Goal: Task Accomplishment & Management: Manage account settings

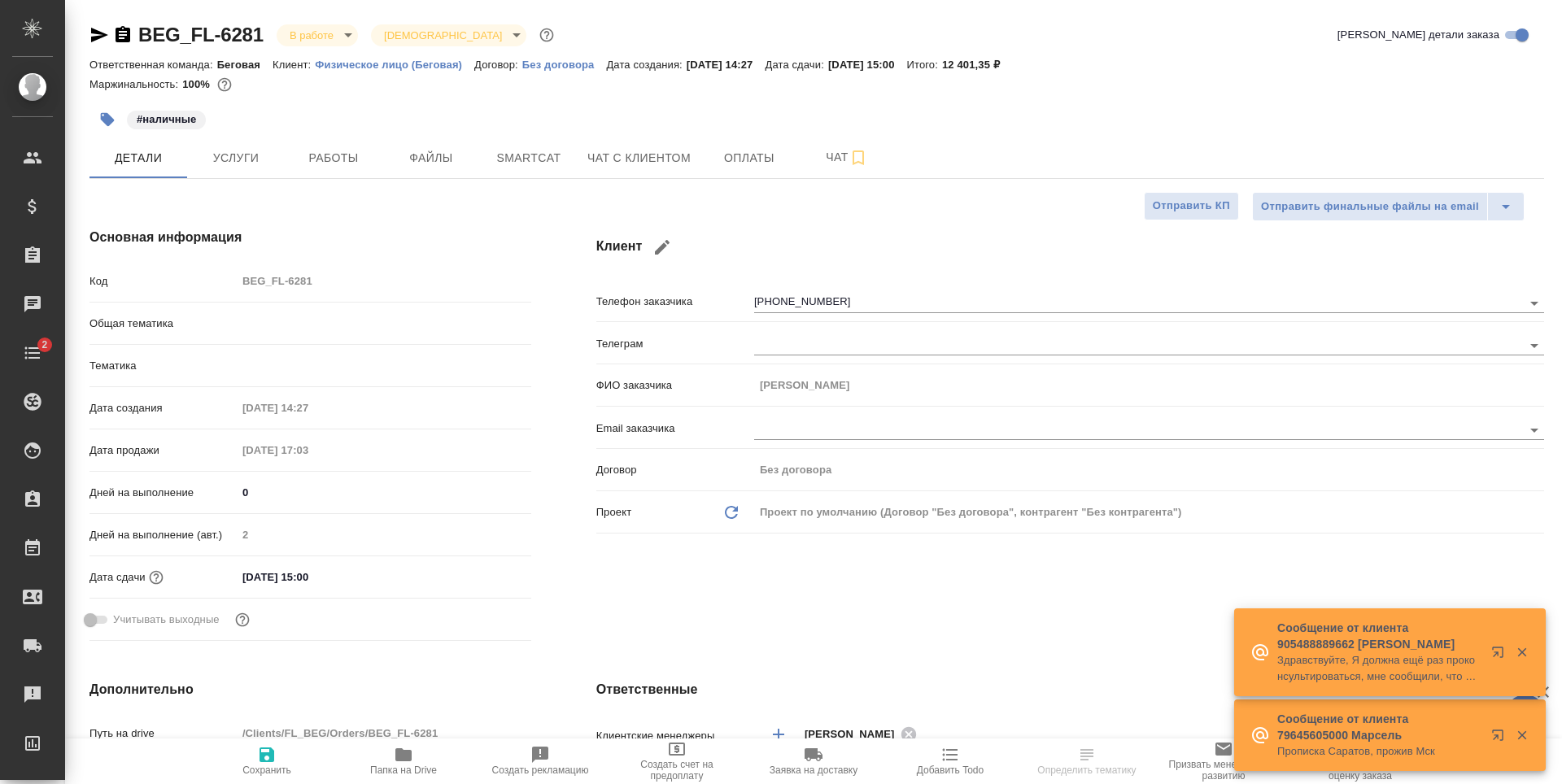
select select "RU"
type input "Шаблонные документы"
click at [266, 160] on span "Услуги" at bounding box center [235, 157] width 78 height 20
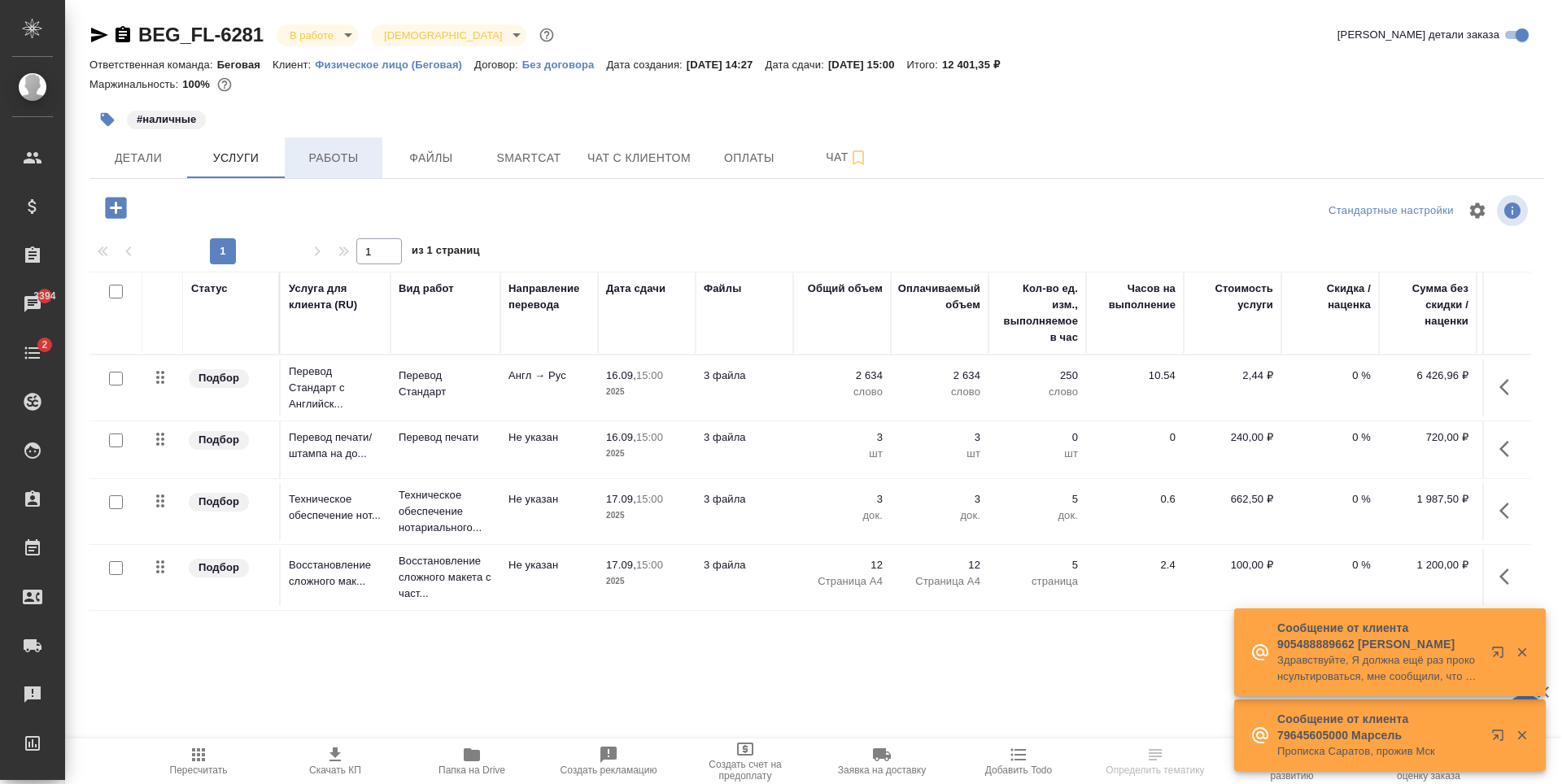
click at [327, 162] on span "Работы" at bounding box center [333, 157] width 78 height 20
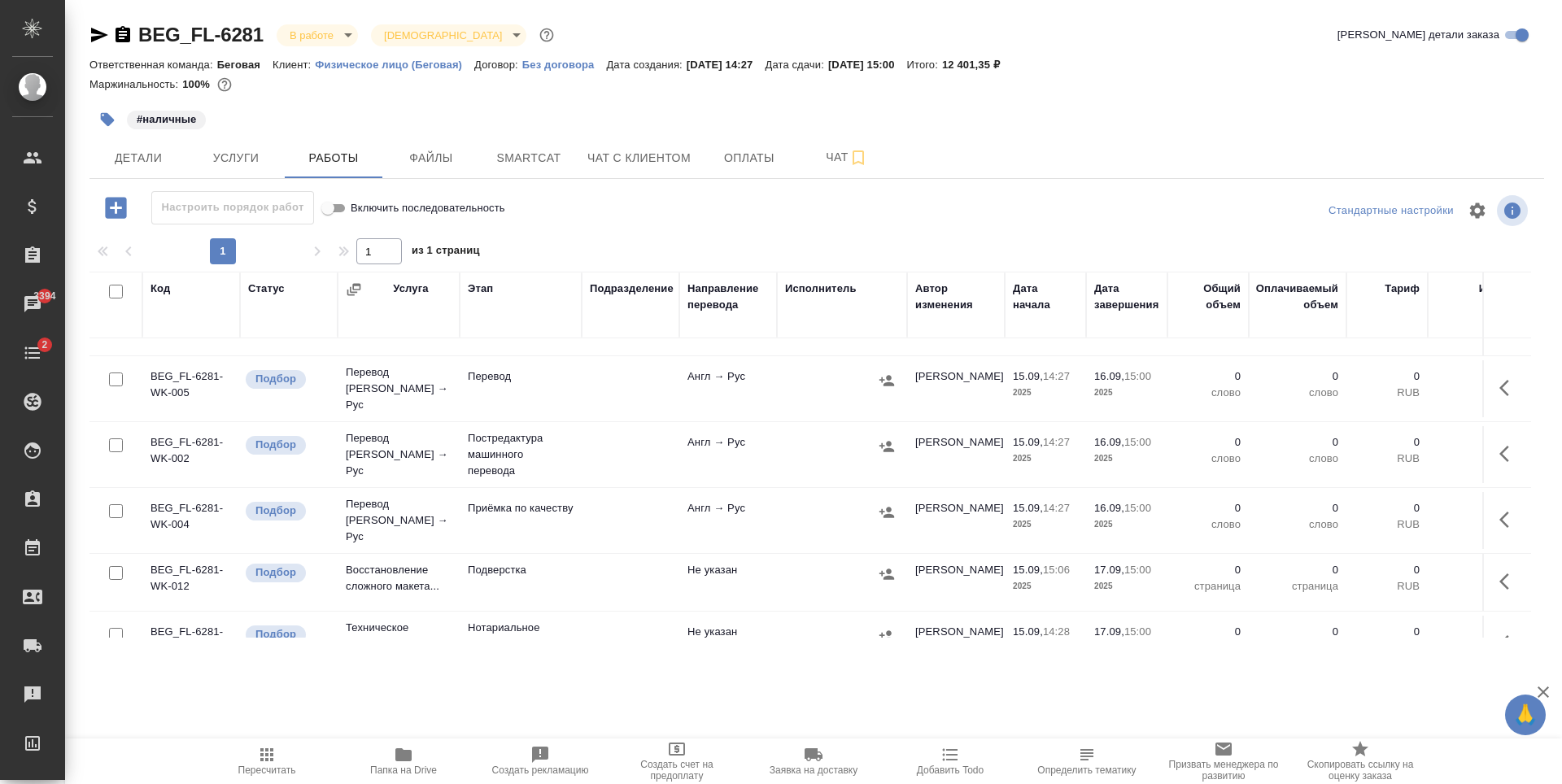
scroll to position [142, 0]
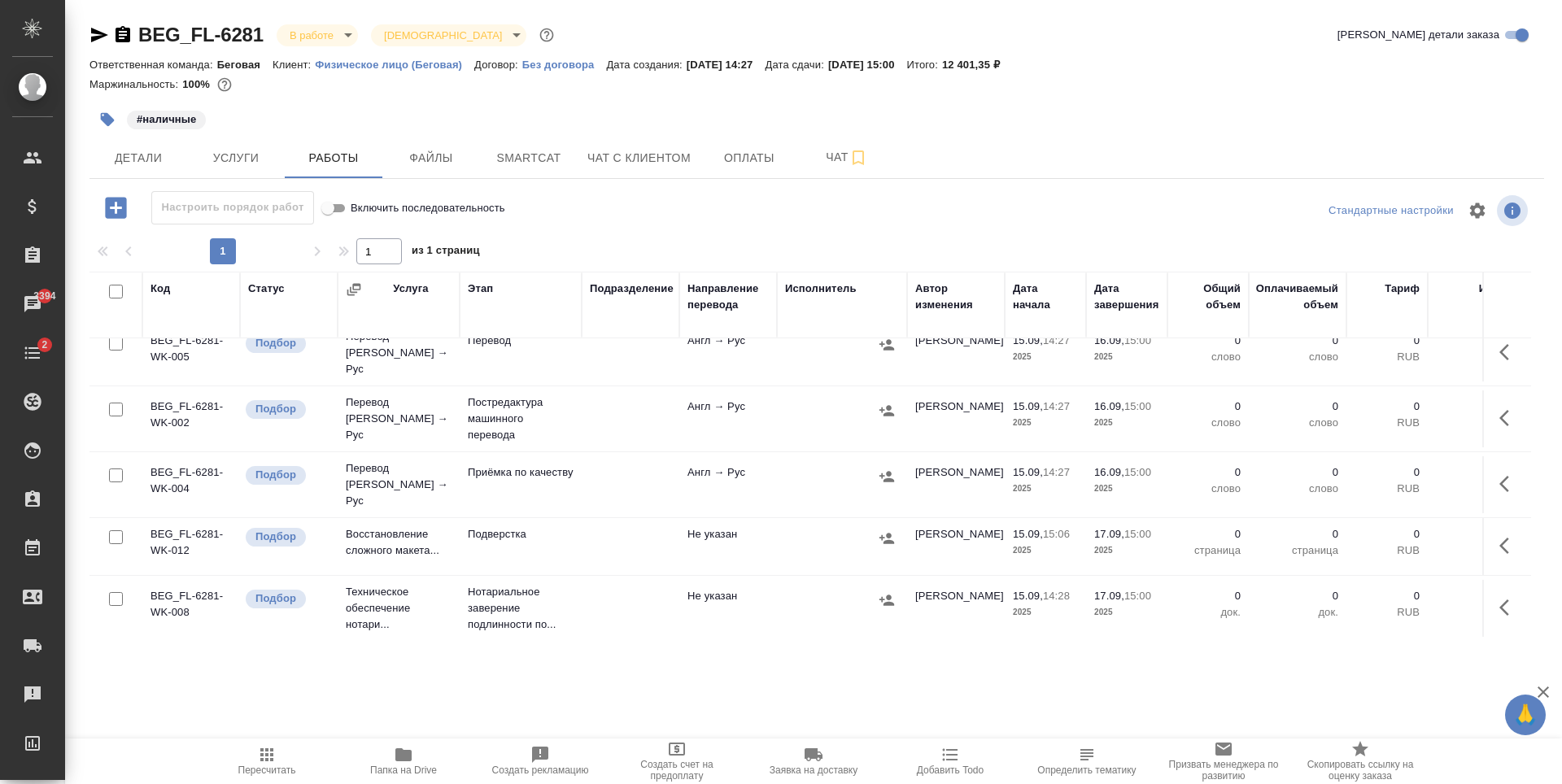
click at [789, 588] on div at bounding box center [841, 599] width 114 height 24
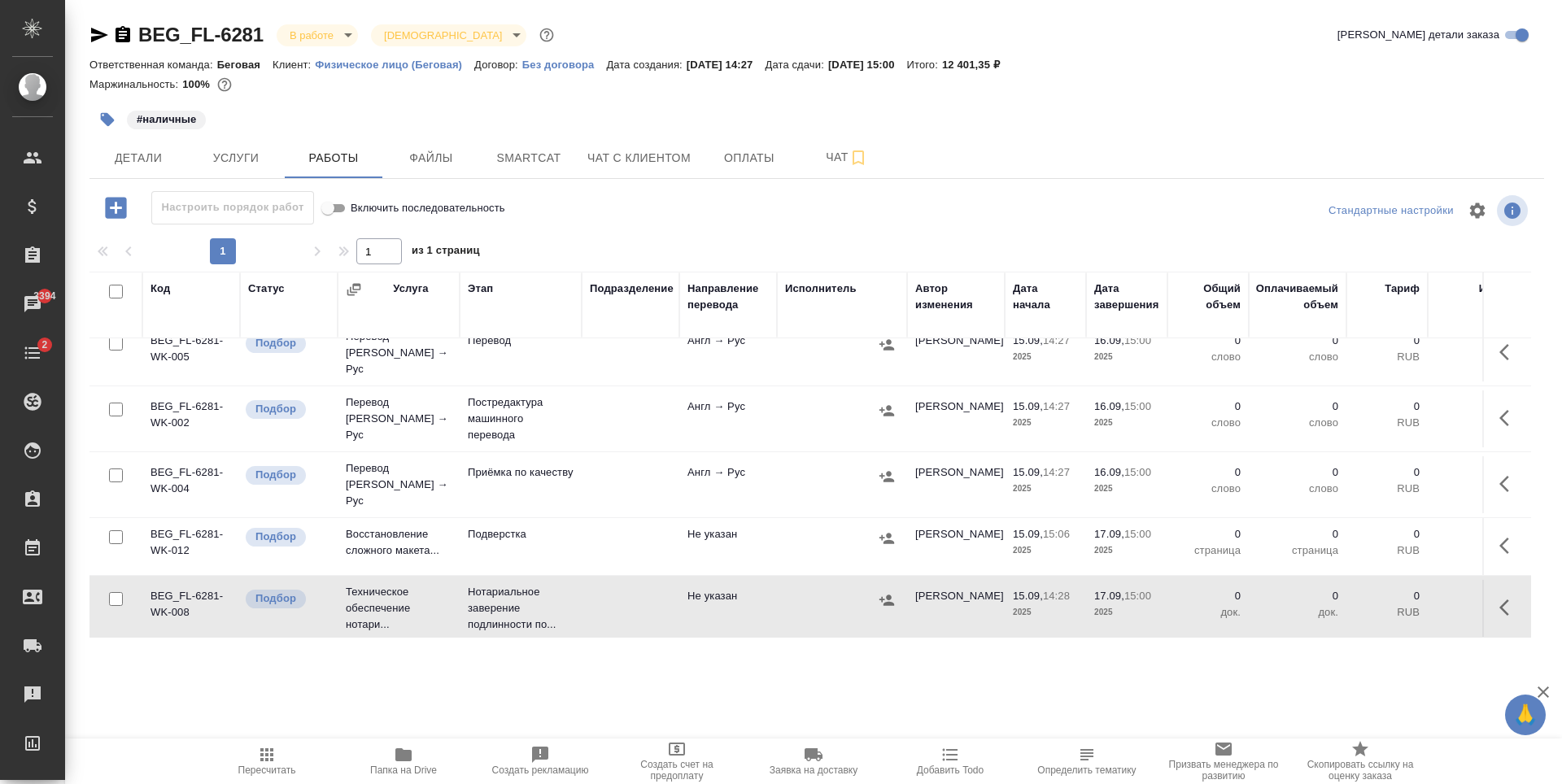
click at [789, 588] on div at bounding box center [841, 599] width 114 height 24
click at [178, 173] on button "Детали" at bounding box center [138, 157] width 97 height 41
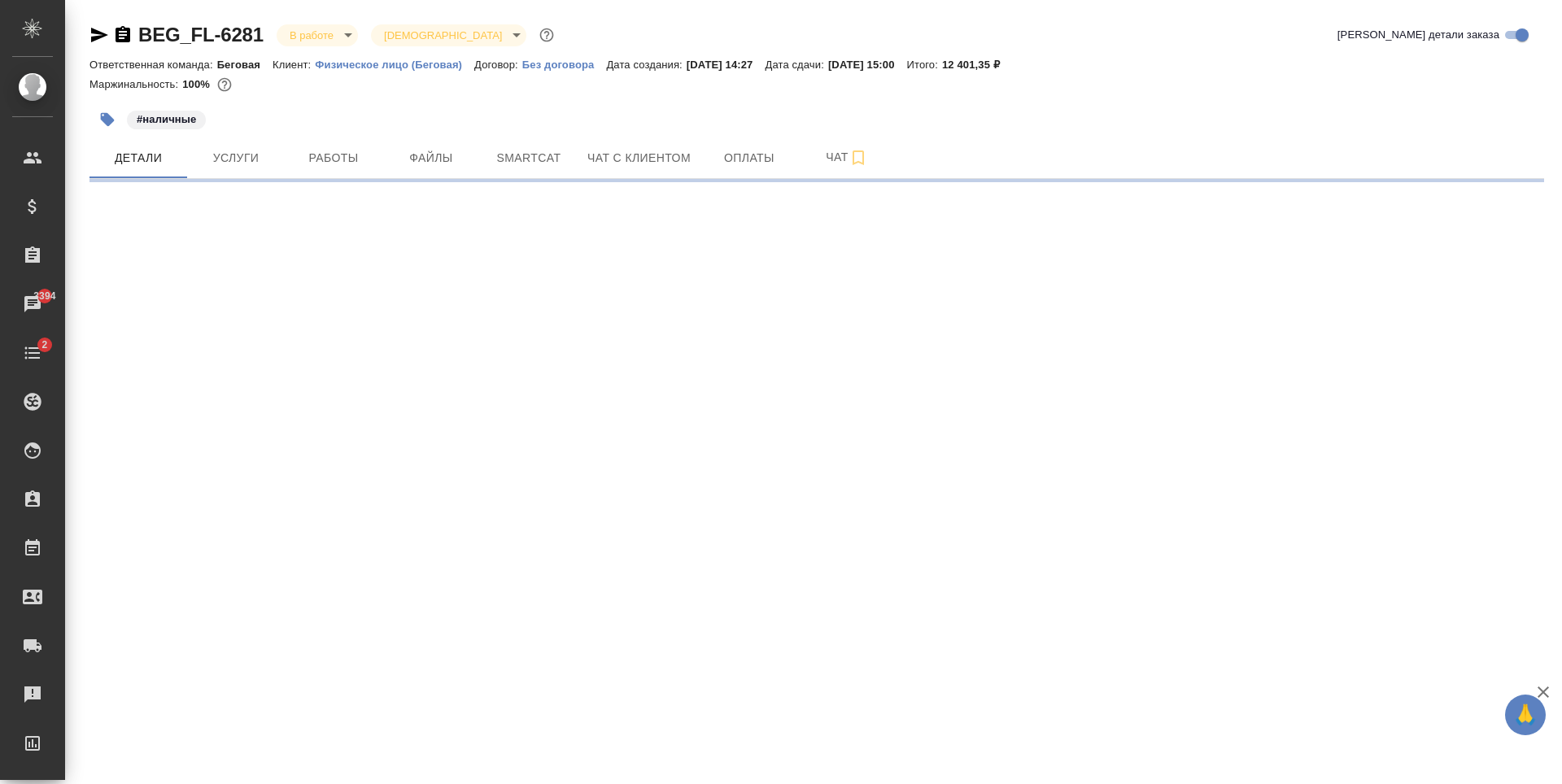
select select "RU"
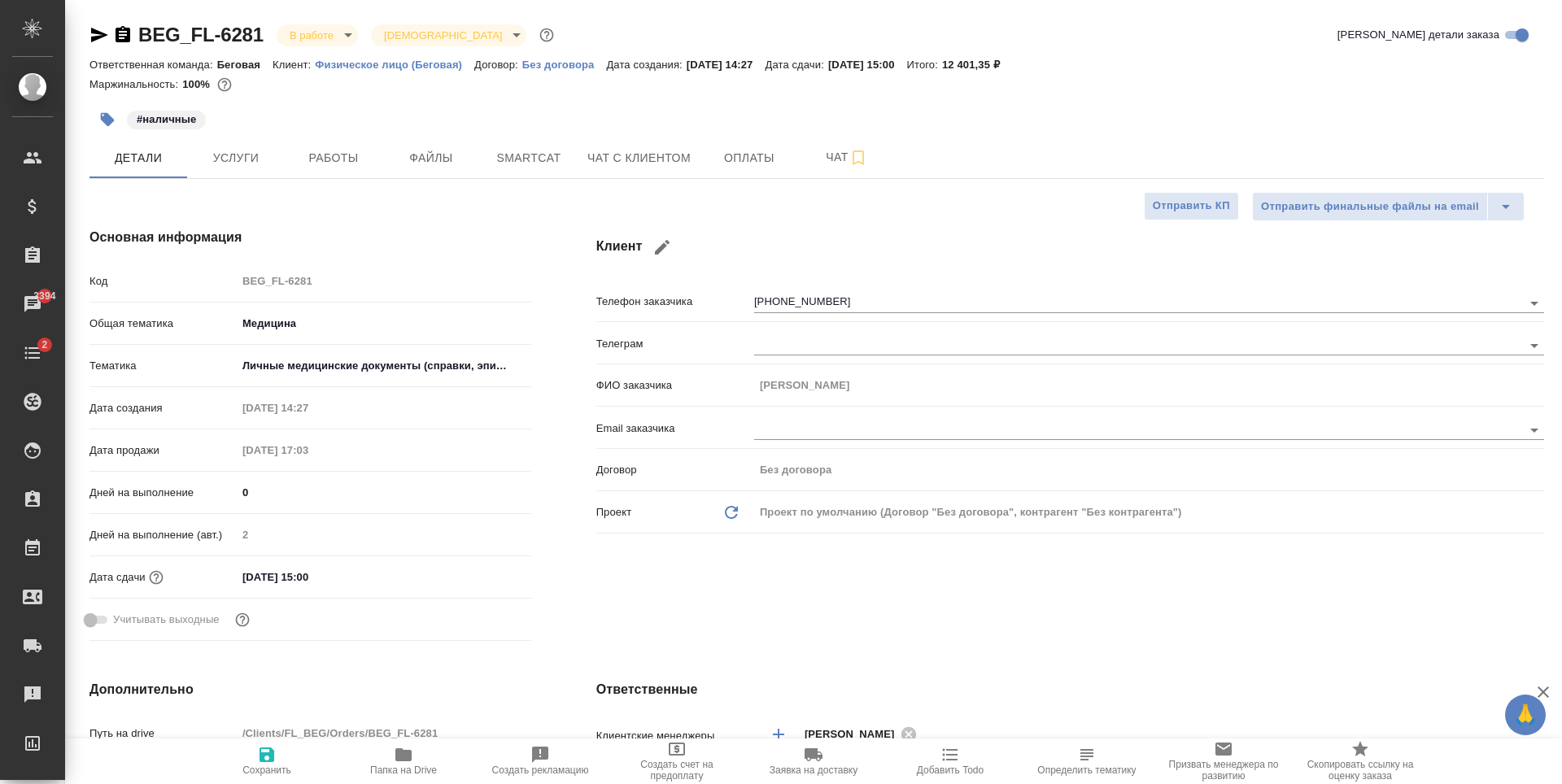
type textarea "x"
click at [851, 163] on icon "button" at bounding box center [858, 157] width 19 height 19
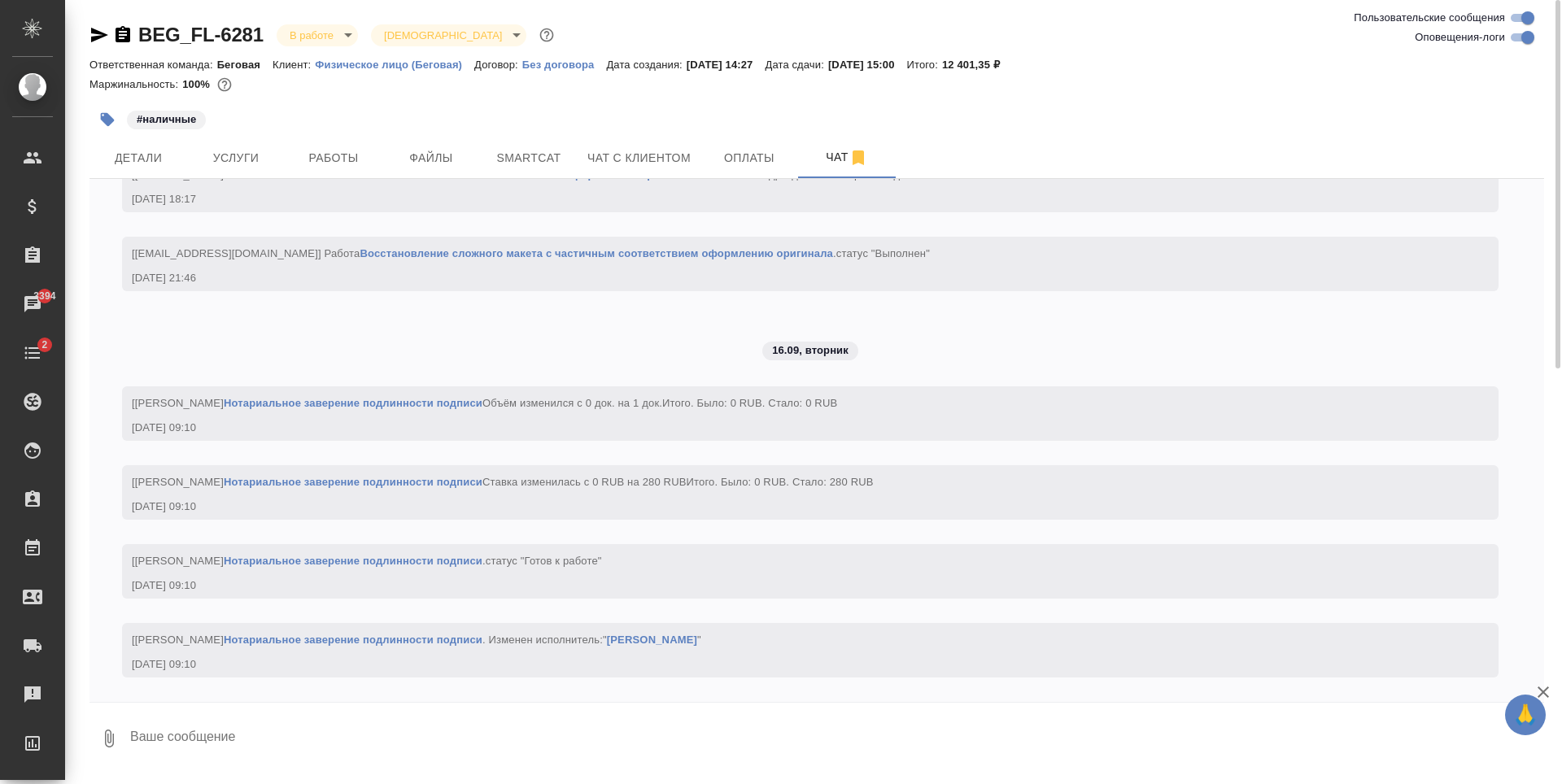
scroll to position [3777, 0]
click at [373, 161] on button "Работы" at bounding box center [333, 157] width 97 height 41
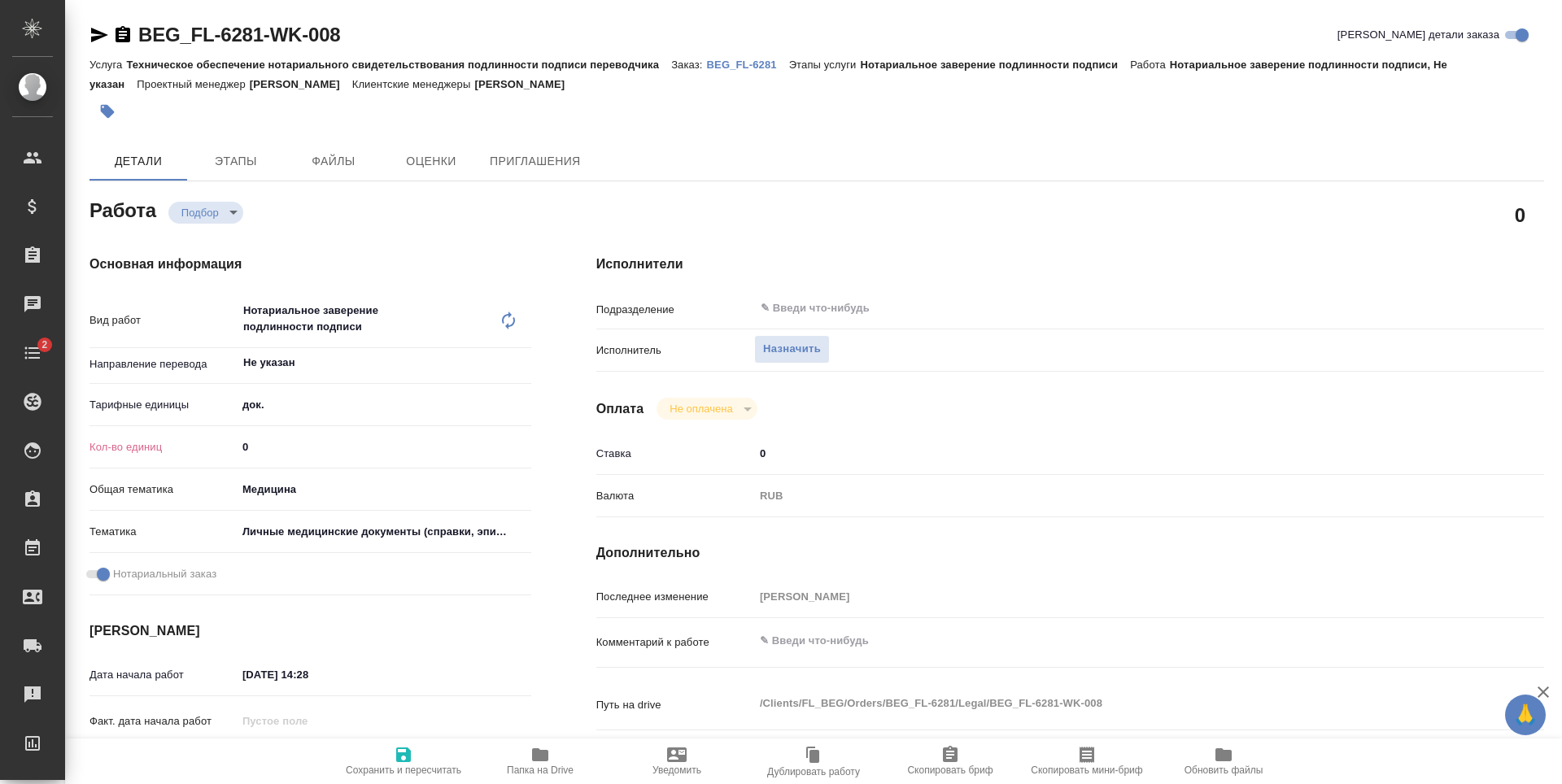
type textarea "x"
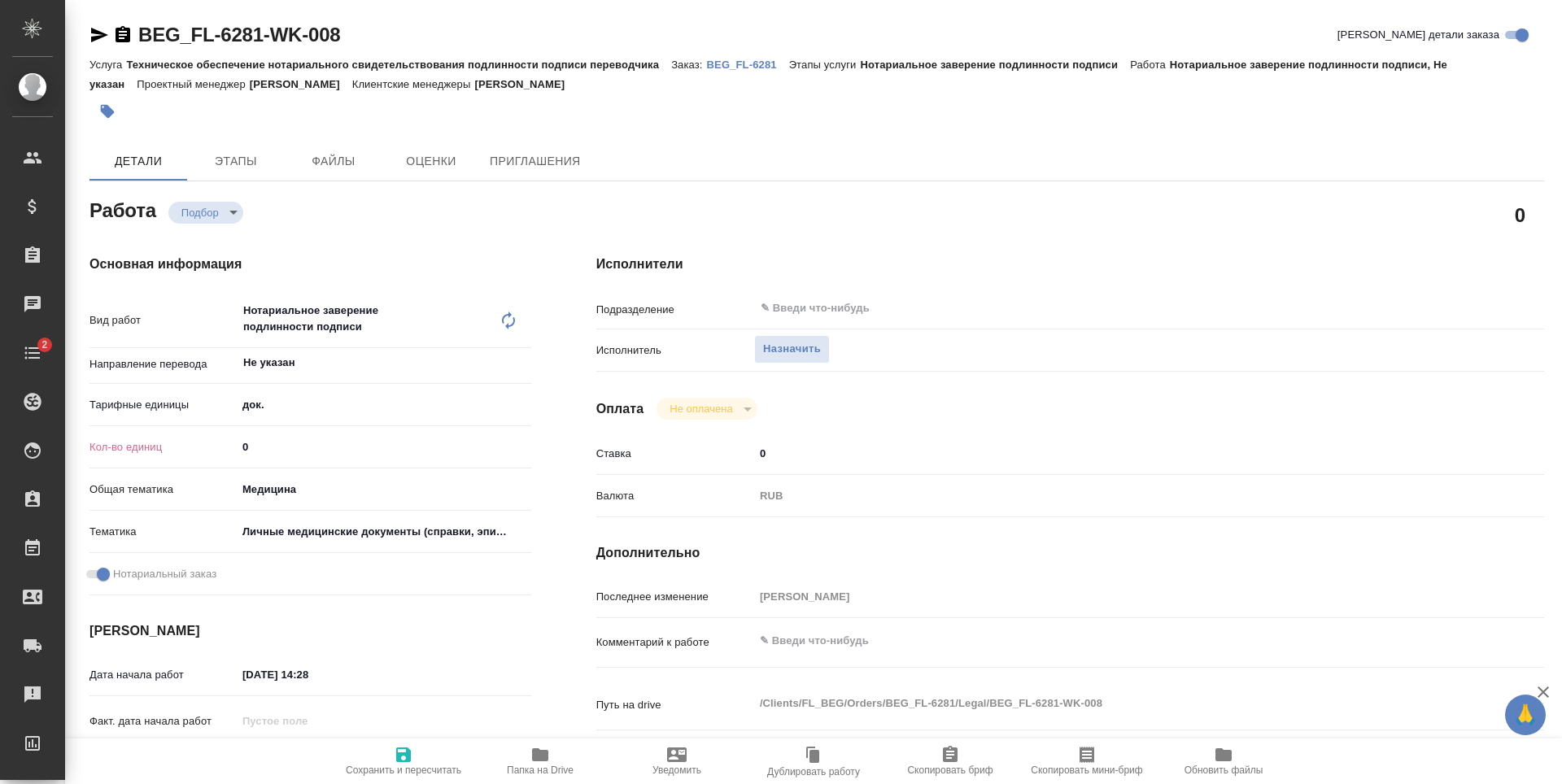
type textarea "x"
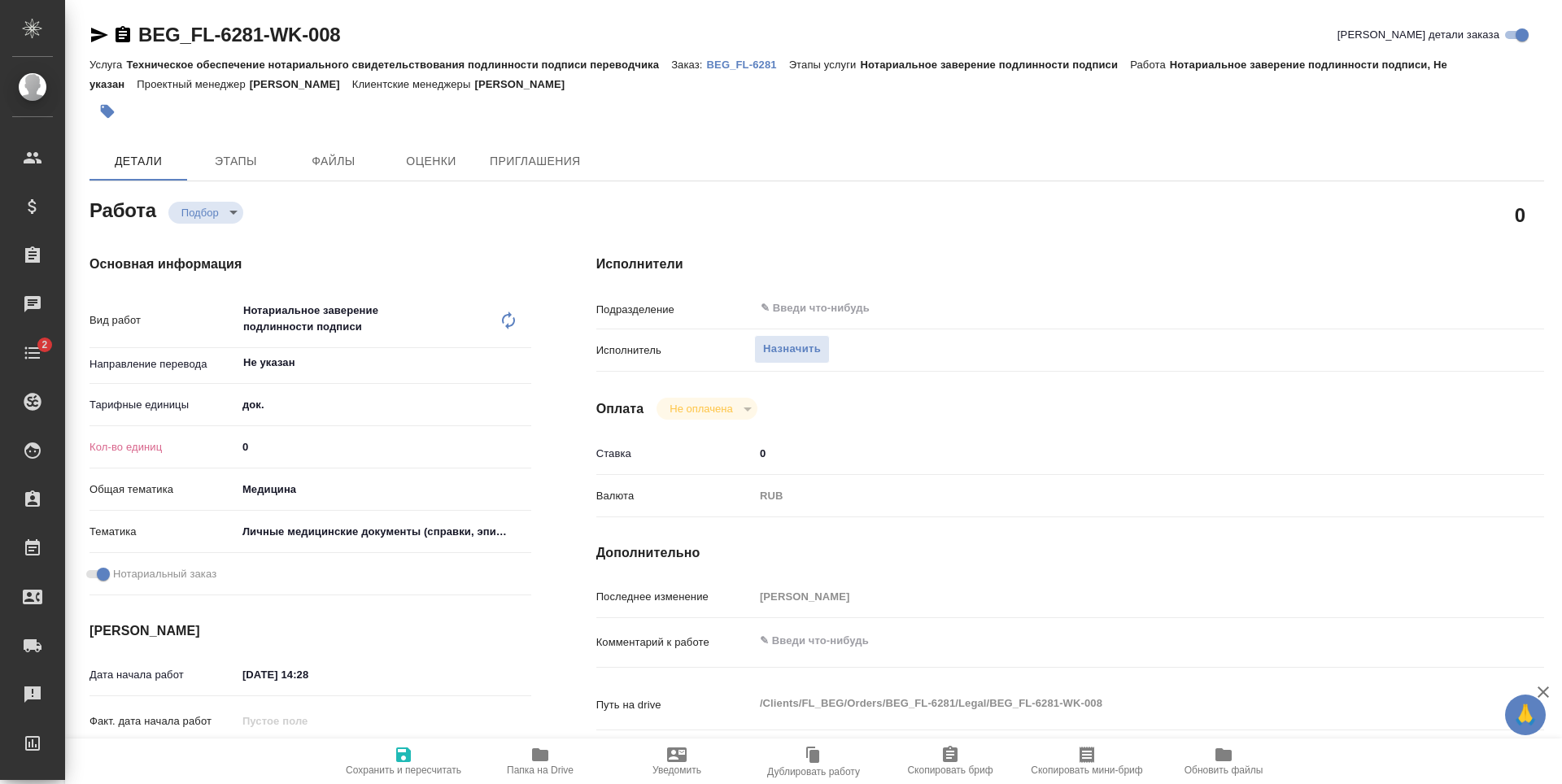
type textarea "x"
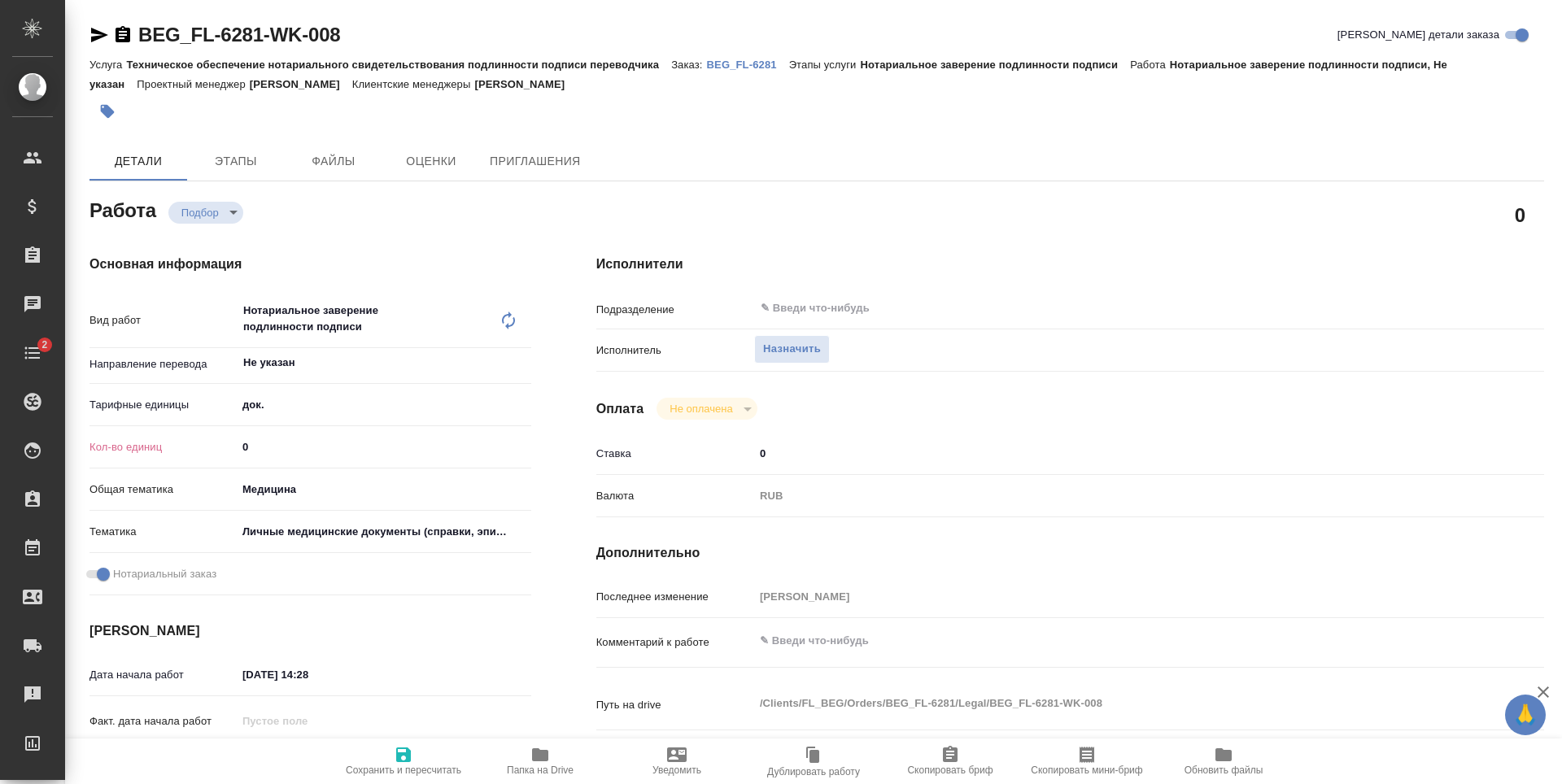
type textarea "x"
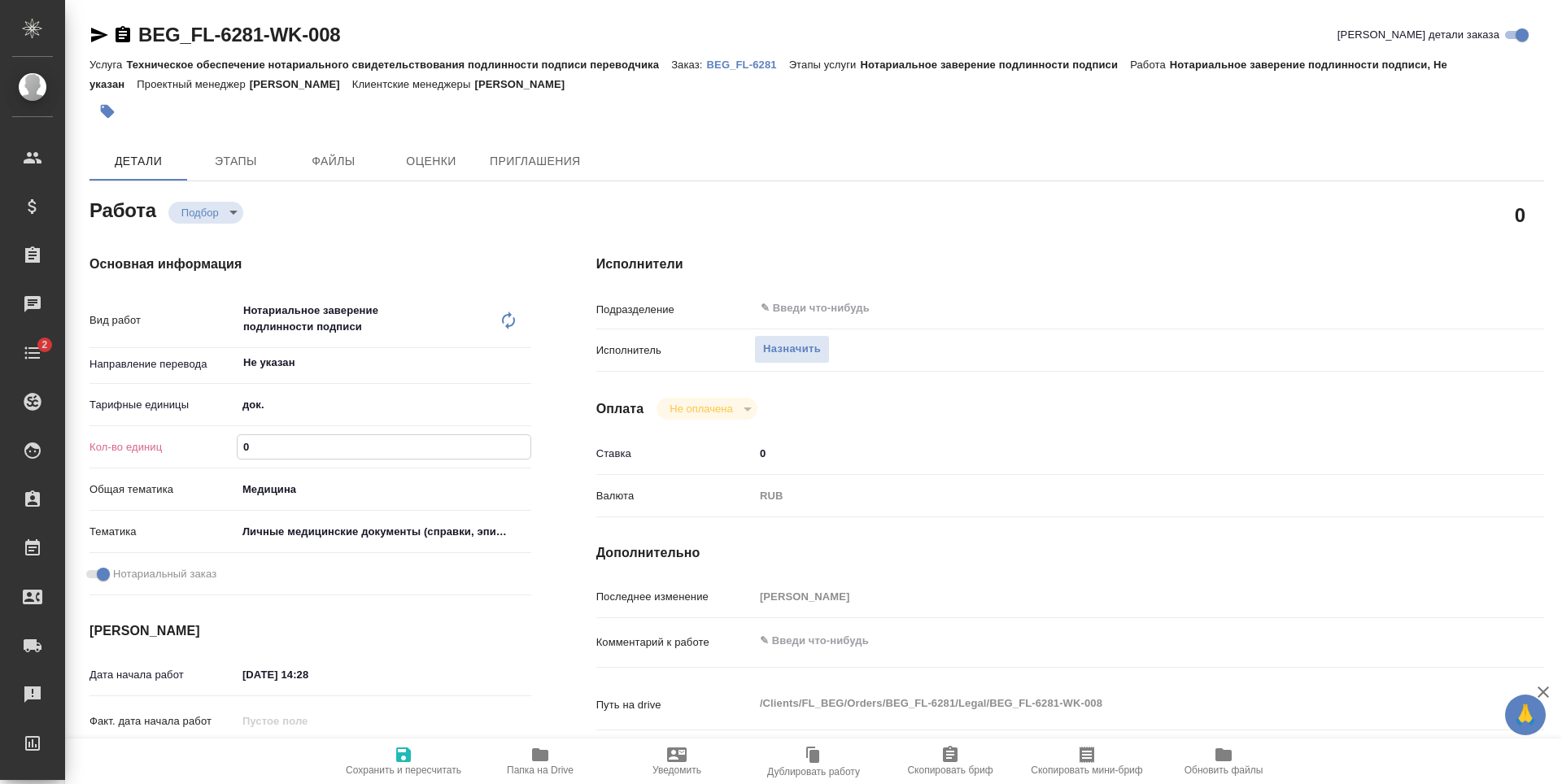
click at [316, 445] on input "0" at bounding box center [383, 447] width 293 height 23
type textarea "x"
type input "01"
type textarea "x"
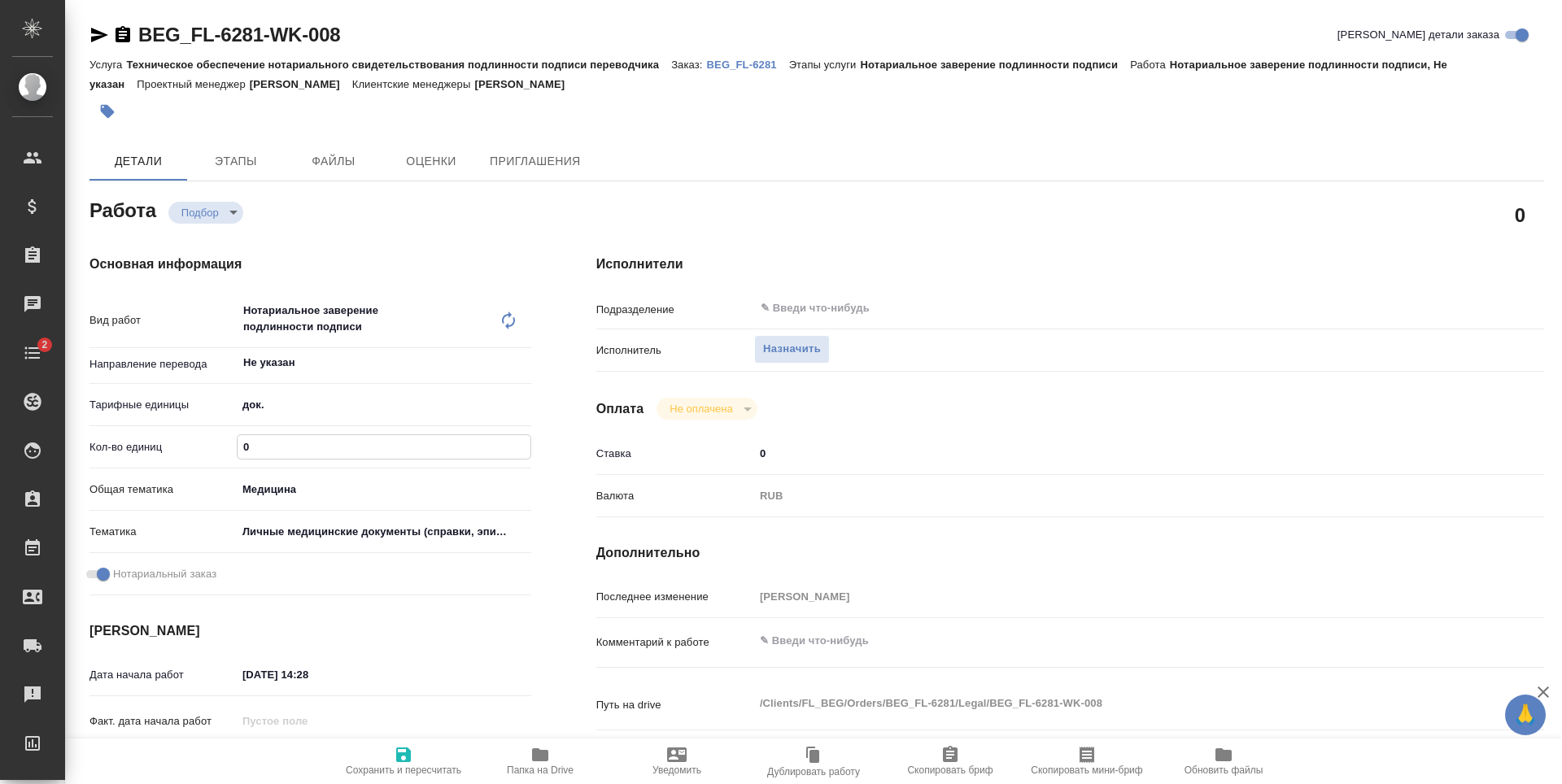
type textarea "x"
type input "0"
type textarea "x"
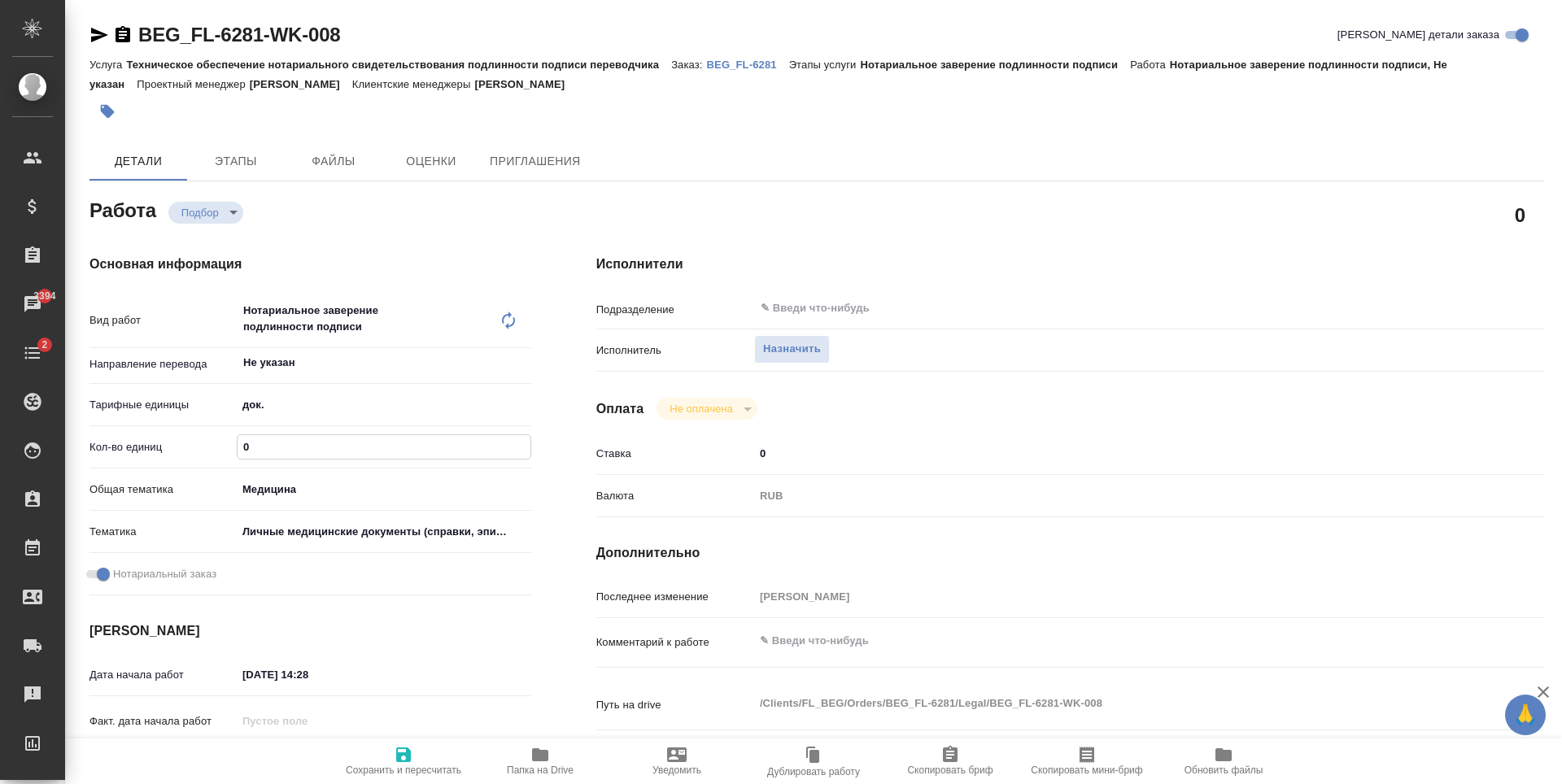
type textarea "x"
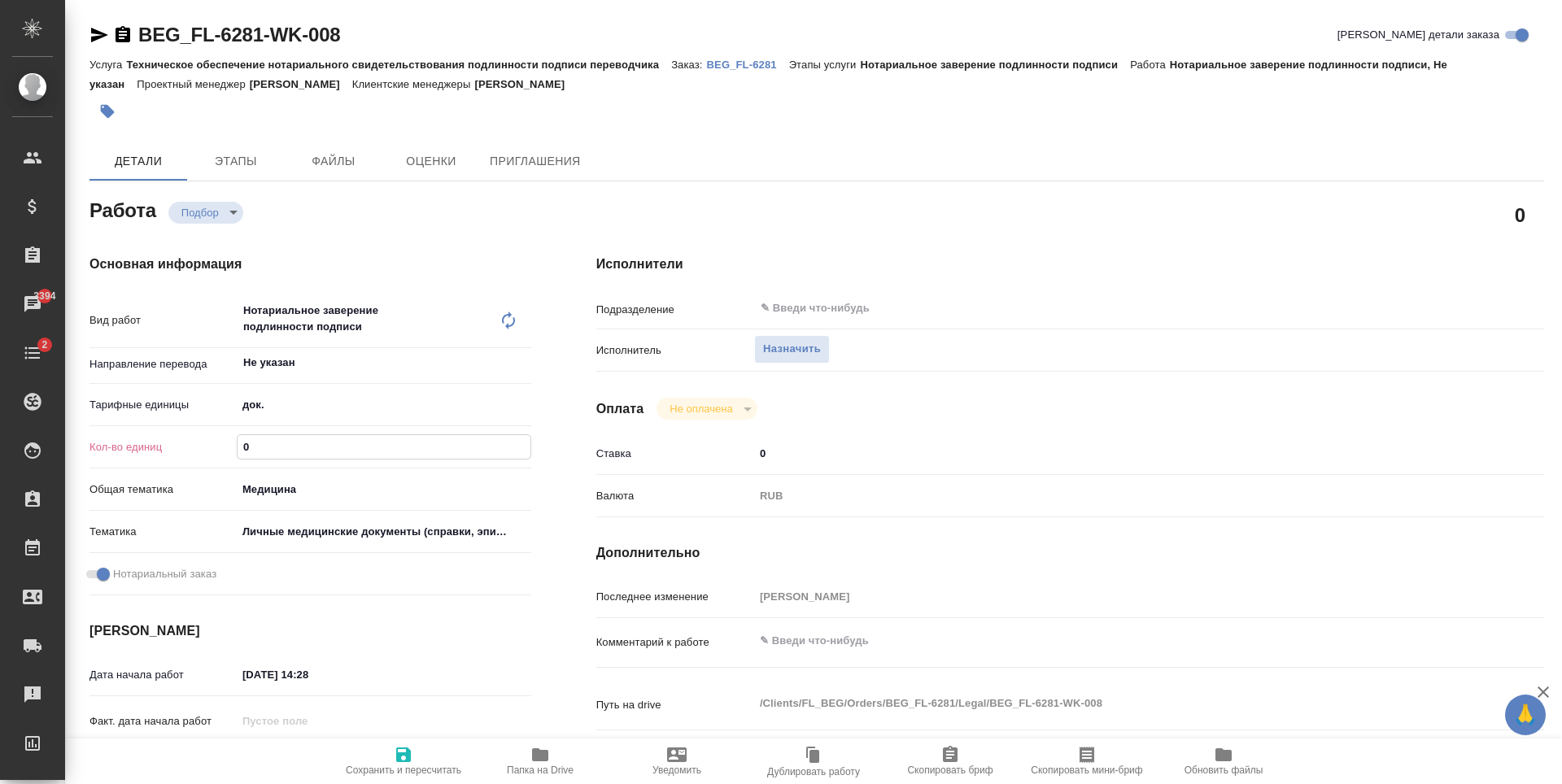
type textarea "x"
type input "1"
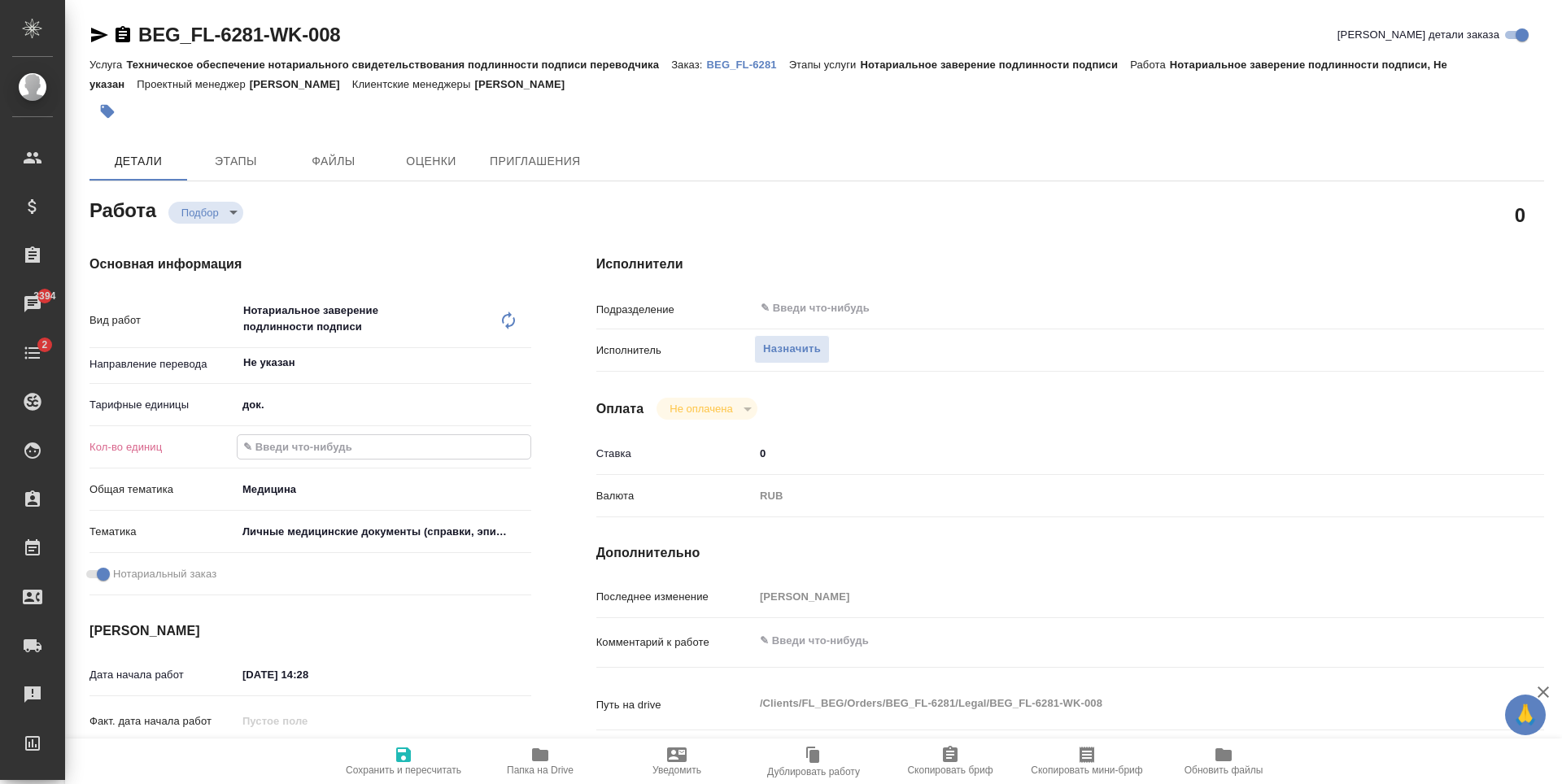
type textarea "x"
type input "1"
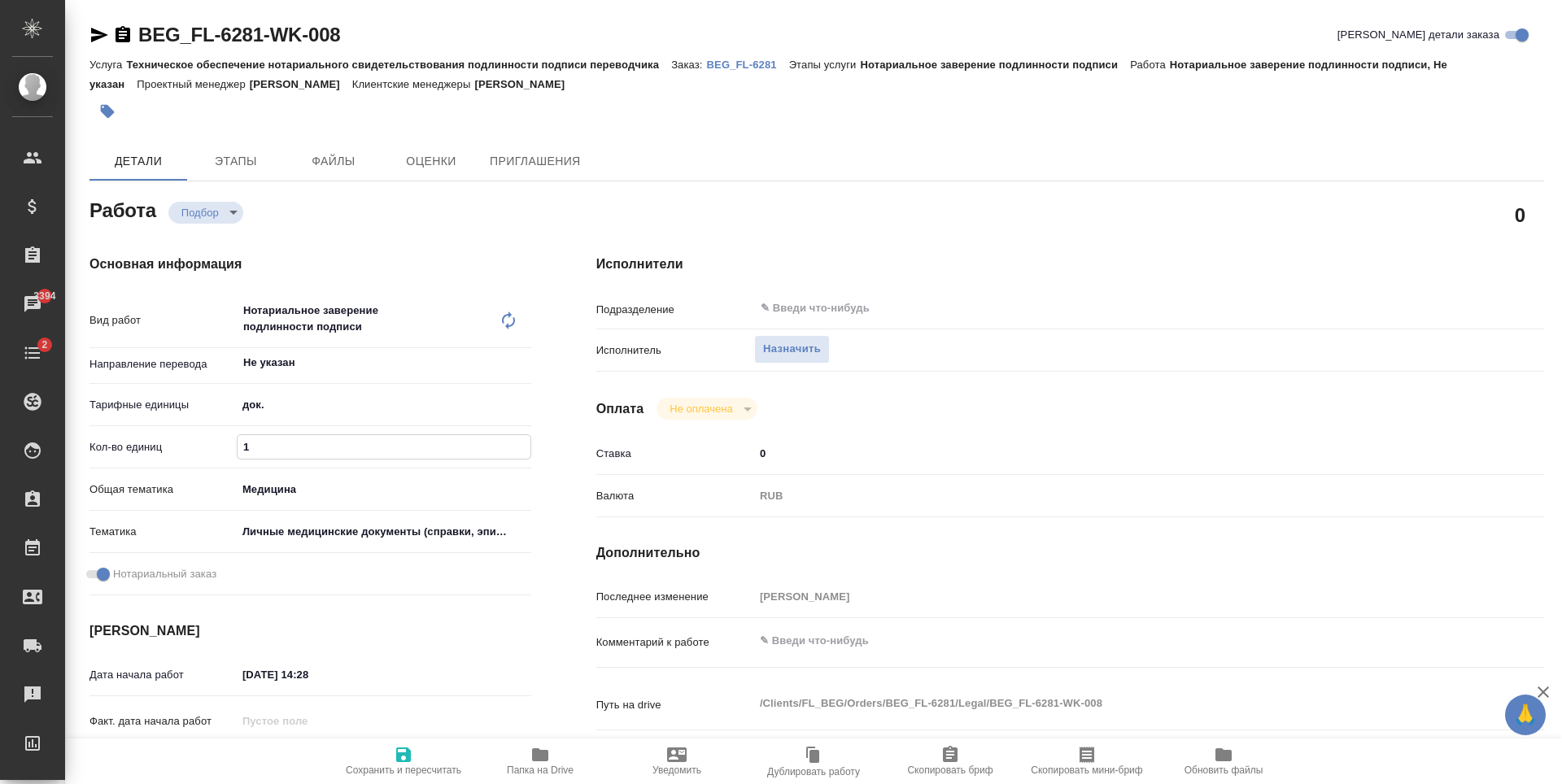
click at [406, 760] on icon "button" at bounding box center [402, 754] width 15 height 15
type textarea "x"
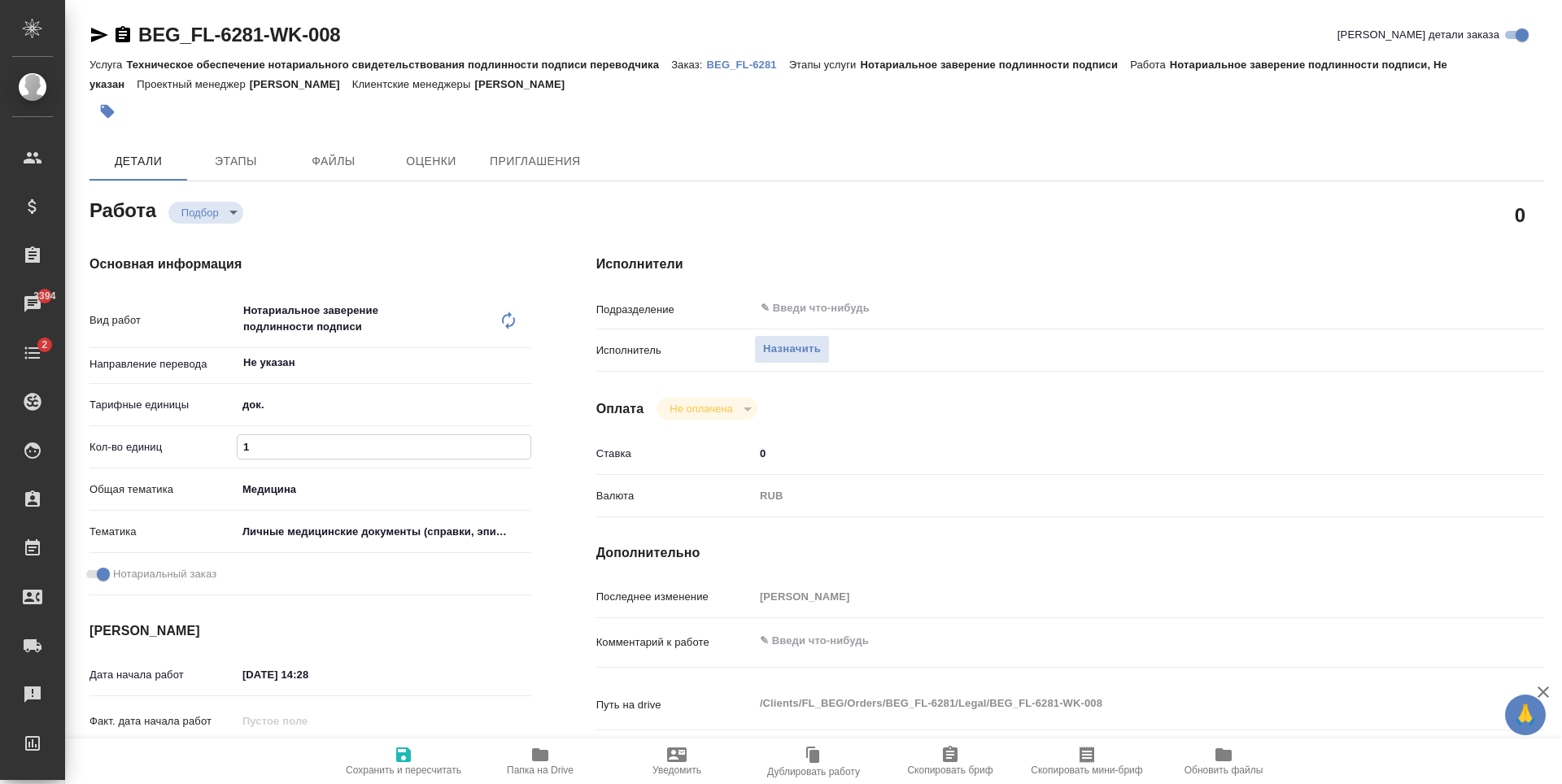
type textarea "x"
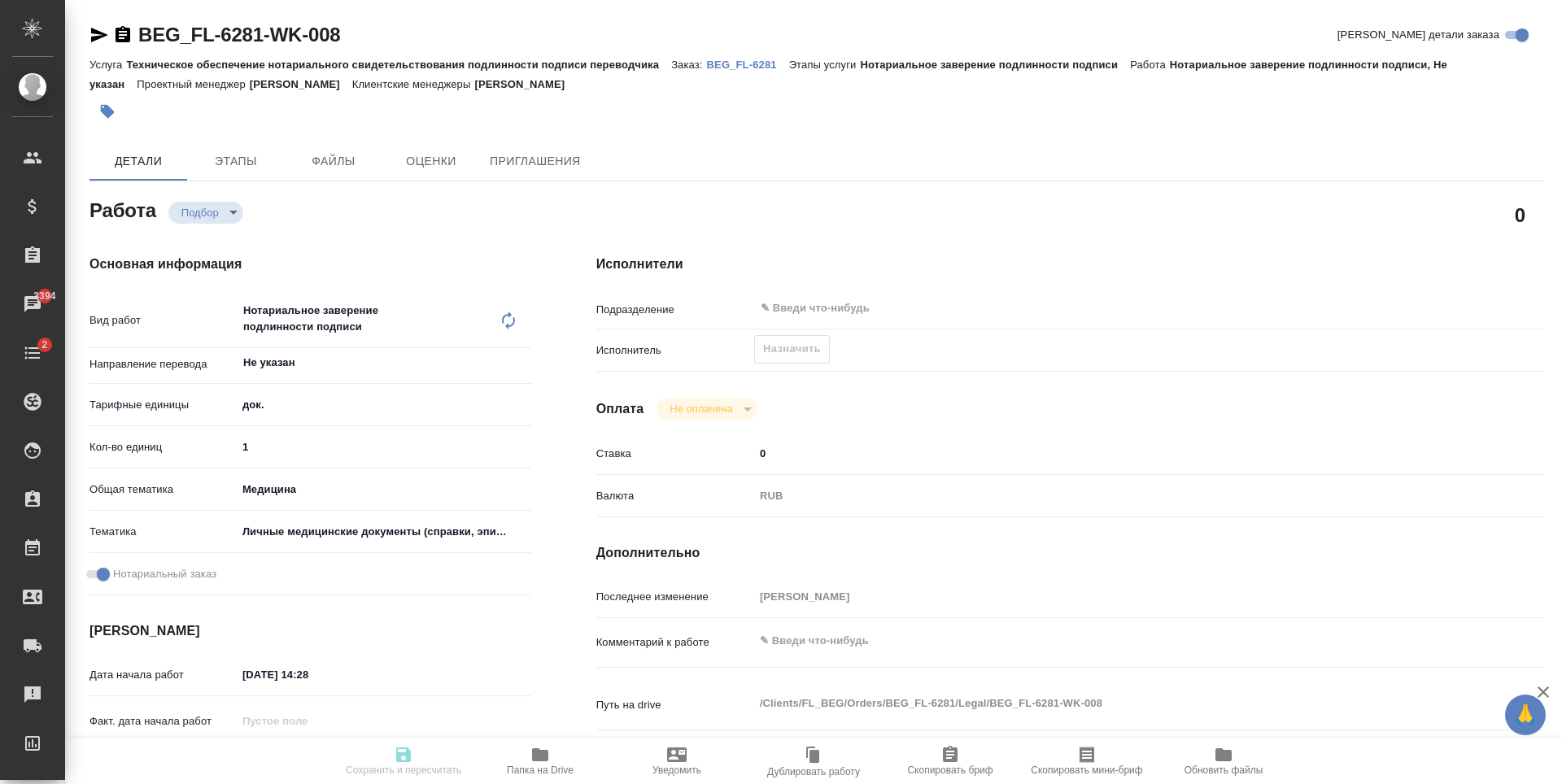
type textarea "x"
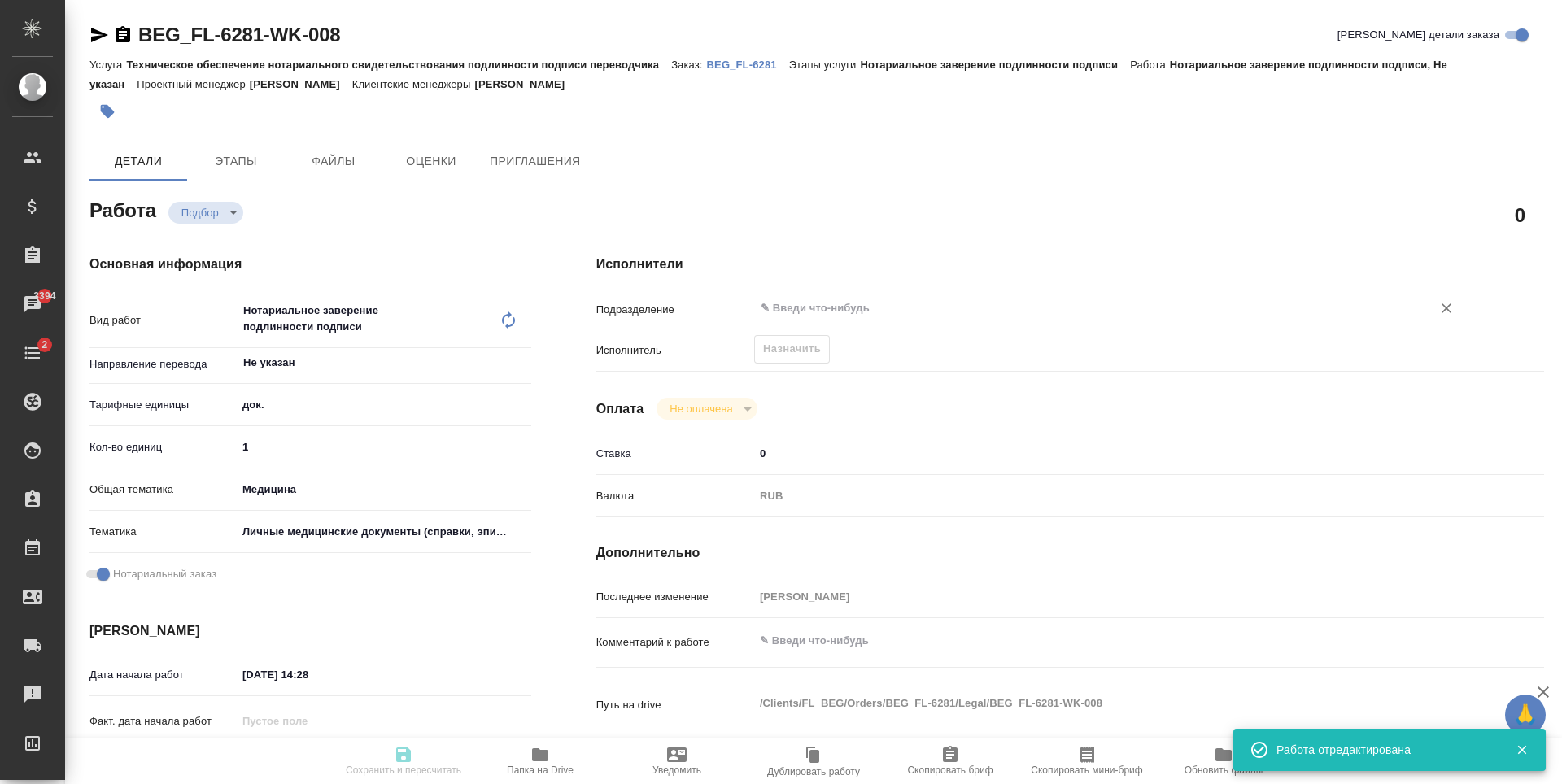
type input "recruiting"
type textarea "Нотариальное заверение подлинности подписи"
type textarea "x"
type input "Не указан"
type input "5a8b1489cc6b4906c91bfd8b"
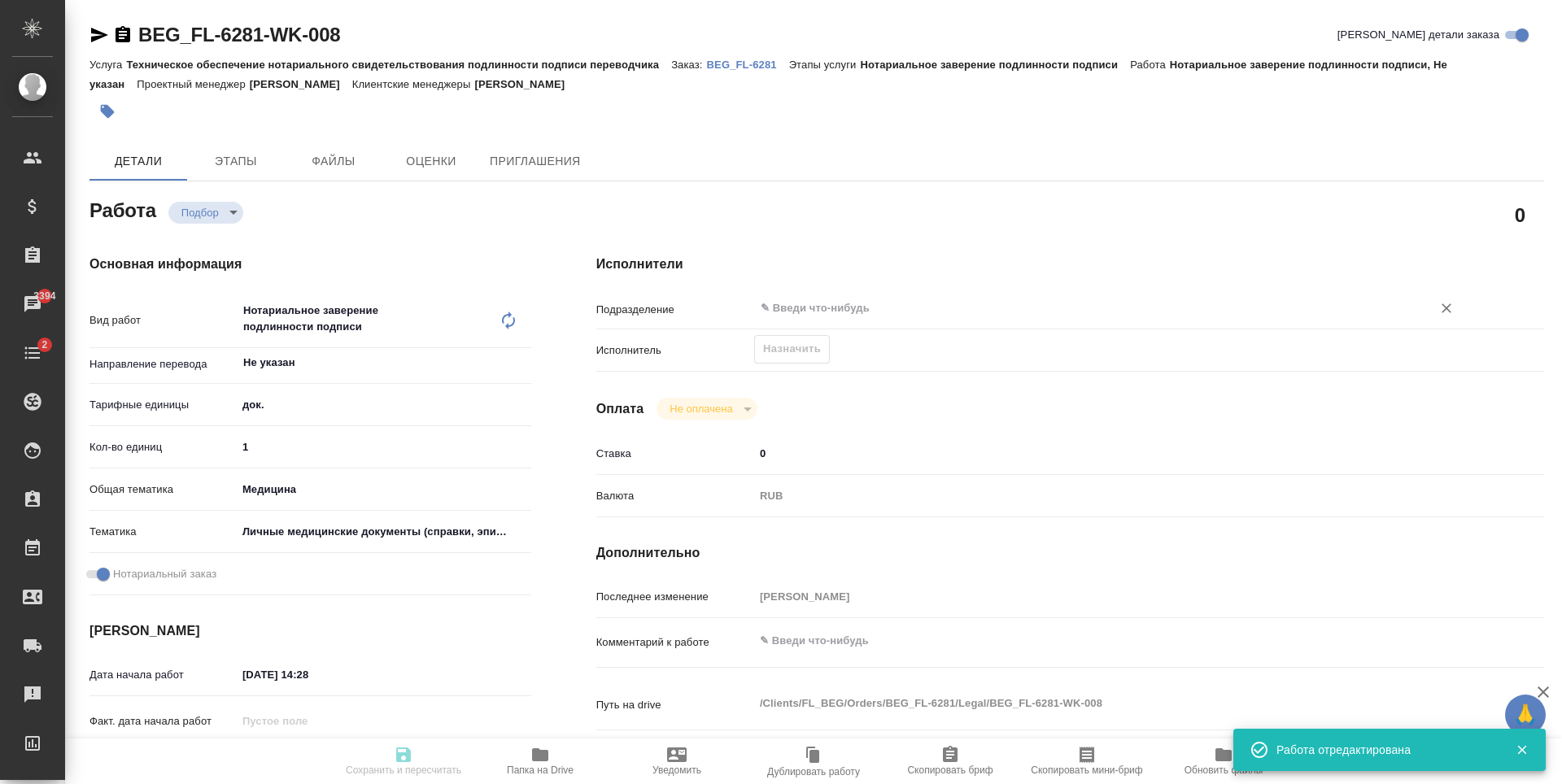
type input "1"
type input "med"
type input "5a8b8b956a9677013d343e74"
checkbox input "true"
type input "15.09.2025 14:28"
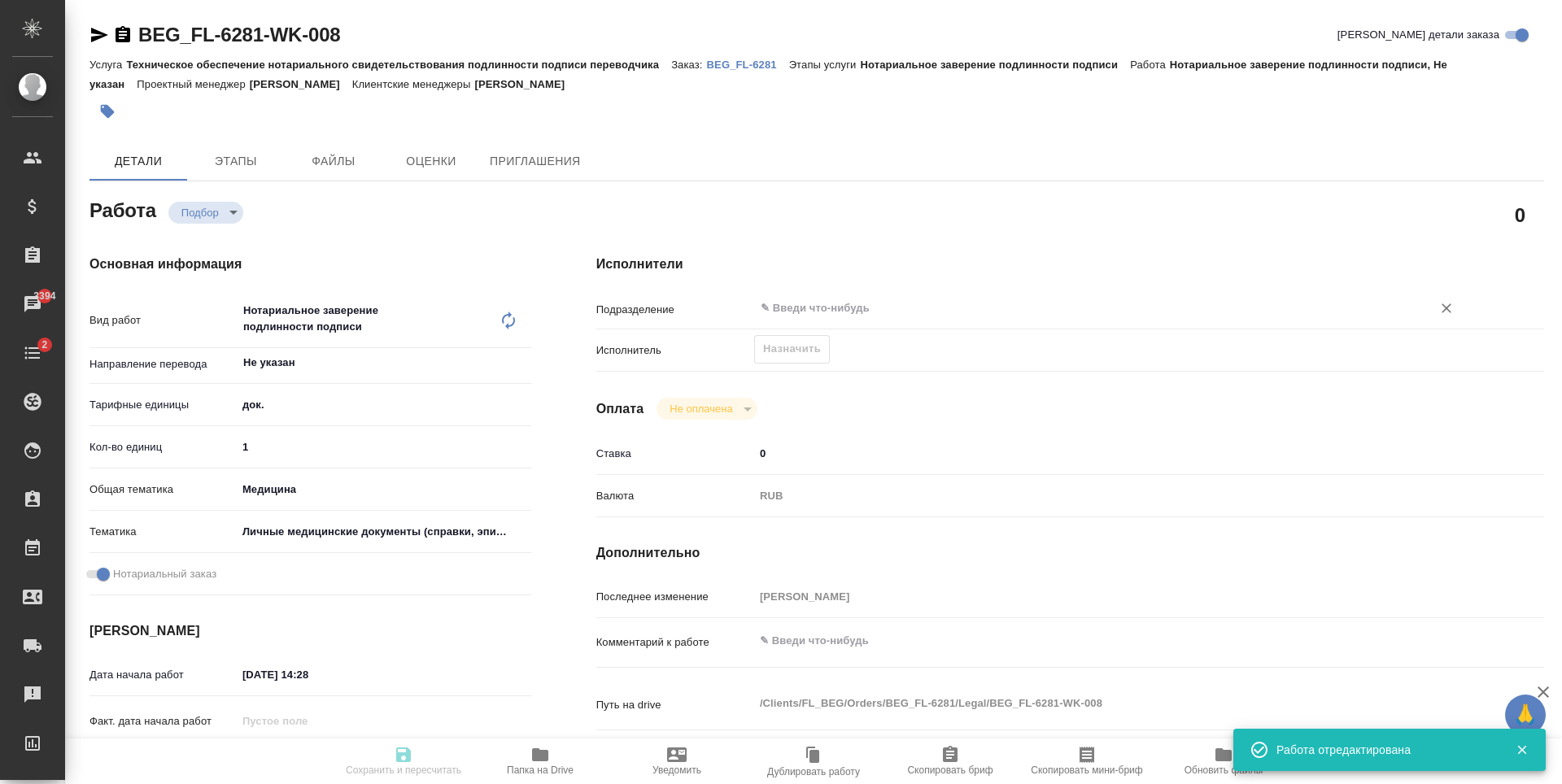
type input "17.09.2025 15:00"
type input "notPayed"
type input "0"
type input "RUB"
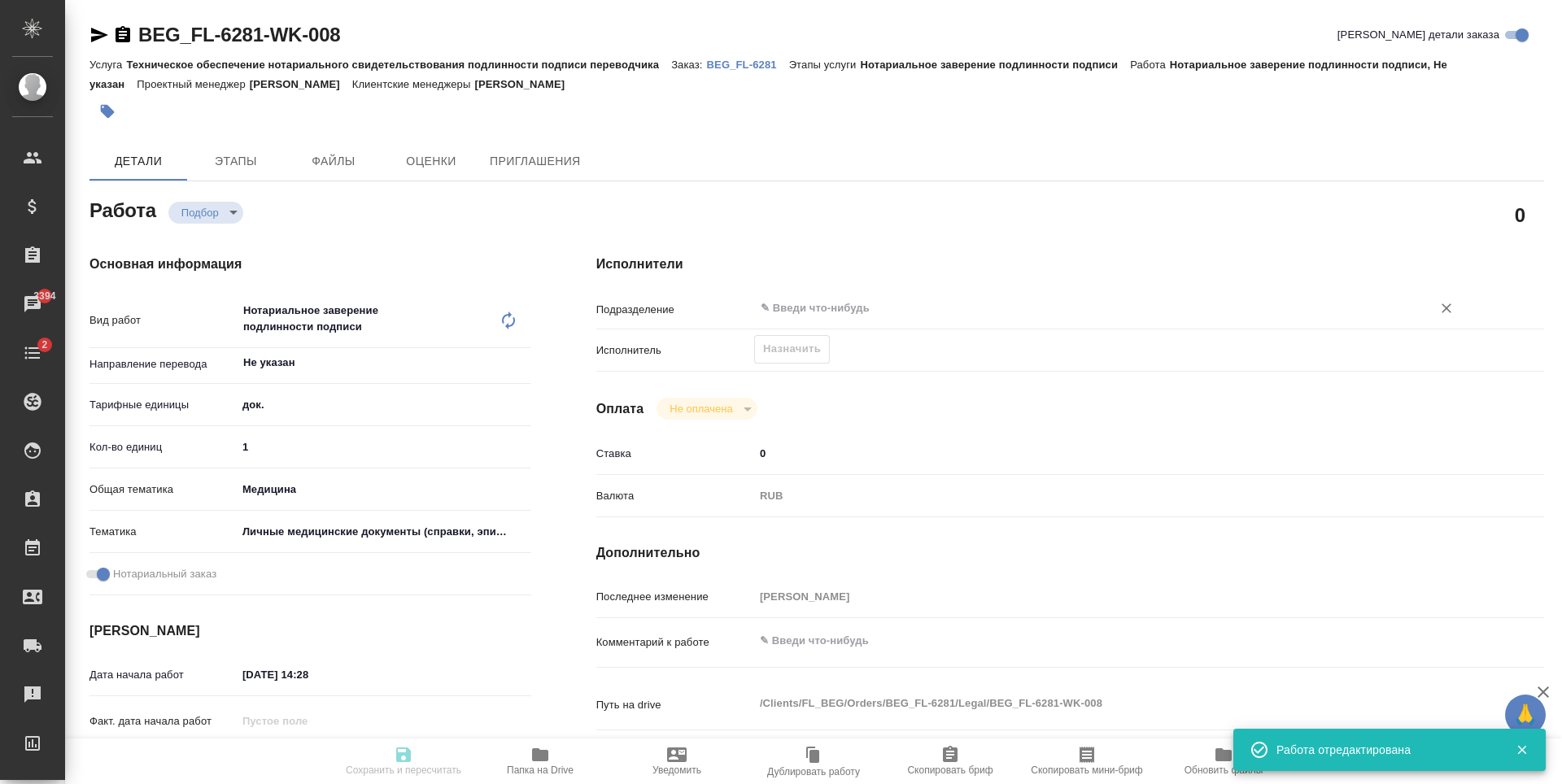
type input "[PERSON_NAME]"
type textarea "x"
type textarea "/Clients/FL_BEG/Orders/BEG_FL-6281/Legal/BEG_FL-6281-WK-008"
type textarea "x"
type input "BEG_FL-6281"
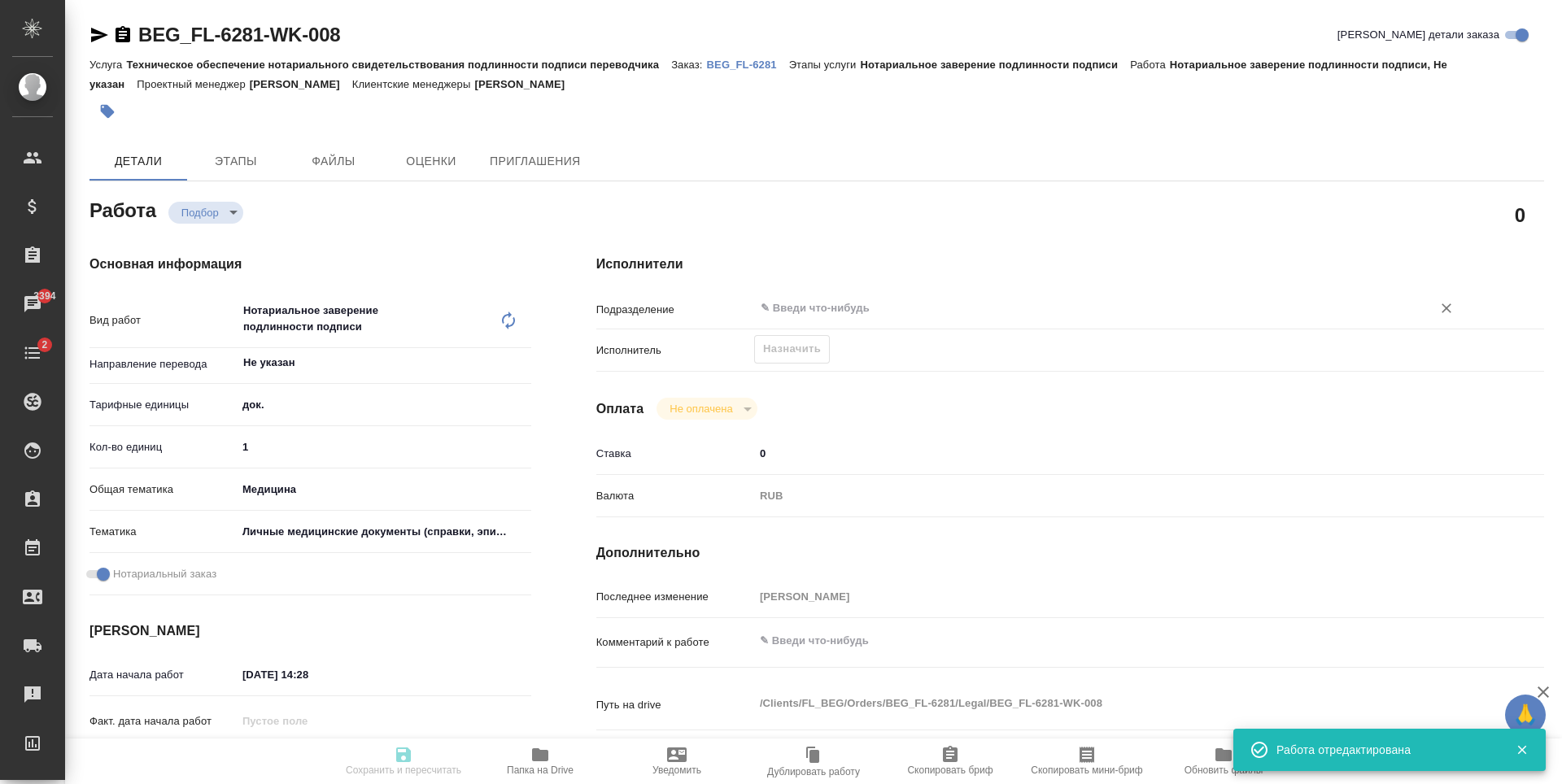
type input "Техническое обеспечение нотариального свидетельствования подлинности подписи пе…"
type input "Нотариальное заверение подлинности подписи"
type input "[PERSON_NAME]"
type input "Заборова Александра"
type input "/Clients/FL_BEG/Orders/BEG_FL-6281"
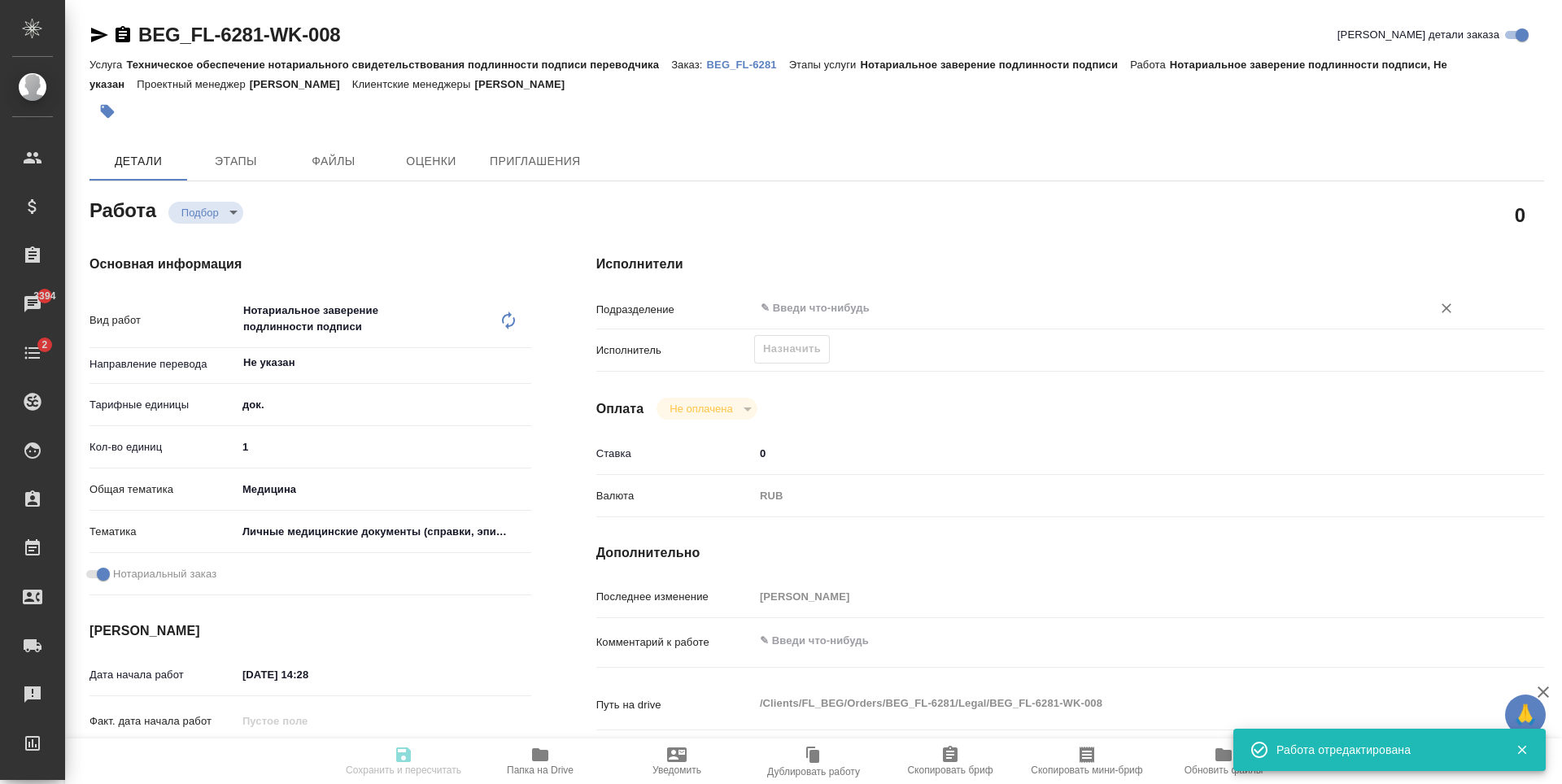
type textarea "x"
type textarea "Файл Sergey Makarov_medical report в приоритете. Пожалуйста, сделайте как можно…"
type textarea "x"
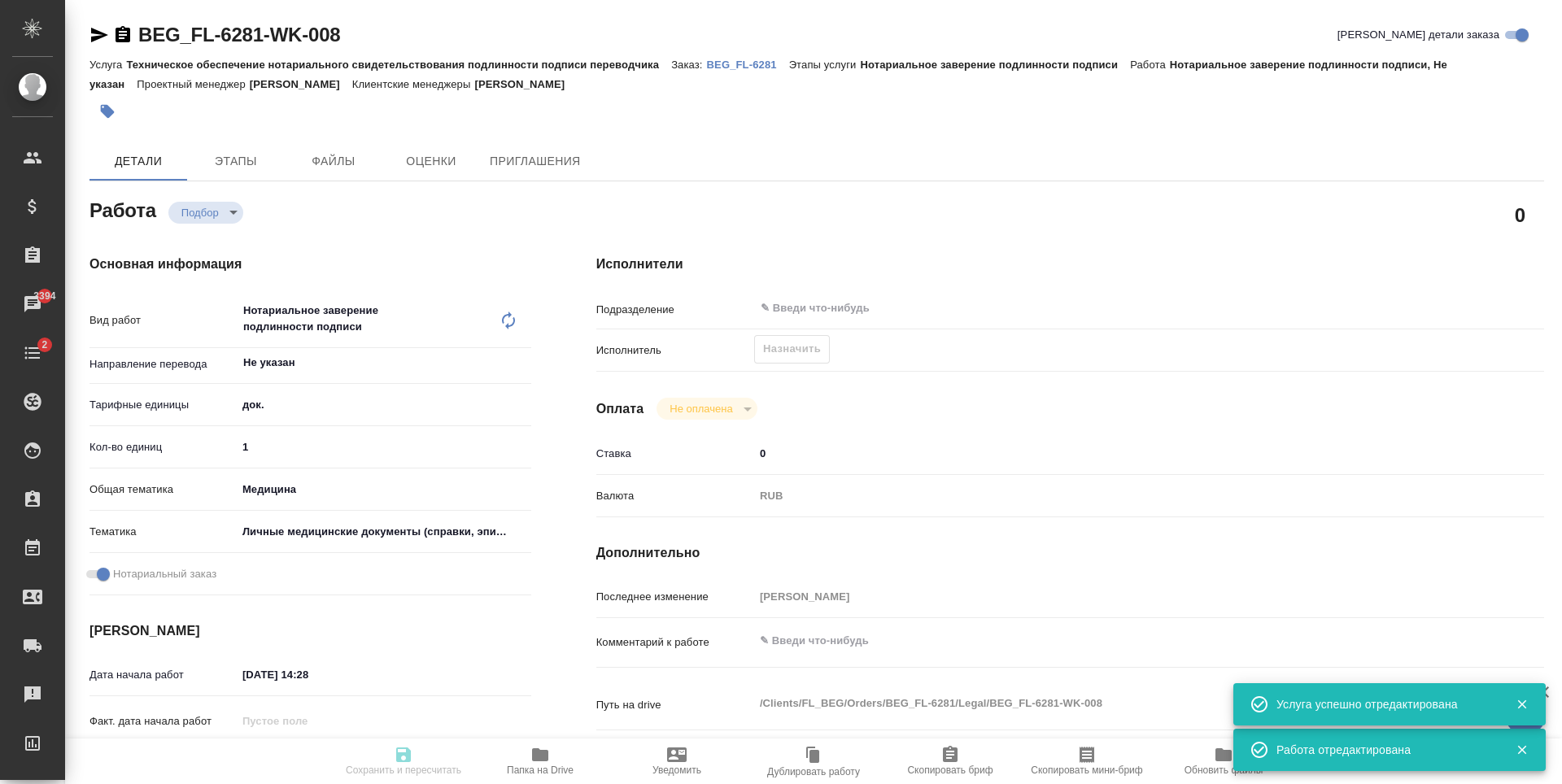
type textarea "x"
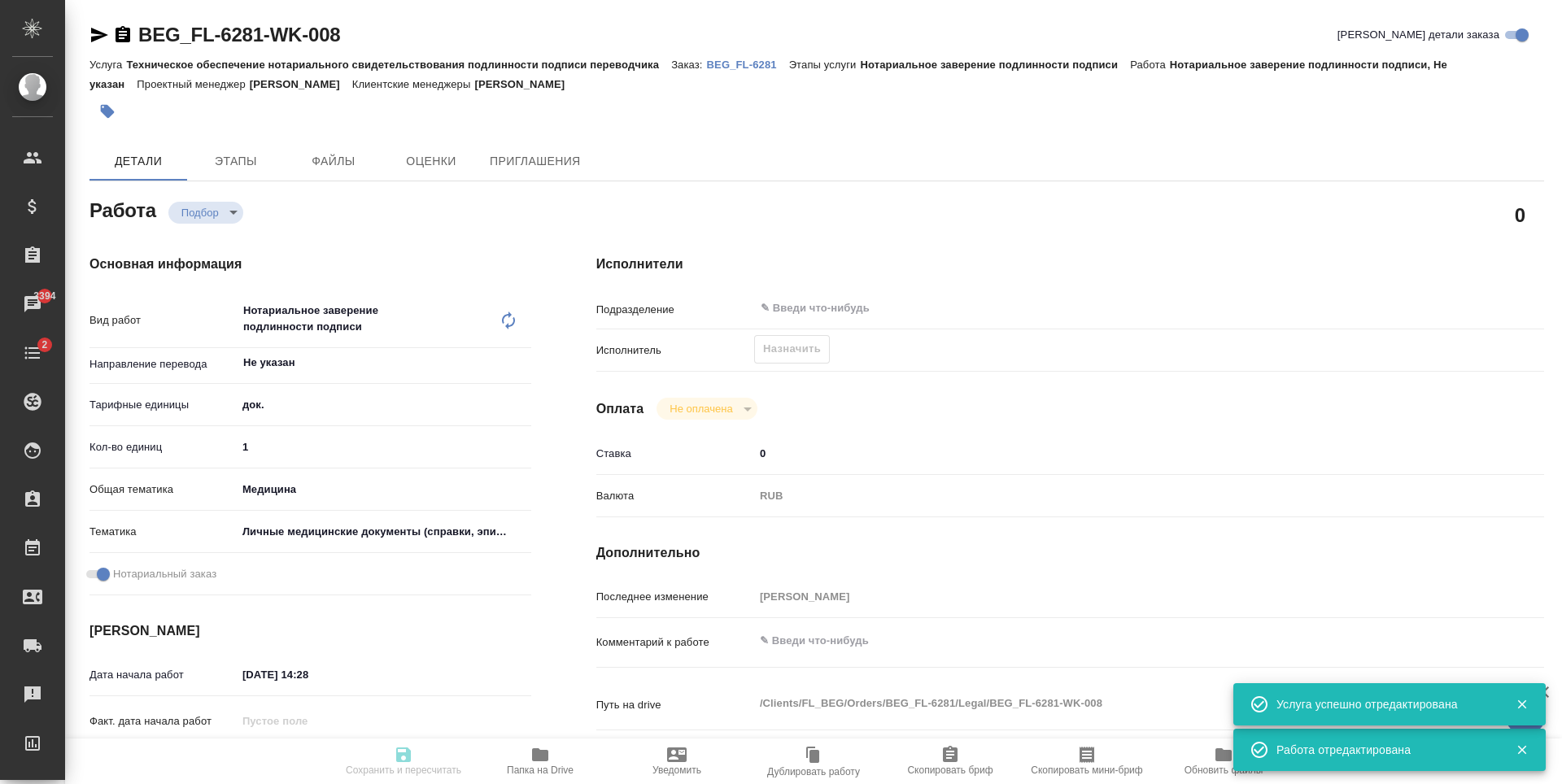
type textarea "x"
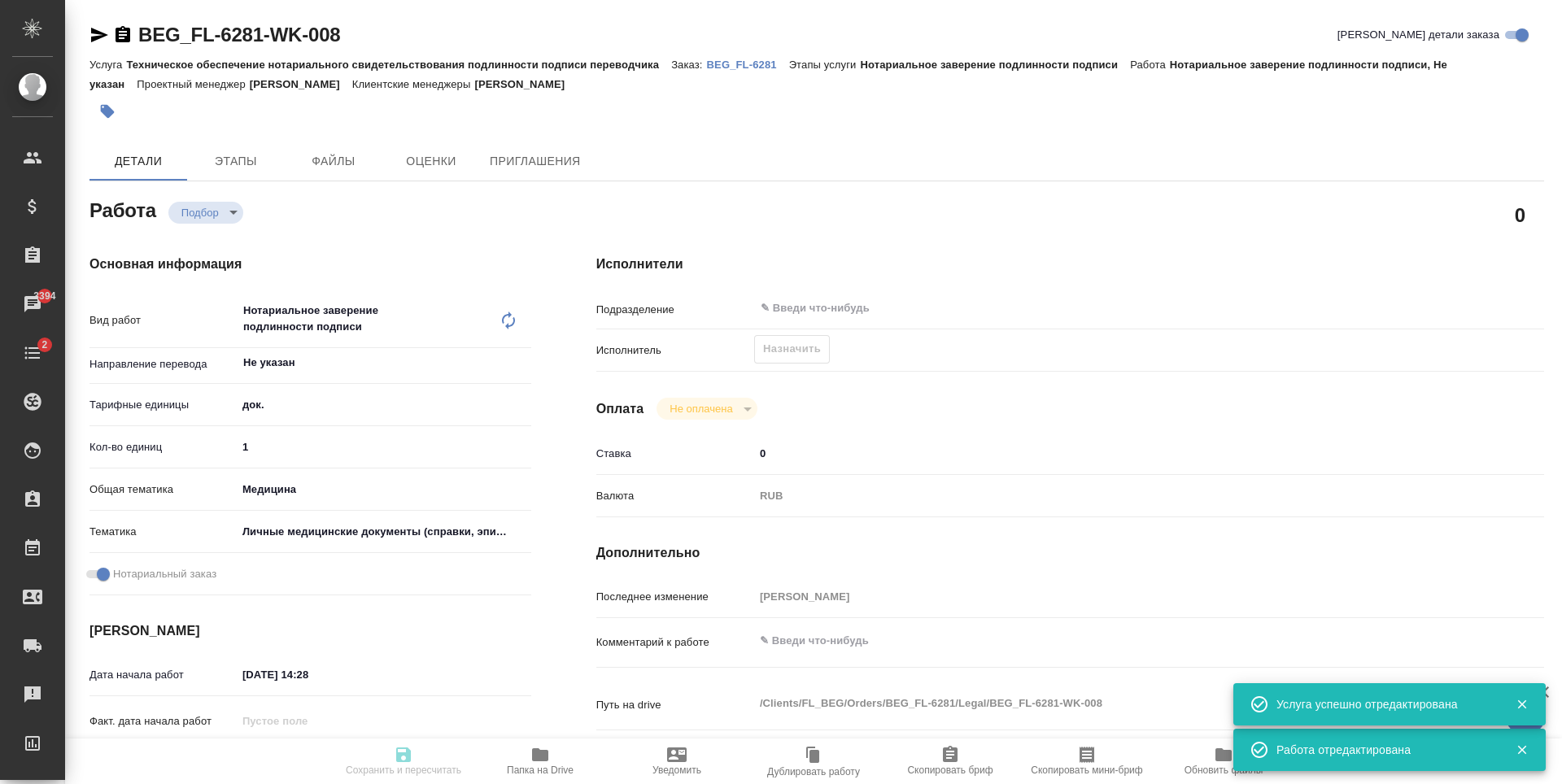
type textarea "x"
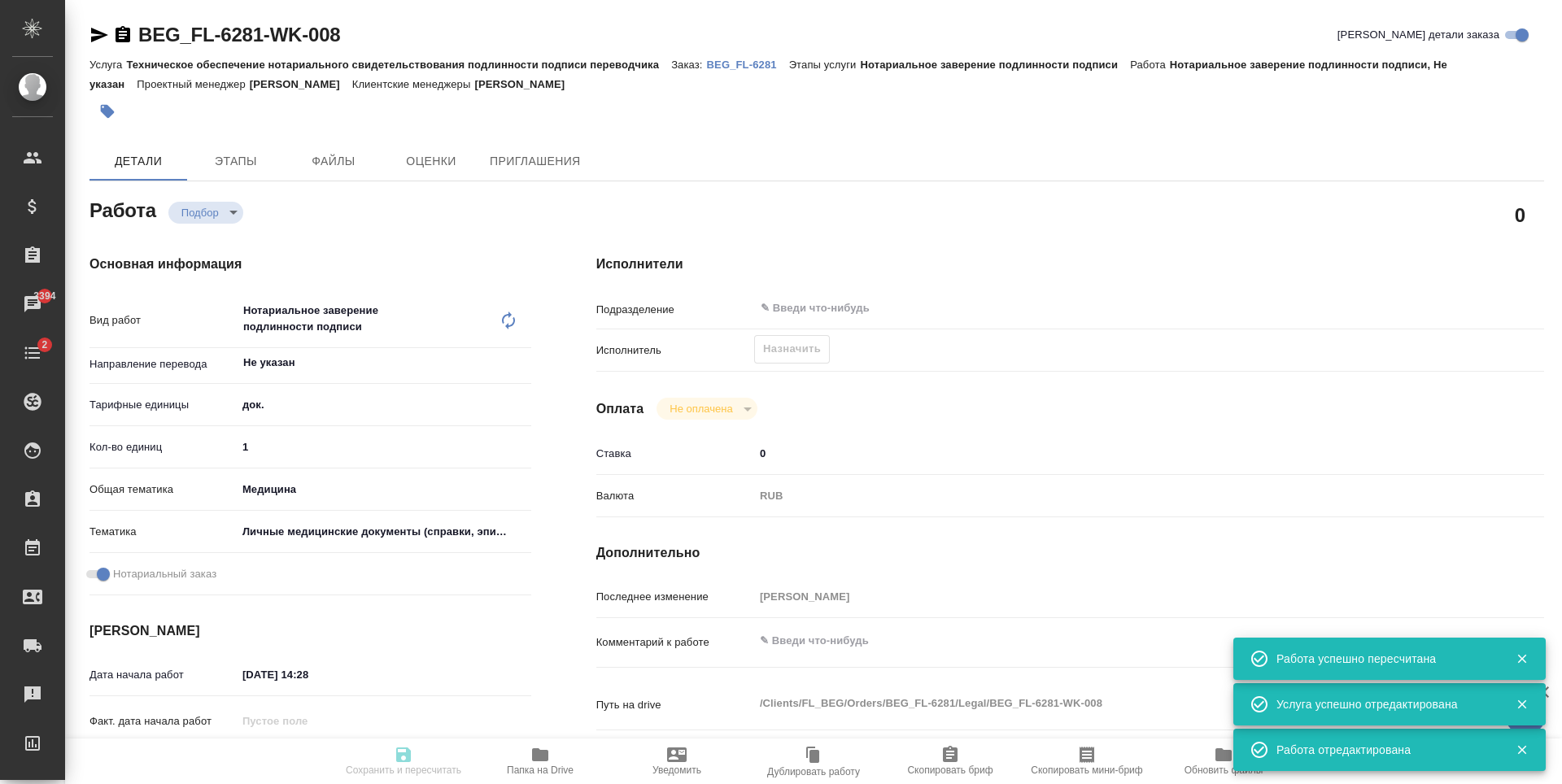
type input "recruiting"
type textarea "Нотариальное заверение подлинности подписи"
type textarea "x"
type input "Не указан"
type input "5a8b1489cc6b4906c91bfd8b"
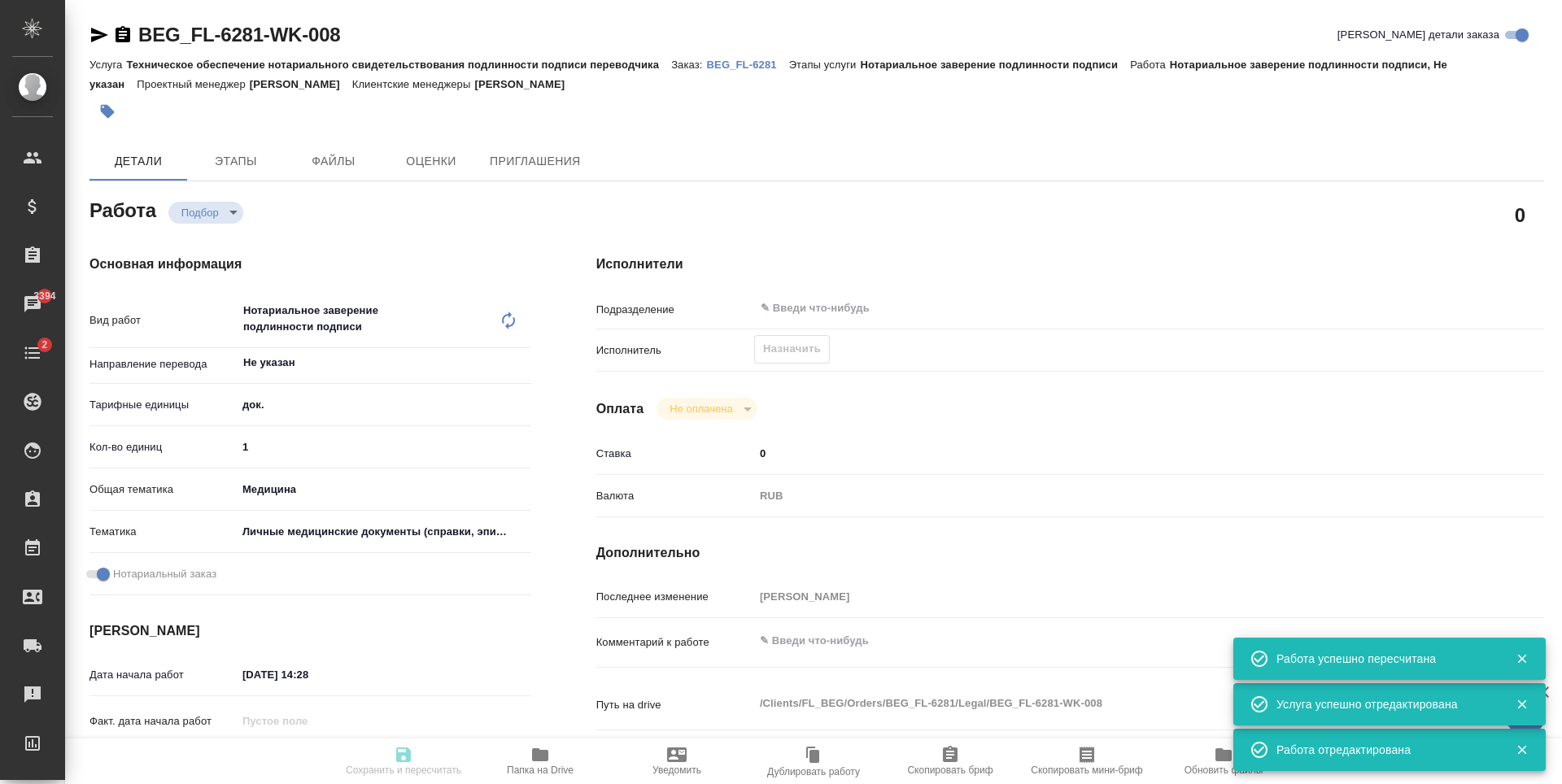
type input "1"
type input "med"
type input "5a8b8b956a9677013d343e74"
checkbox input "true"
type input "15.09.2025 14:28"
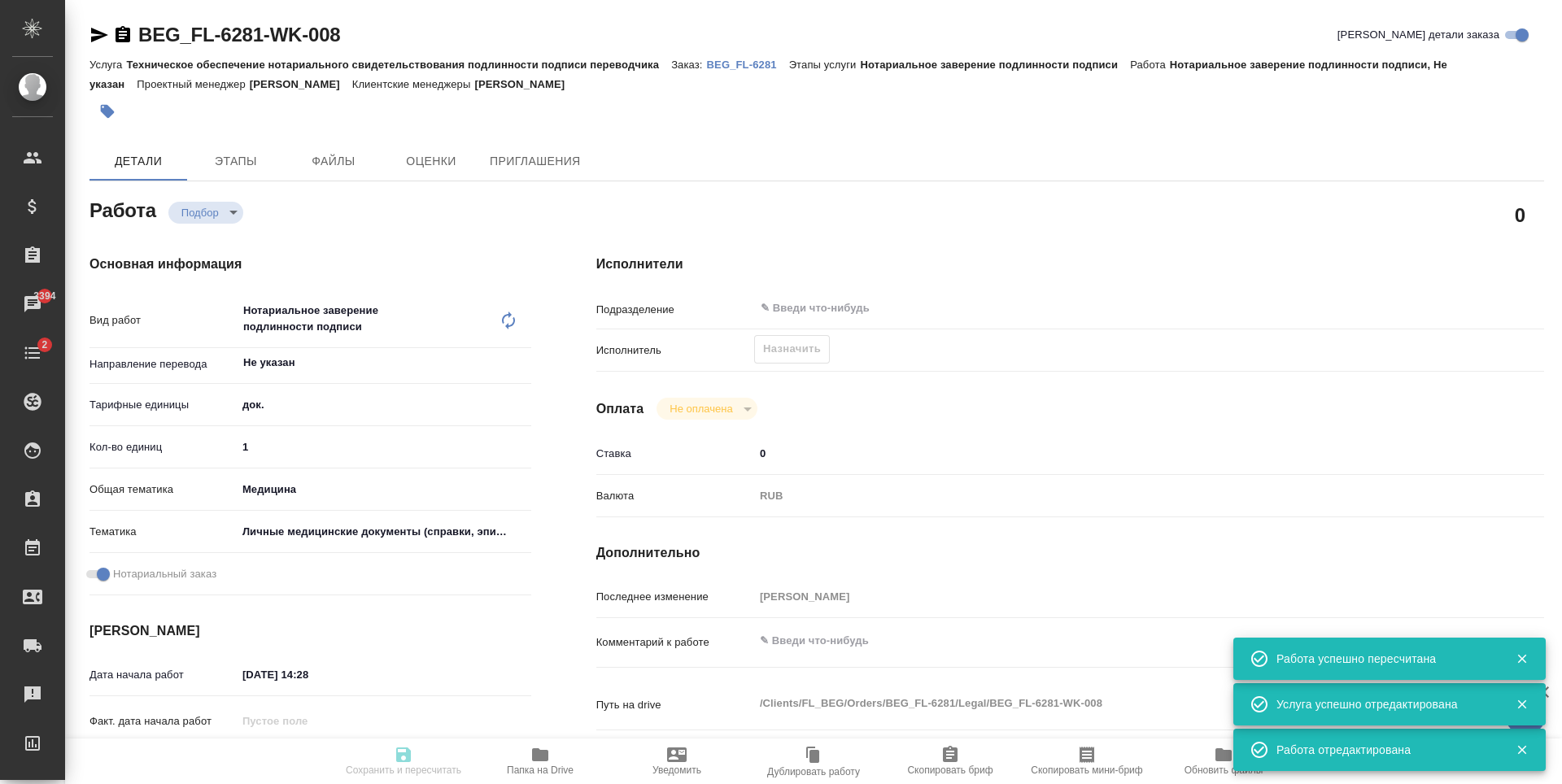
type input "17.09.2025 15:00"
type input "notPayed"
type input "0"
type input "RUB"
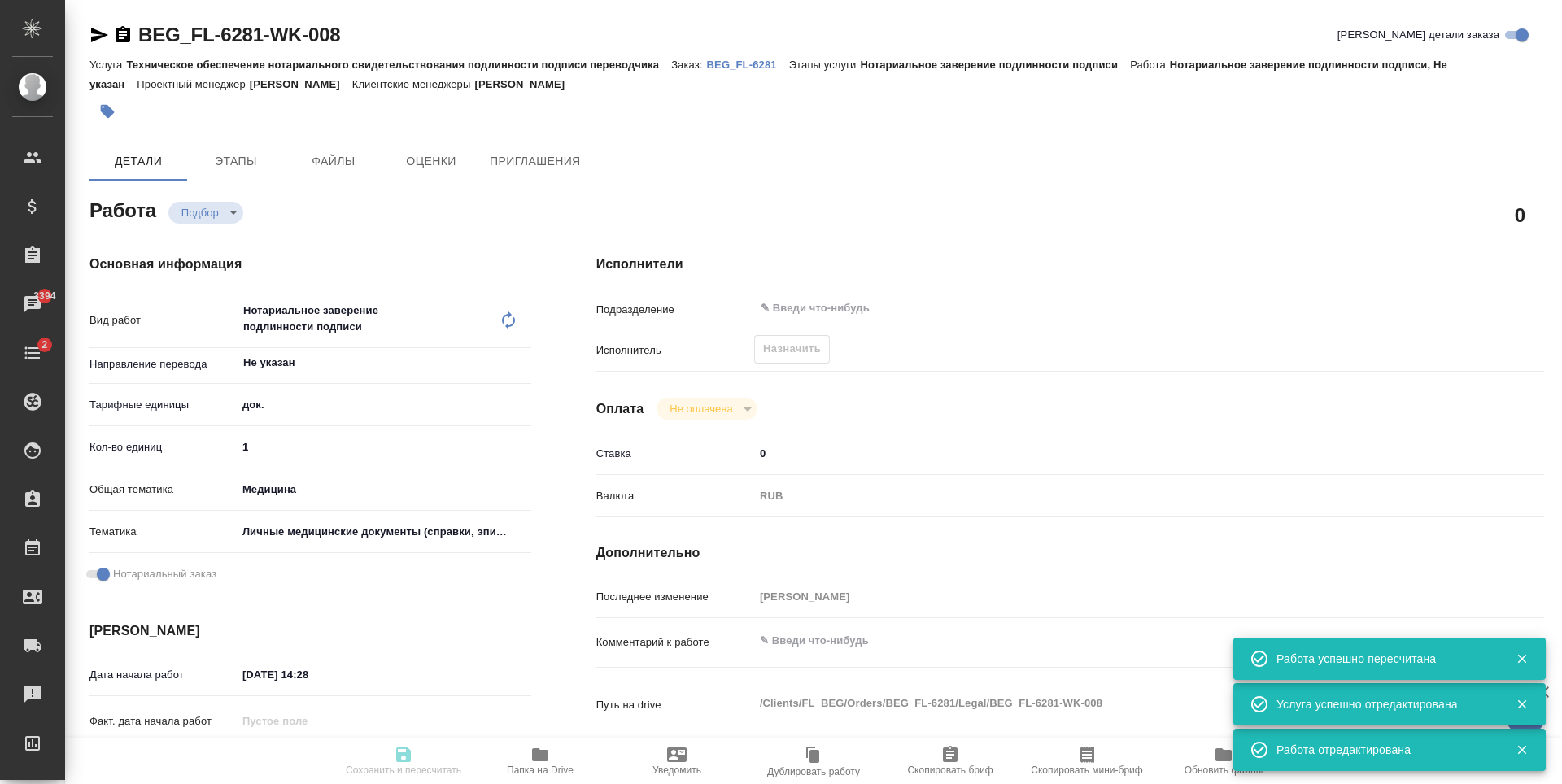
type input "Антонова Кристина"
type textarea "x"
type textarea "/Clients/FL_BEG/Orders/BEG_FL-6281/Legal/BEG_FL-6281-WK-008"
type textarea "x"
type input "BEG_FL-6281"
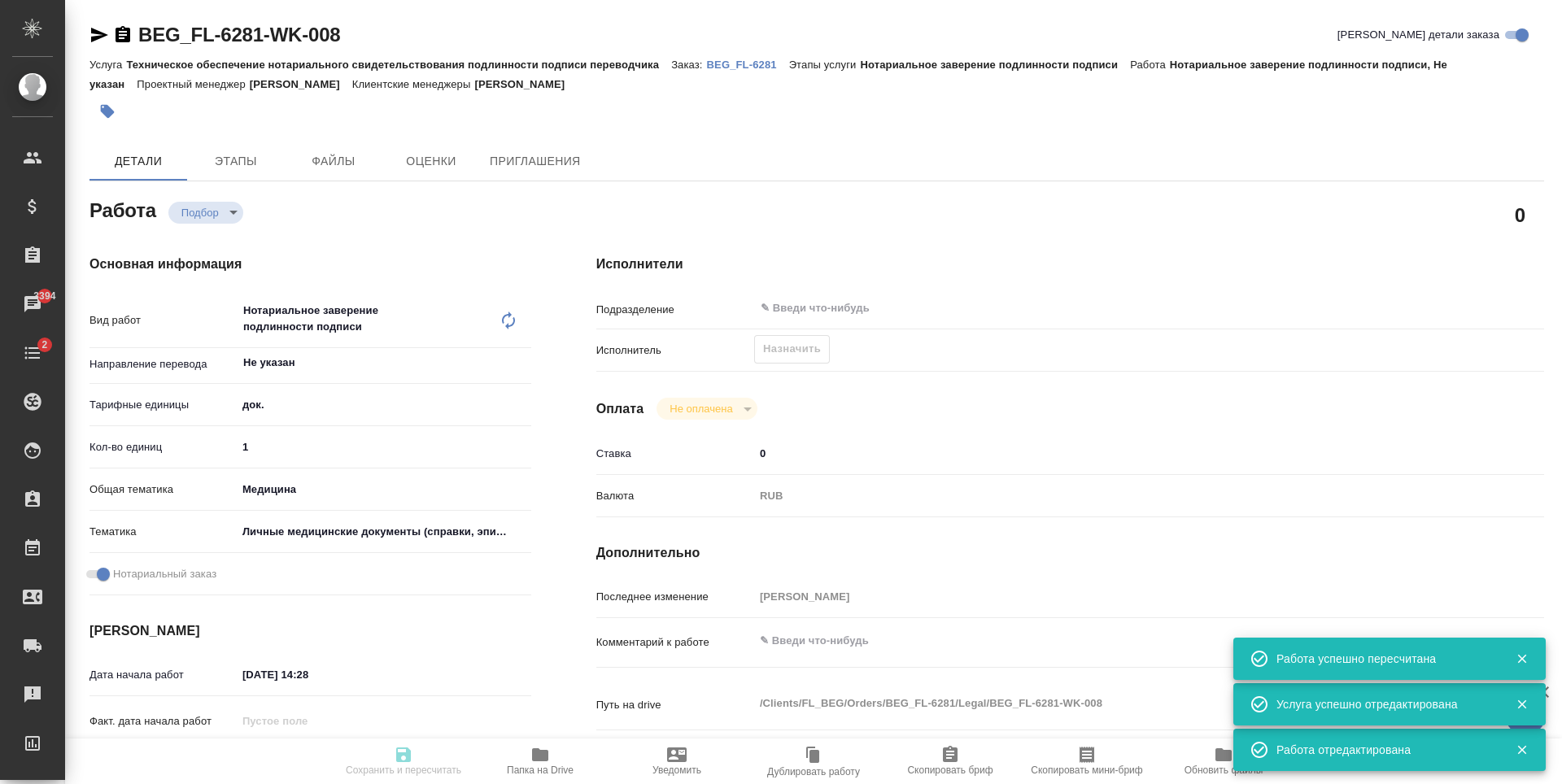
type input "Техническое обеспечение нотариального свидетельствования подлинности подписи пе…"
type input "Нотариальное заверение подлинности подписи"
type input "[PERSON_NAME]"
type input "Заборова Александра"
type input "/Clients/FL_BEG/Orders/BEG_FL-6281"
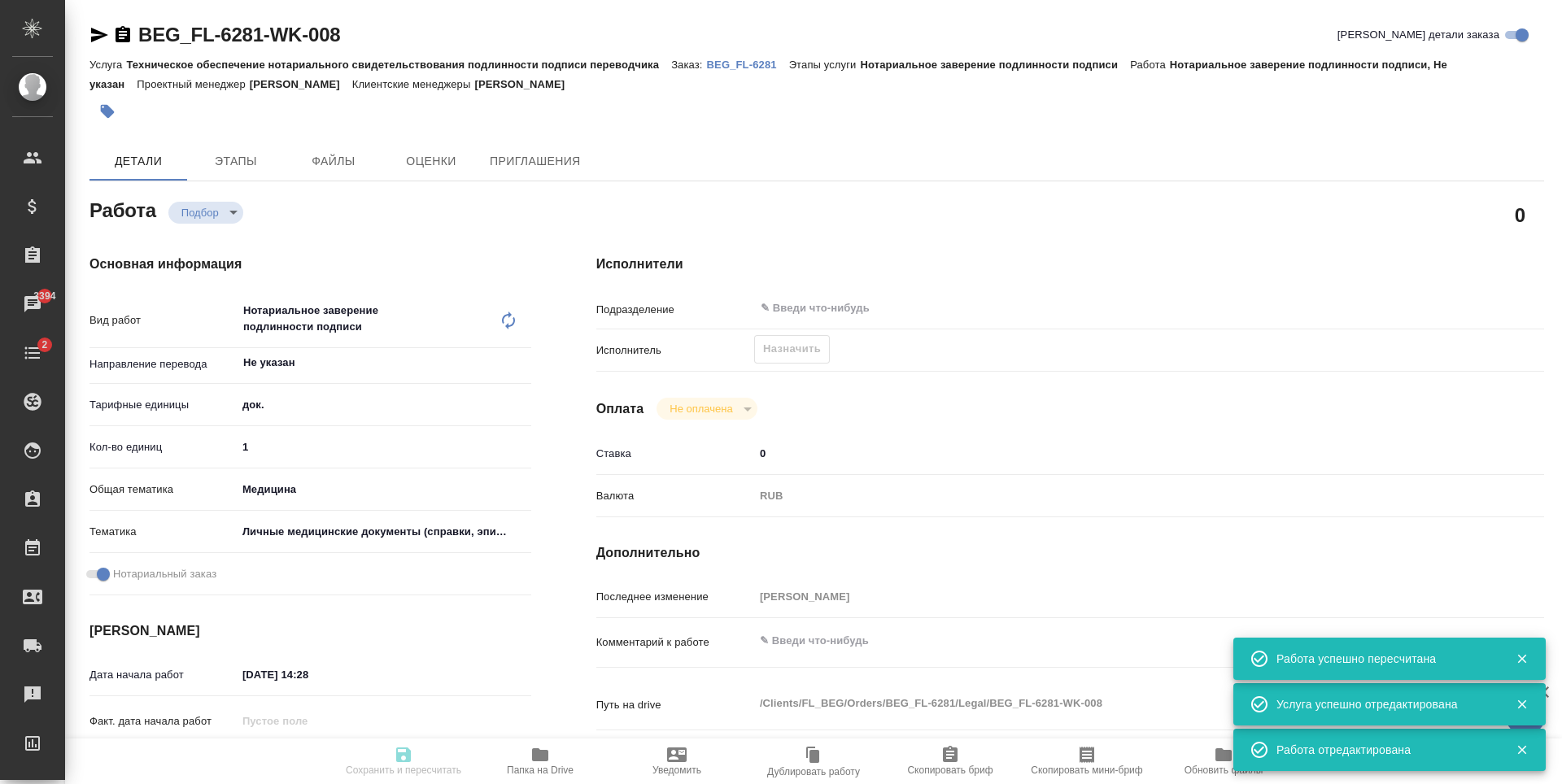
type textarea "x"
type textarea "Файл Sergey Makarov_medical report в приоритете. Пожалуйста, сделайте как можно…"
type textarea "x"
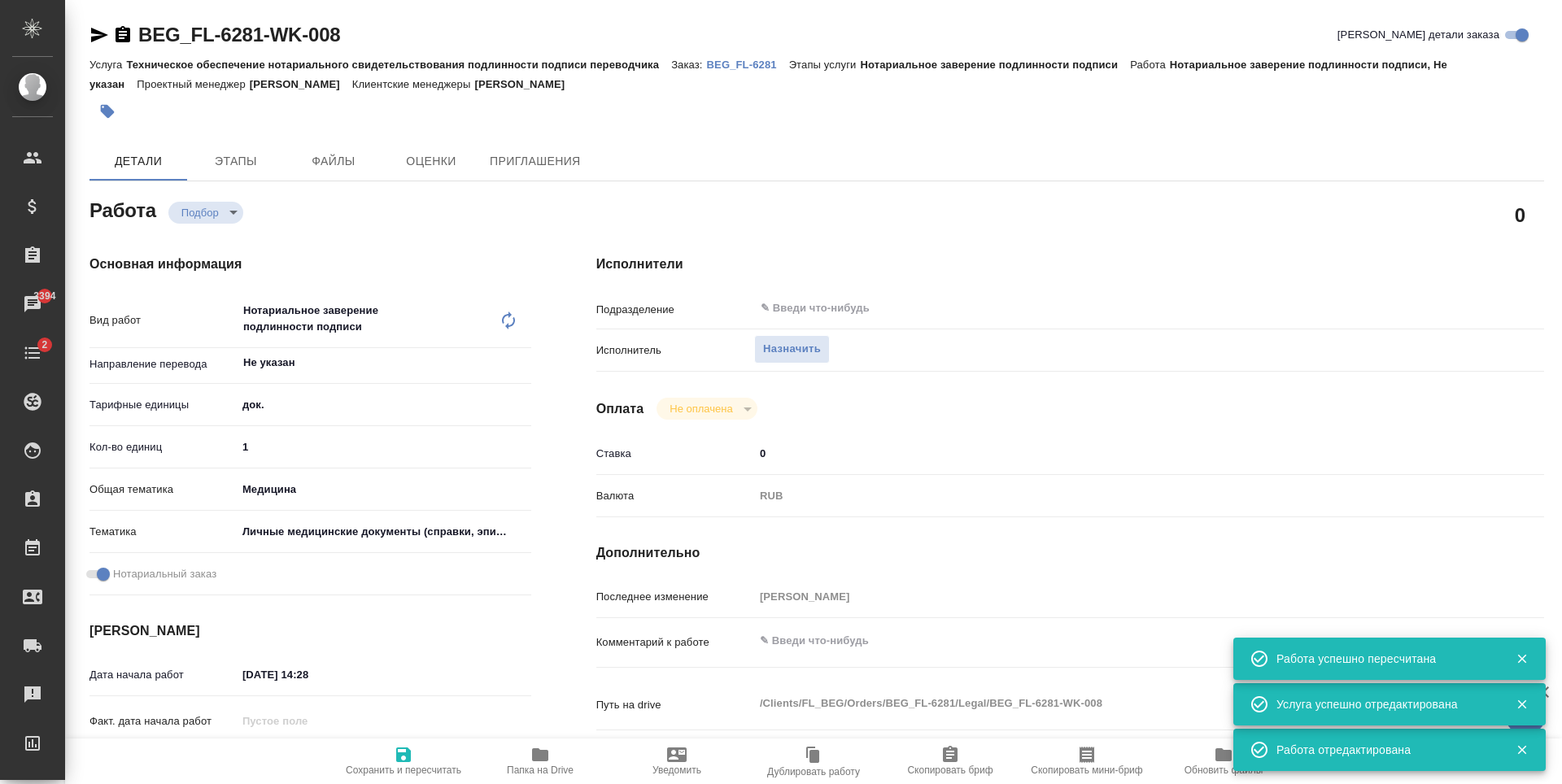
type textarea "x"
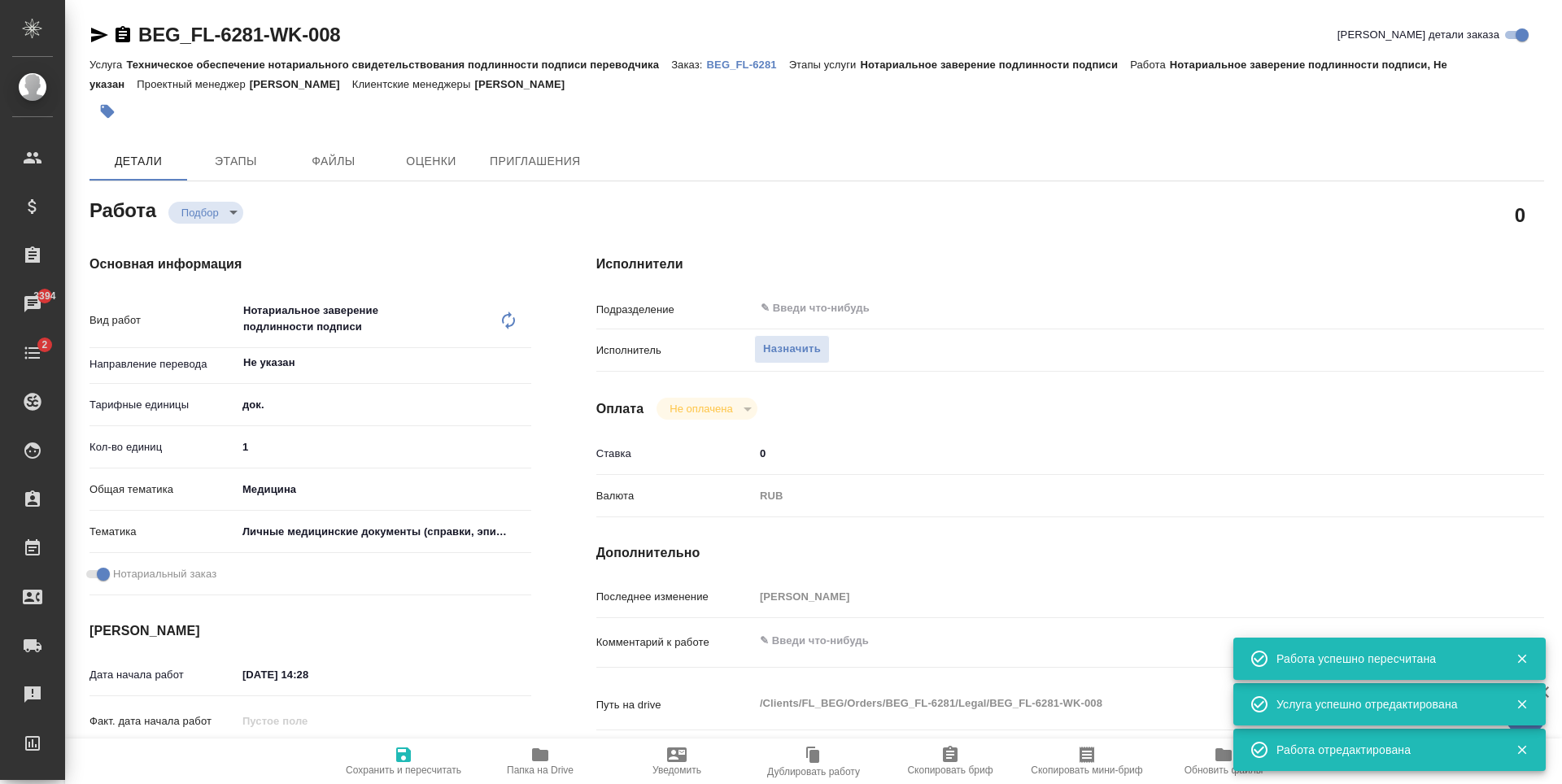
type textarea "x"
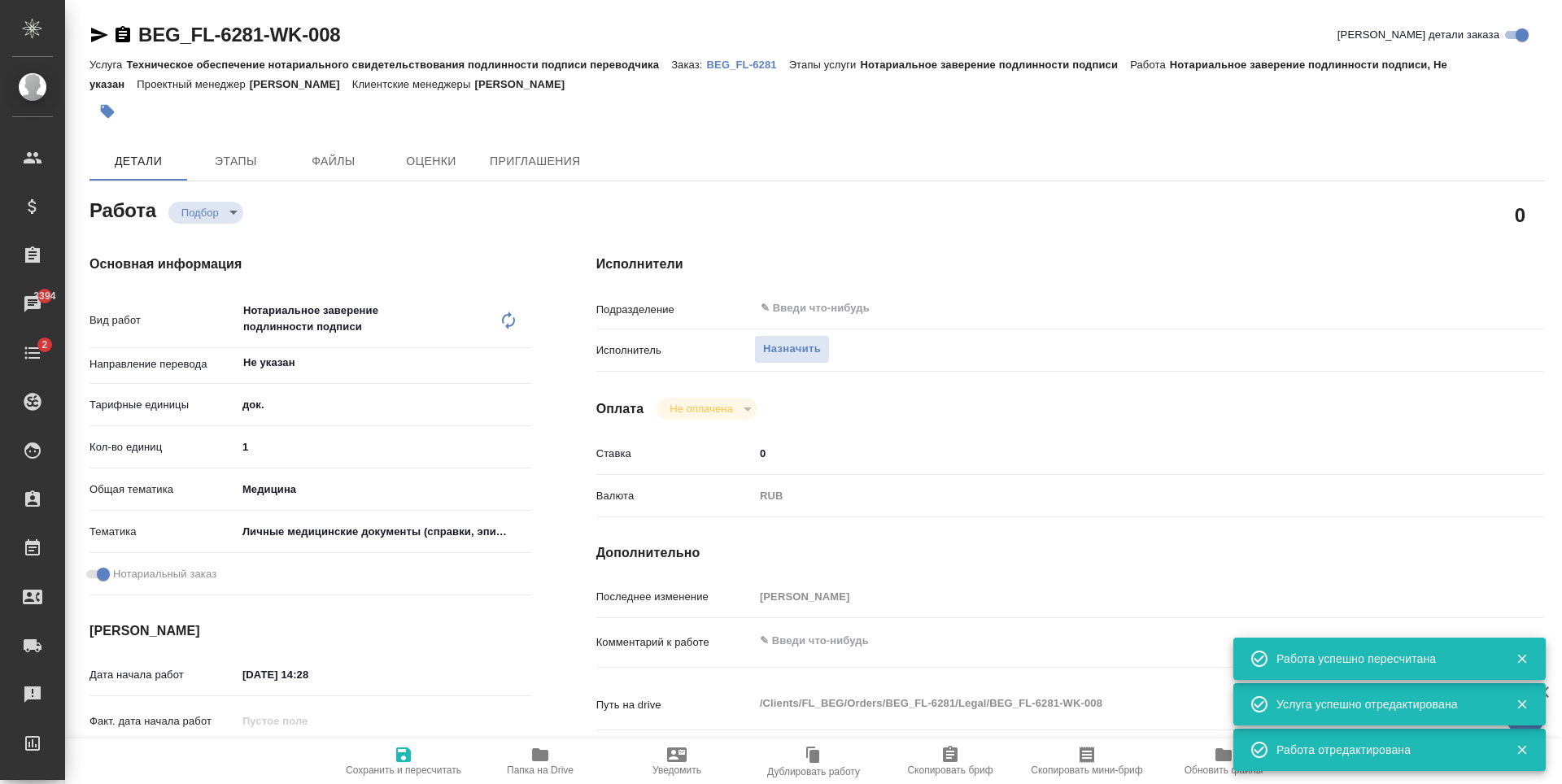
type textarea "x"
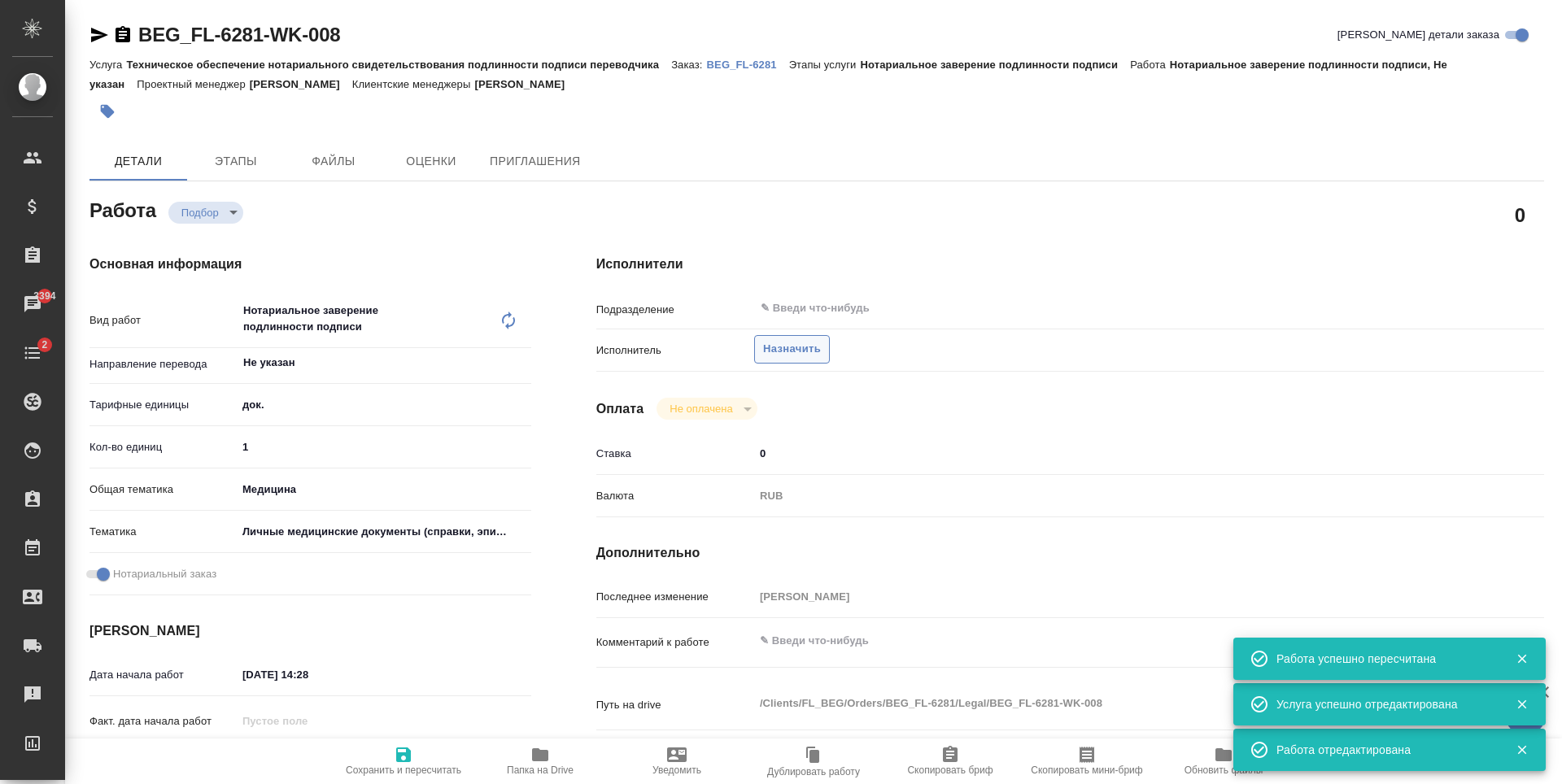
type textarea "x"
click at [799, 352] on span "Назначить" at bounding box center [791, 349] width 57 height 18
type textarea "x"
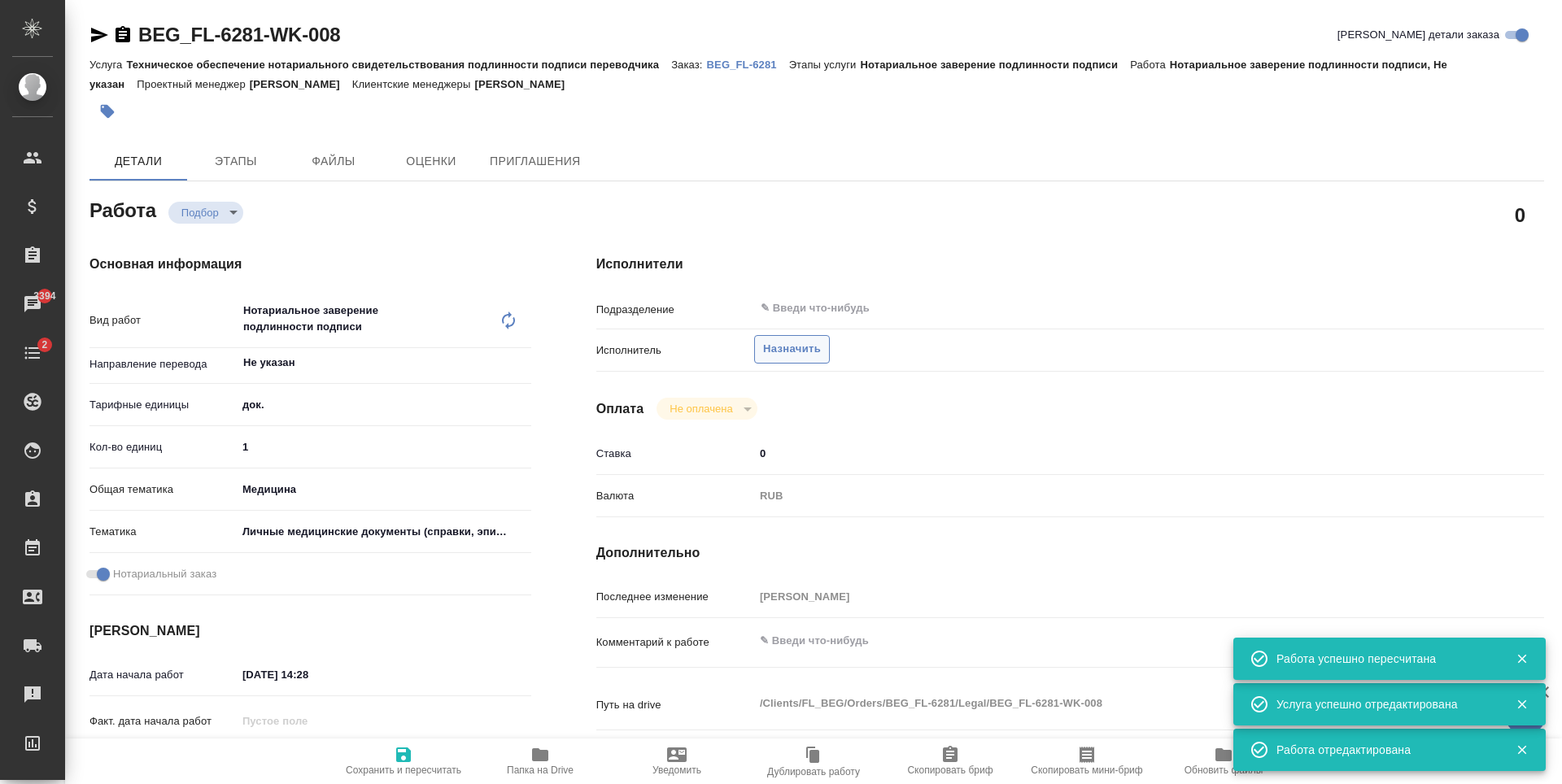
type textarea "x"
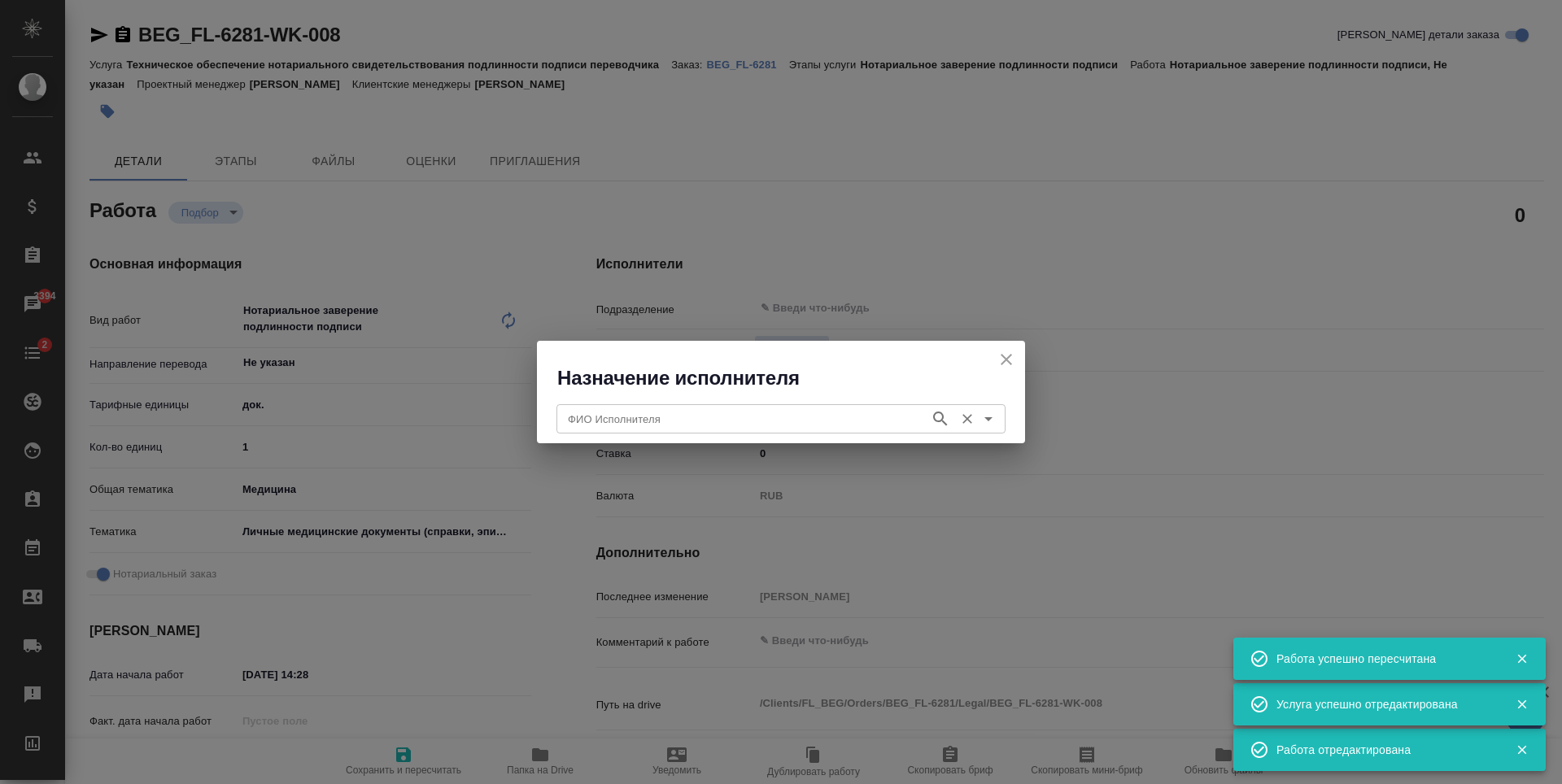
click at [789, 411] on input "ФИО Исполнителя" at bounding box center [741, 419] width 361 height 19
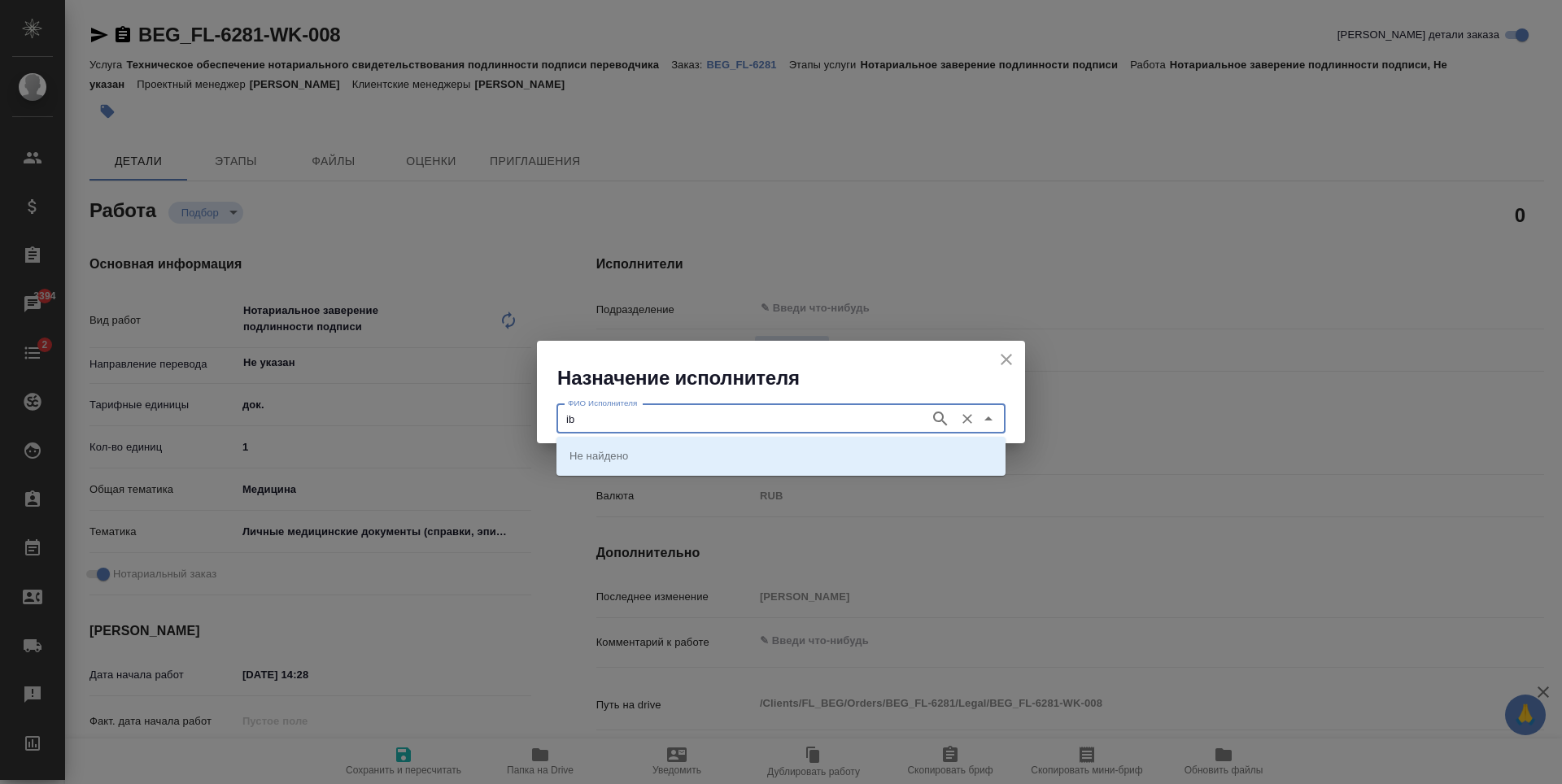
type input "i"
type input "шишенков"
click at [932, 413] on icon "button" at bounding box center [940, 419] width 19 height 19
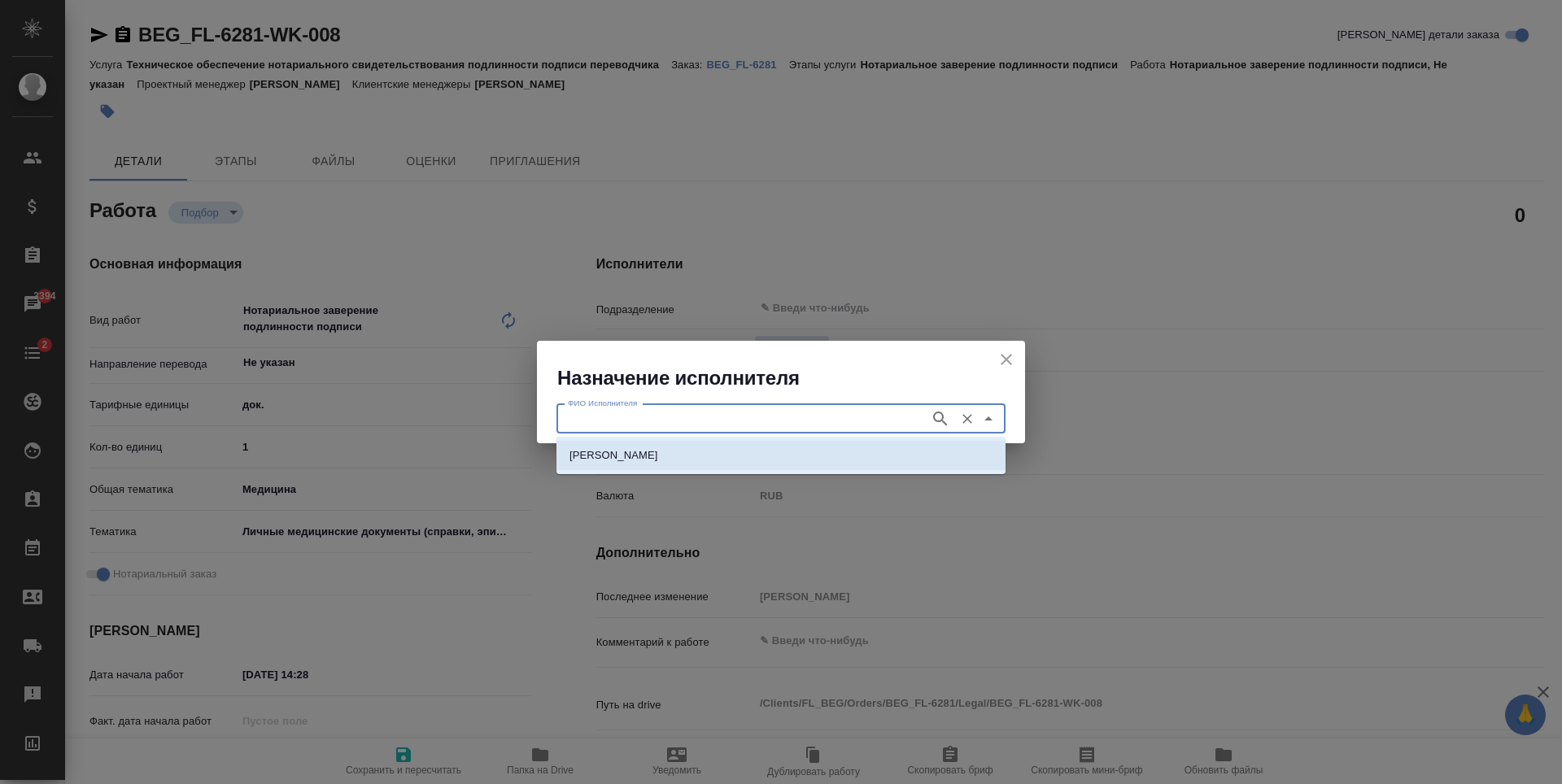
click at [792, 462] on li "НОТАРИУС Шишенков Леонид Васильевич" at bounding box center [781, 456] width 449 height 29
type input "НОТАРИУС Шишенков Леонид Васильевич"
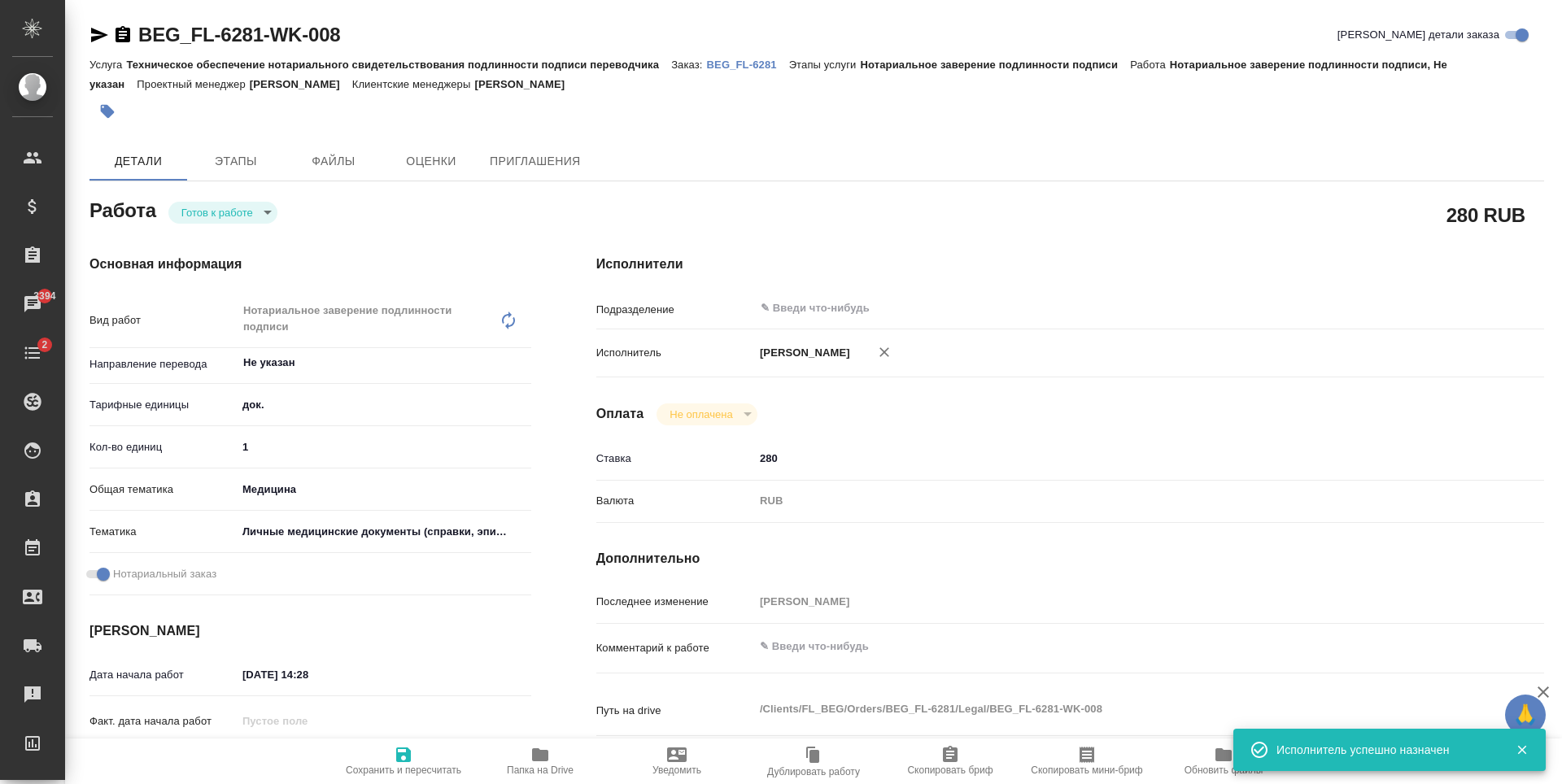
type textarea "x"
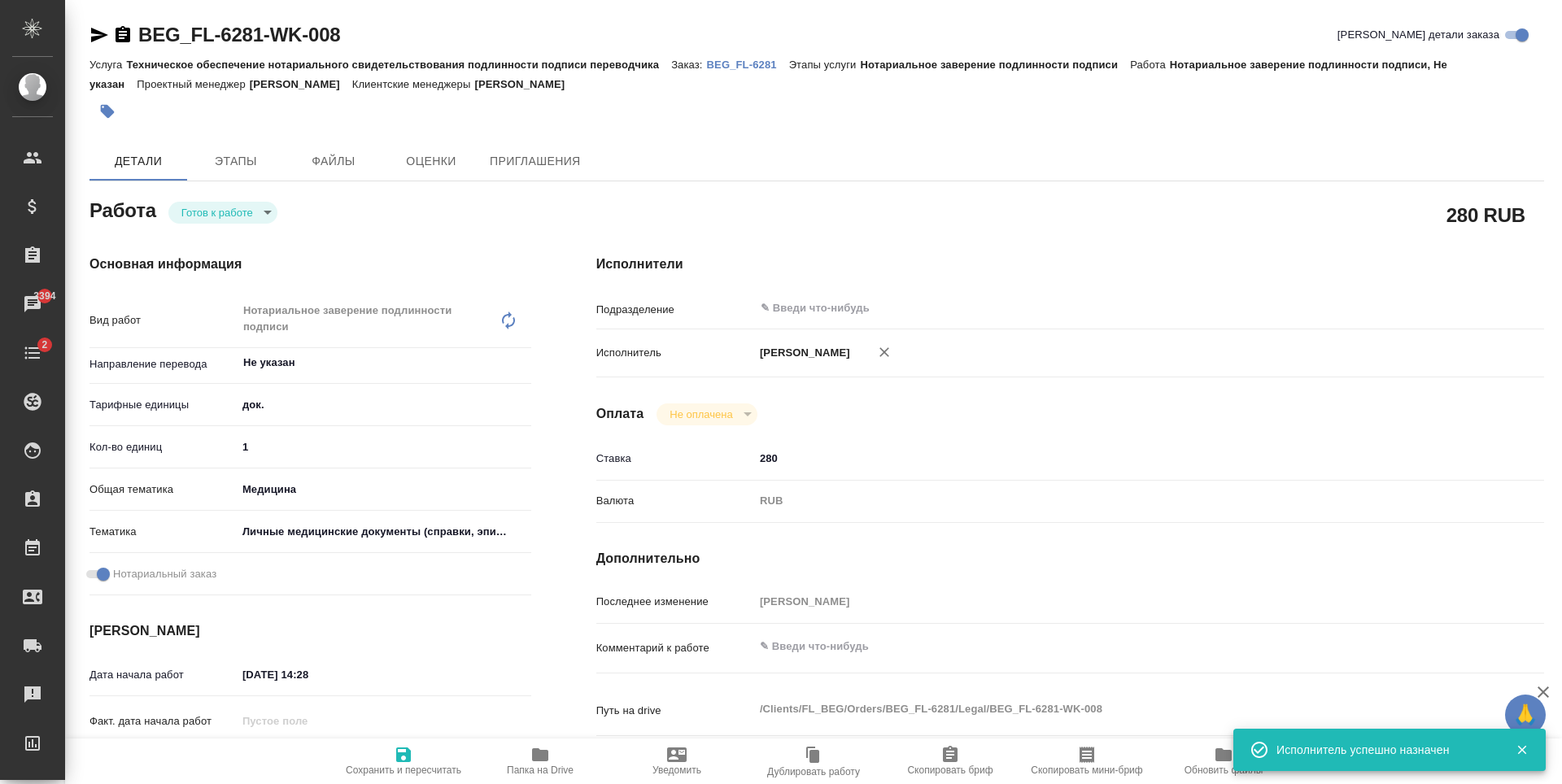
type textarea "x"
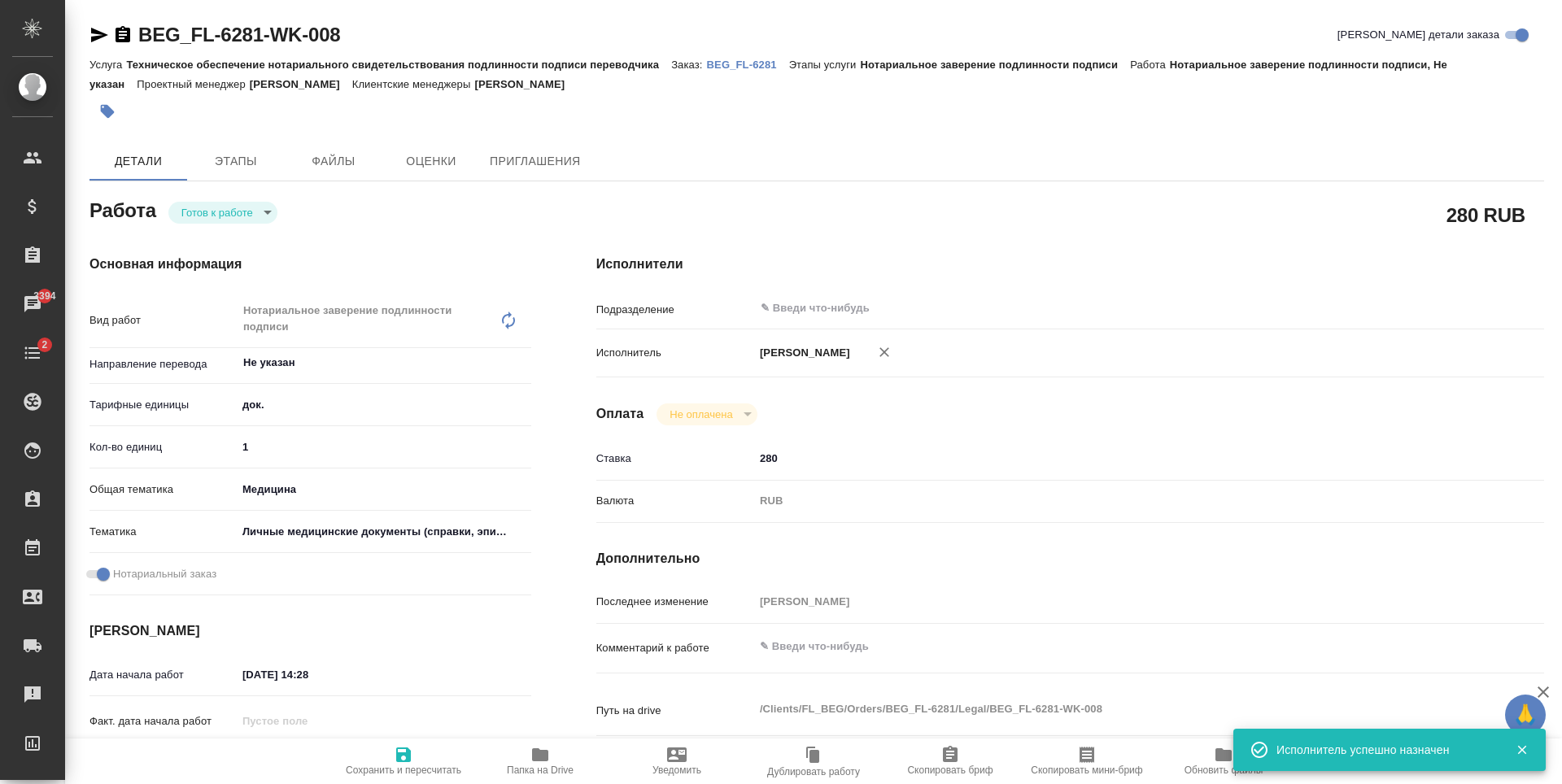
type textarea "x"
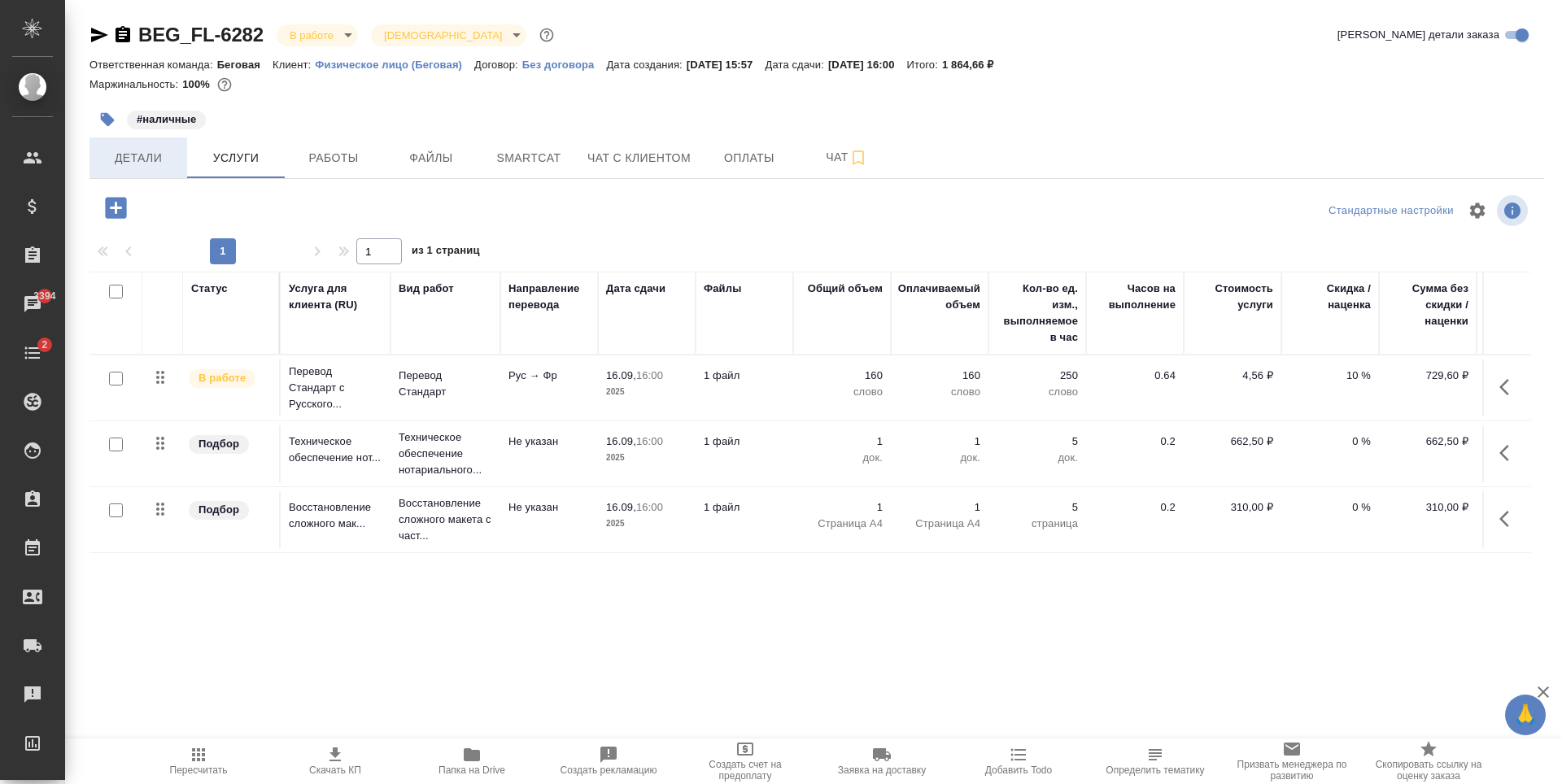
click at [177, 159] on span "Детали" at bounding box center [138, 157] width 78 height 20
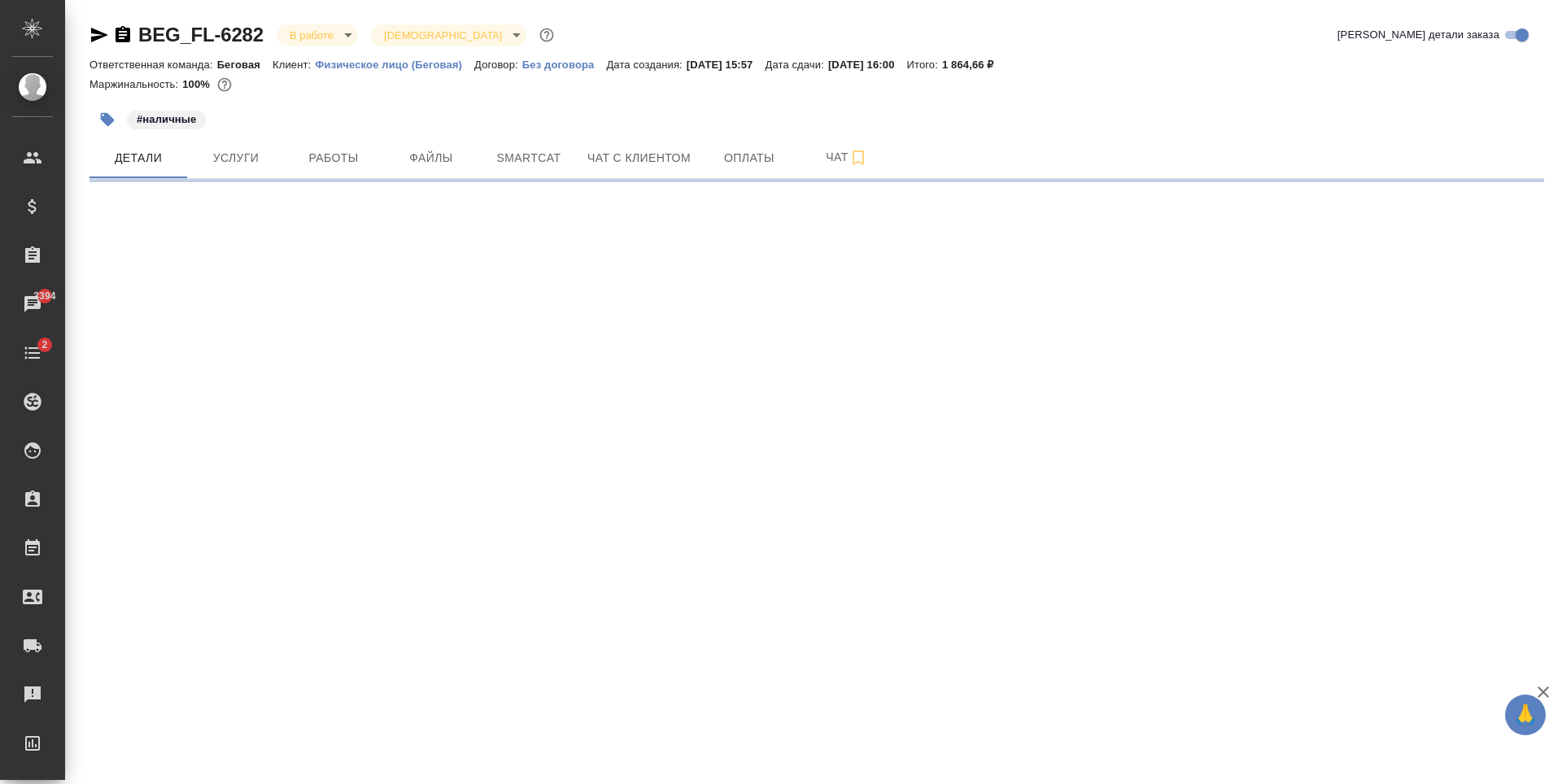
select select "RU"
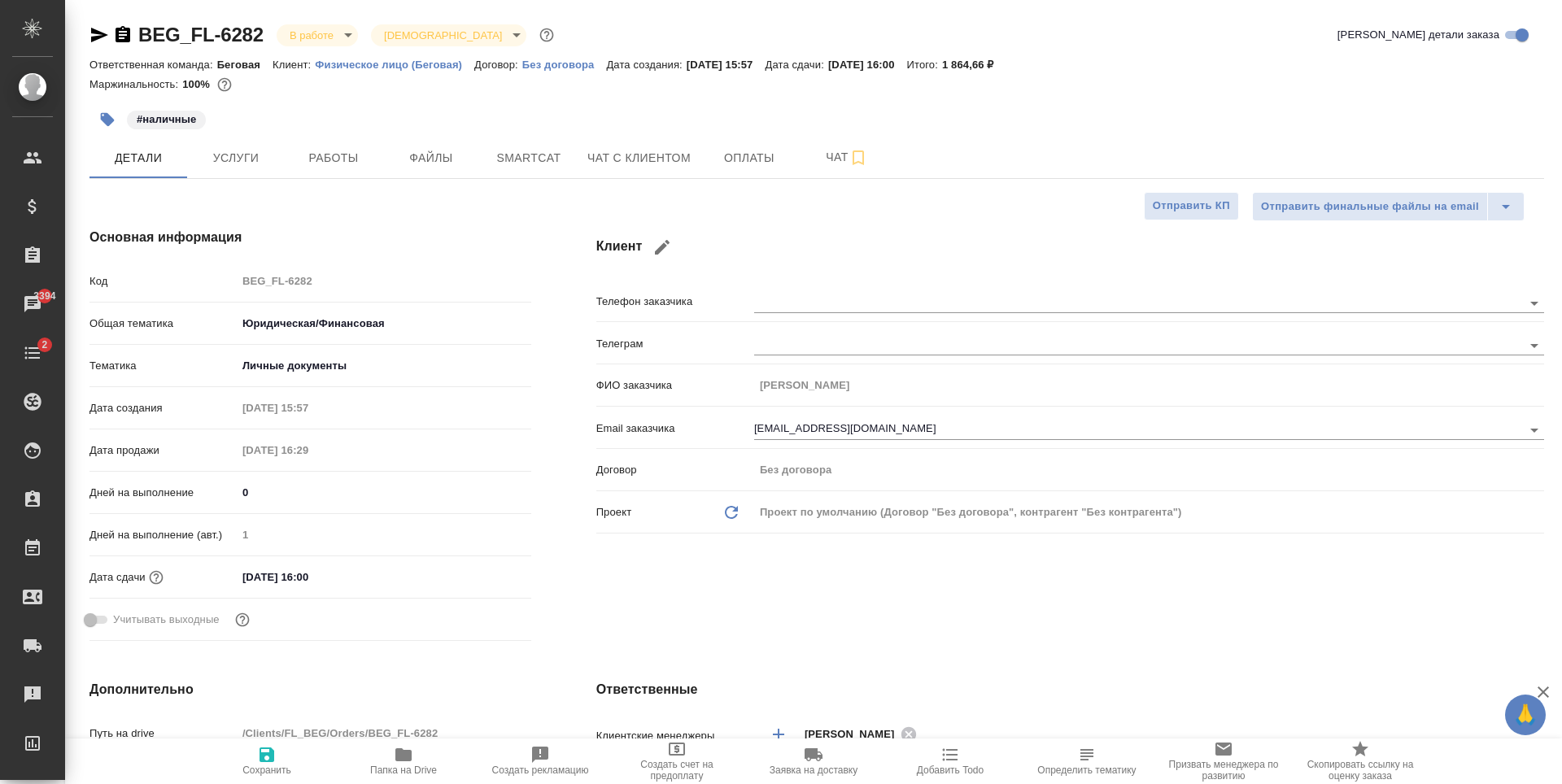
type textarea "x"
click at [344, 160] on span "Работы" at bounding box center [333, 157] width 78 height 20
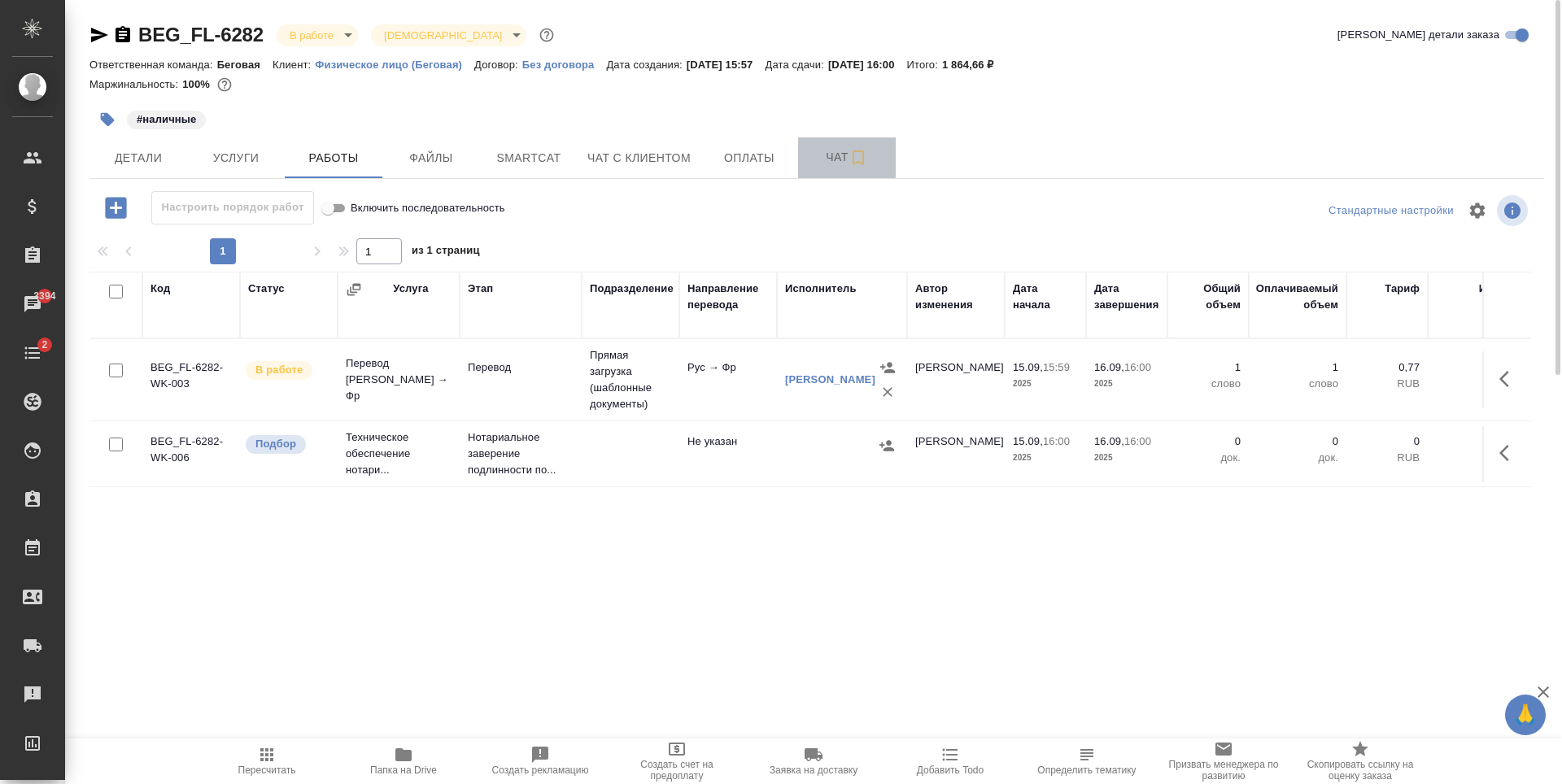
click at [868, 168] on button "Чат" at bounding box center [847, 157] width 97 height 41
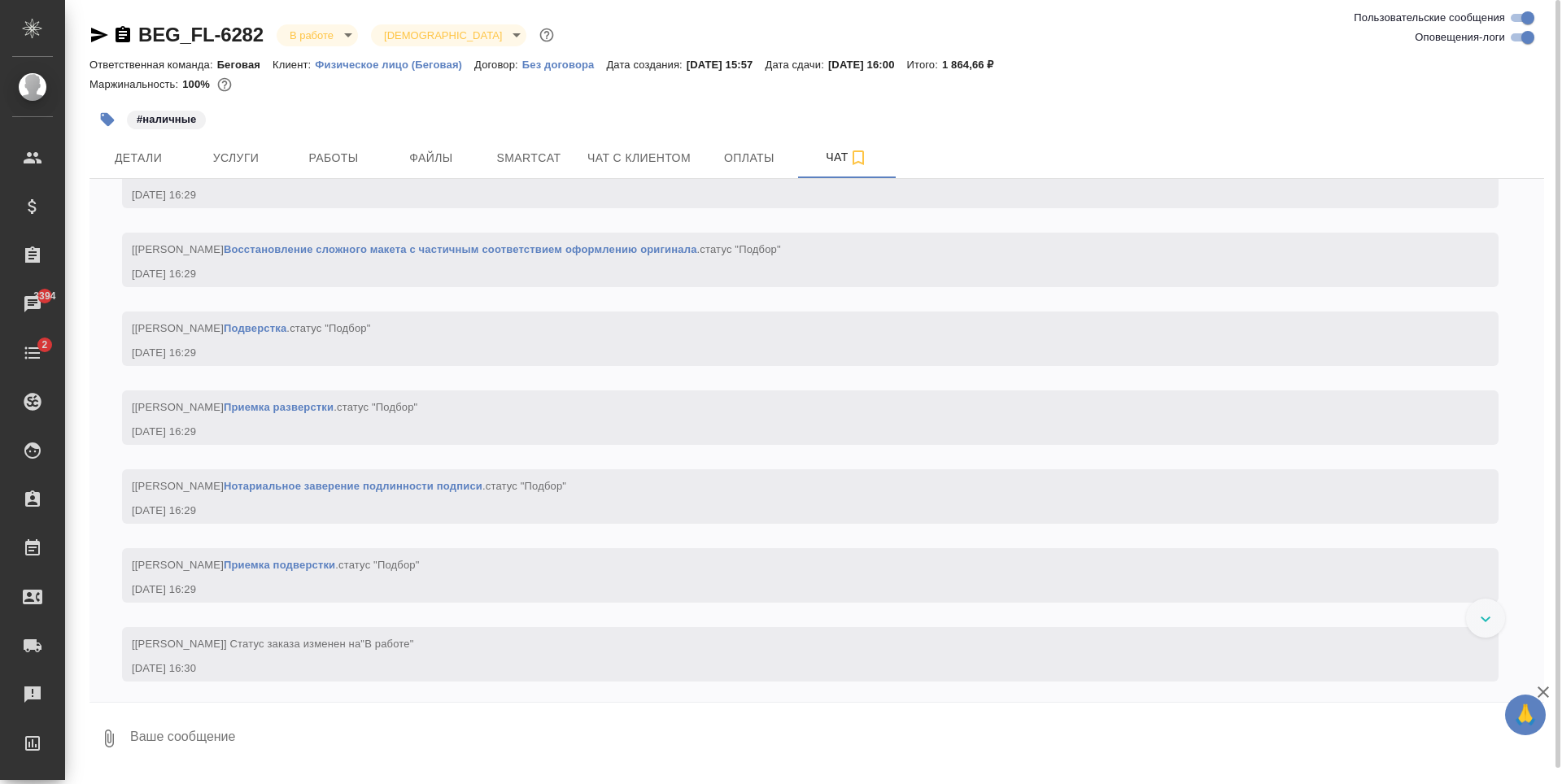
scroll to position [1571, 0]
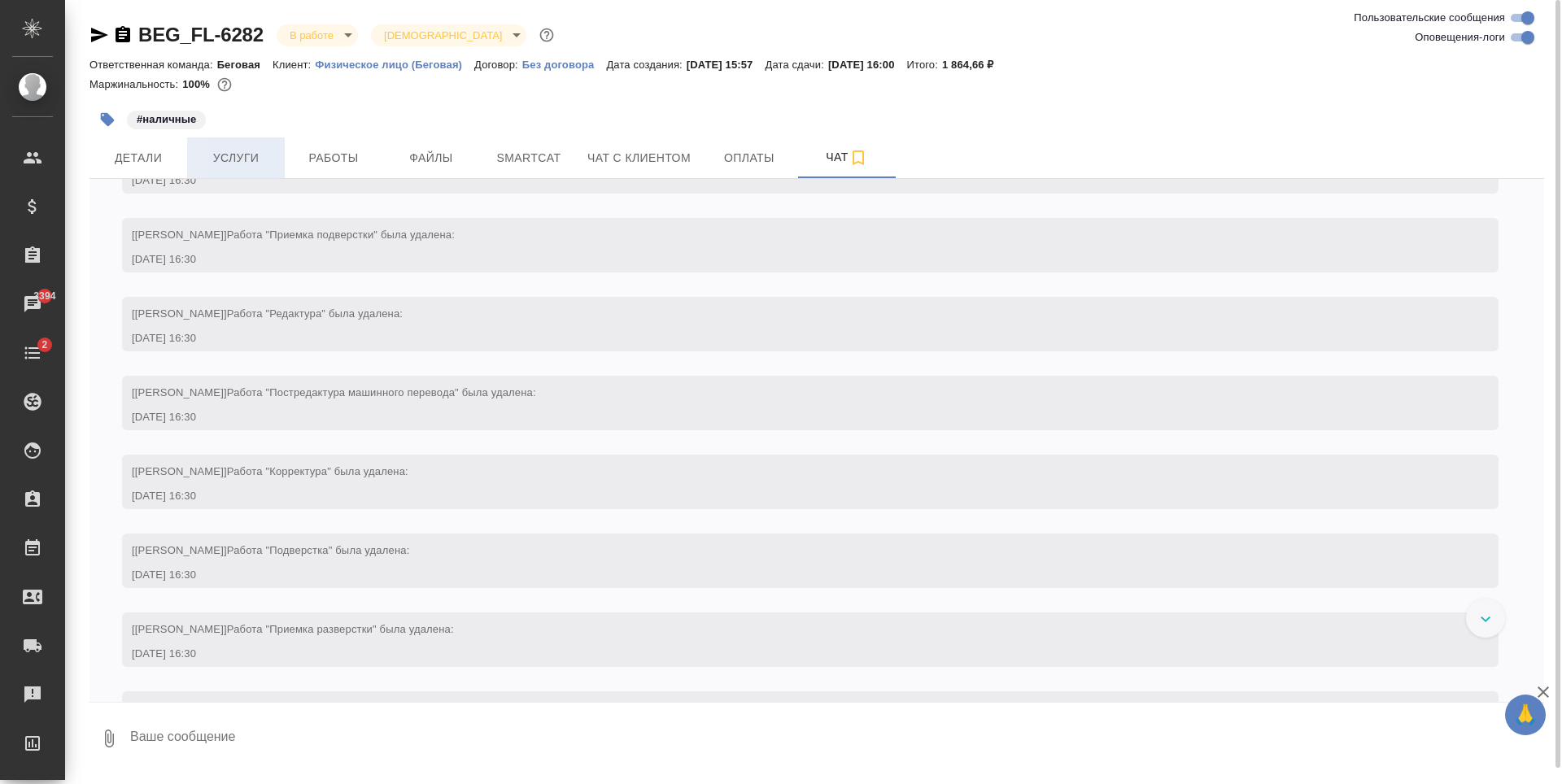
click at [249, 172] on button "Услуги" at bounding box center [235, 157] width 97 height 41
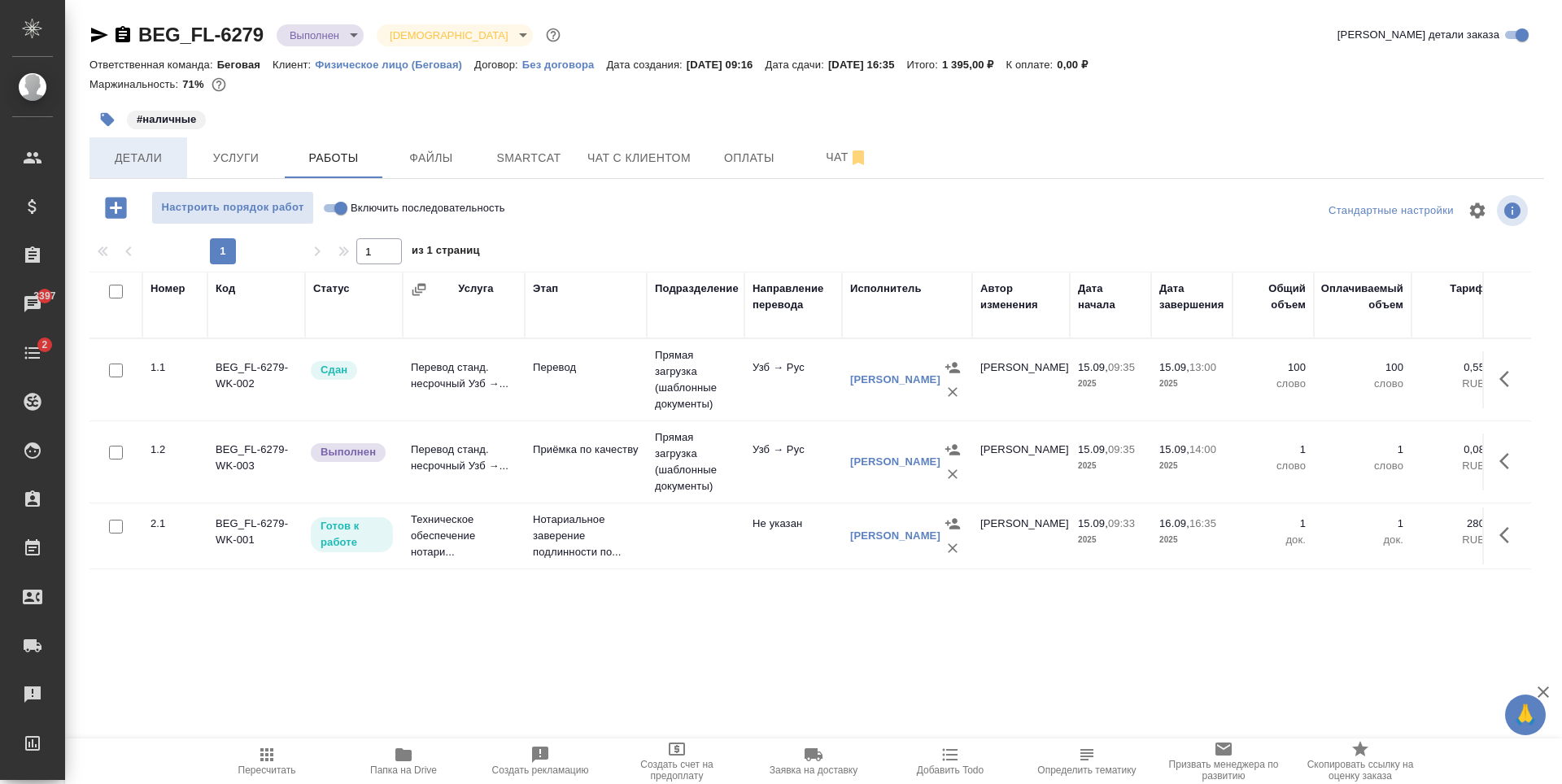
click at [161, 148] on span "Детали" at bounding box center [138, 157] width 78 height 20
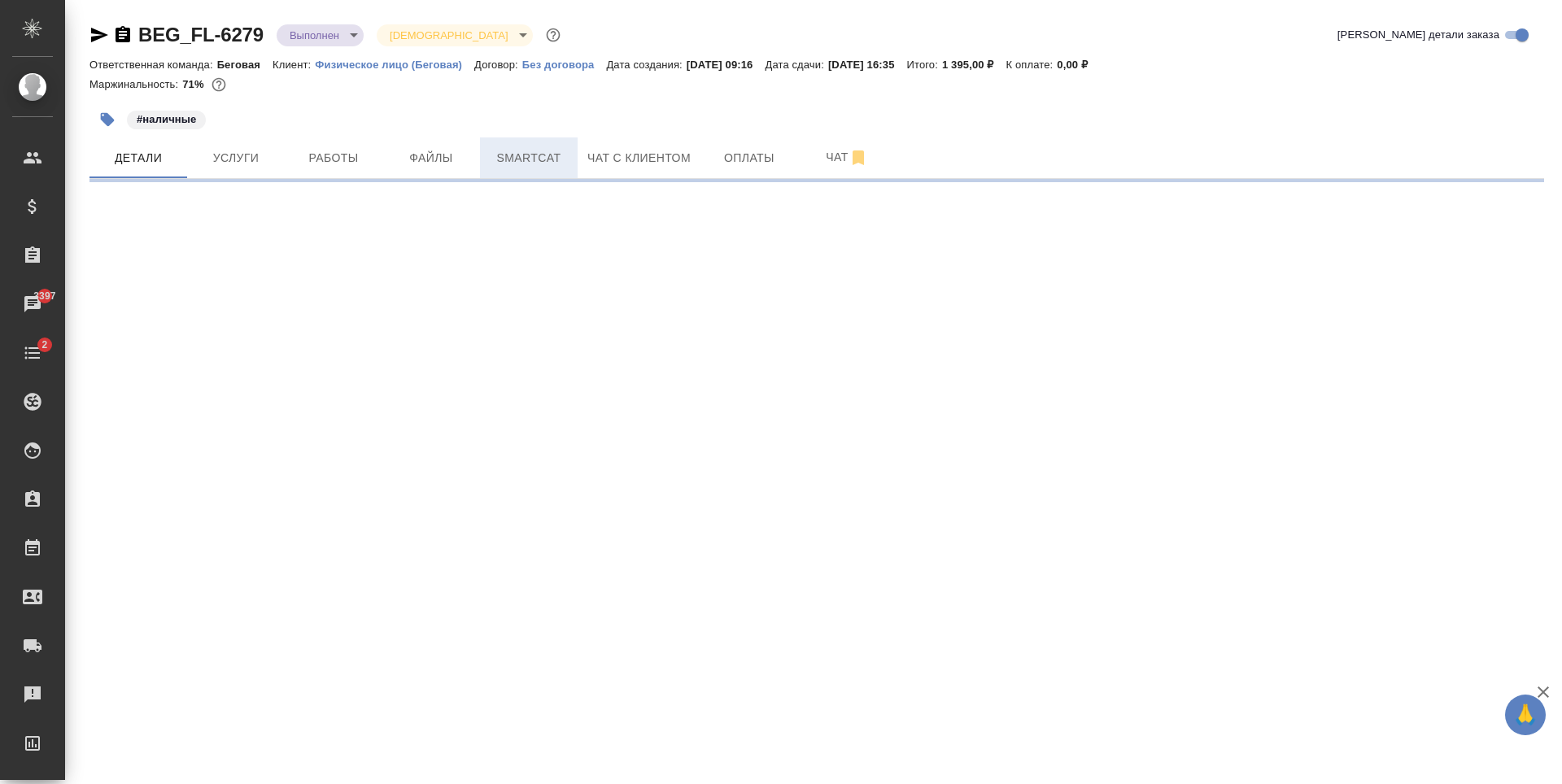
select select "RU"
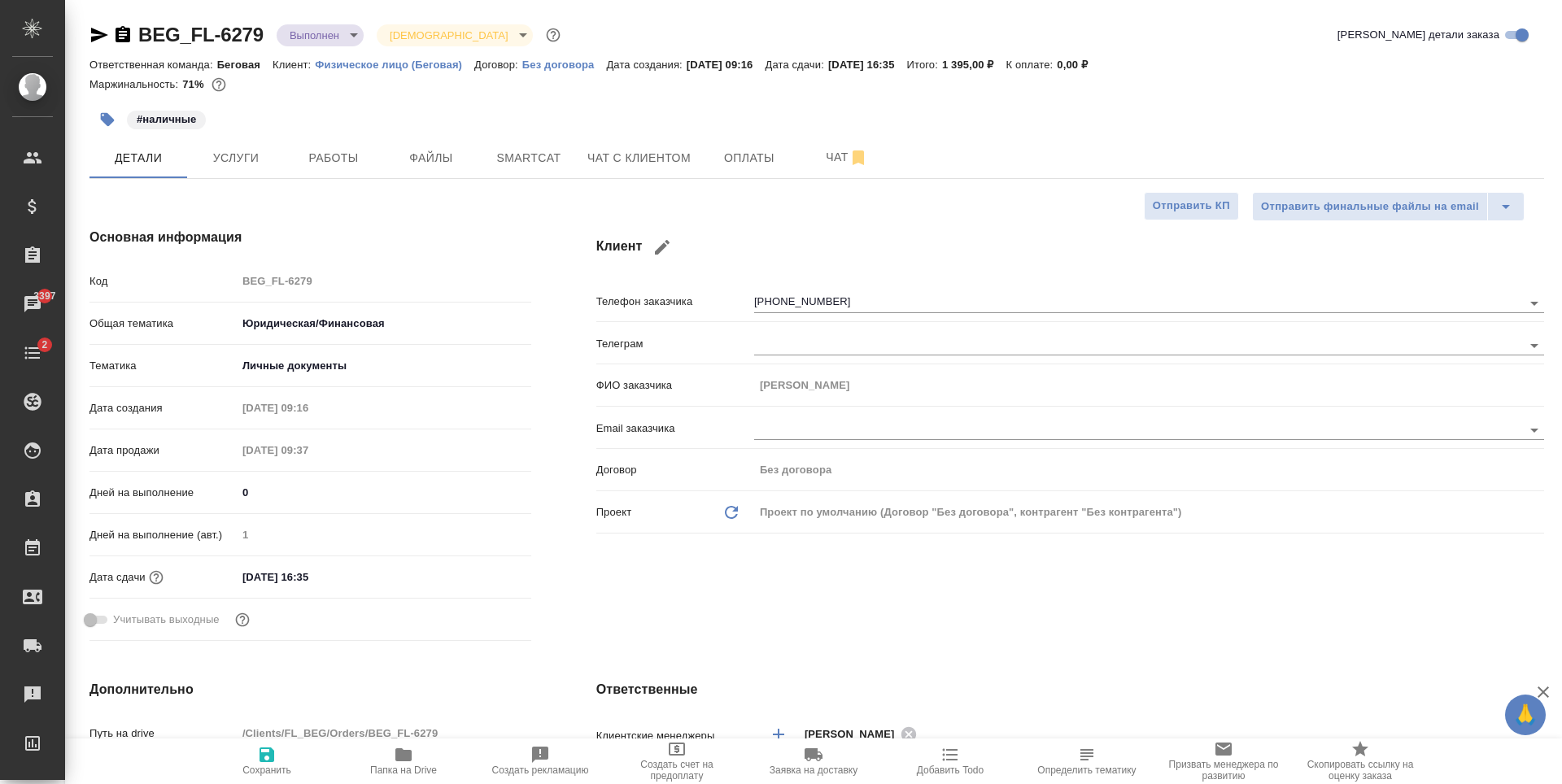
type textarea "x"
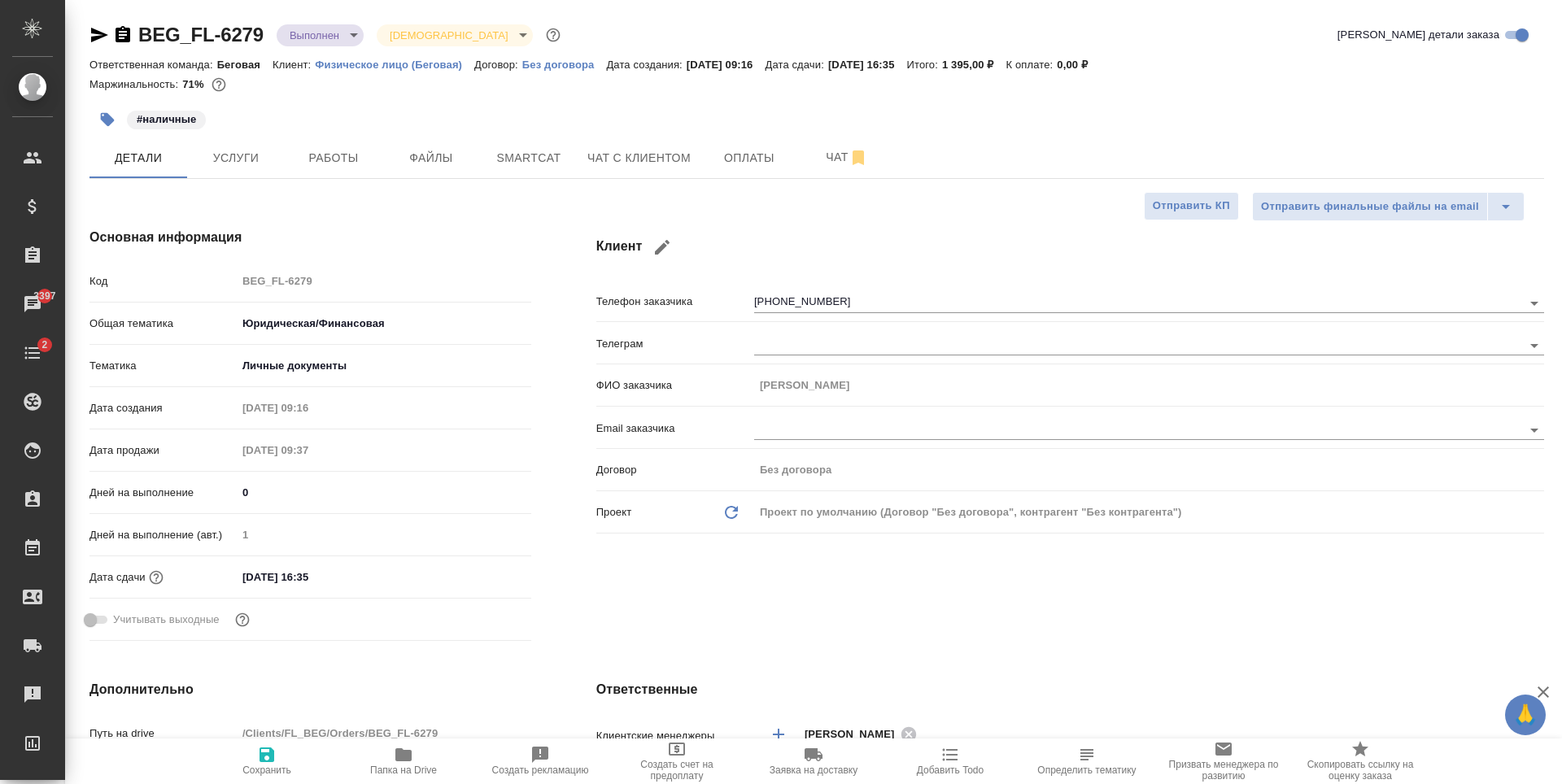
type textarea "x"
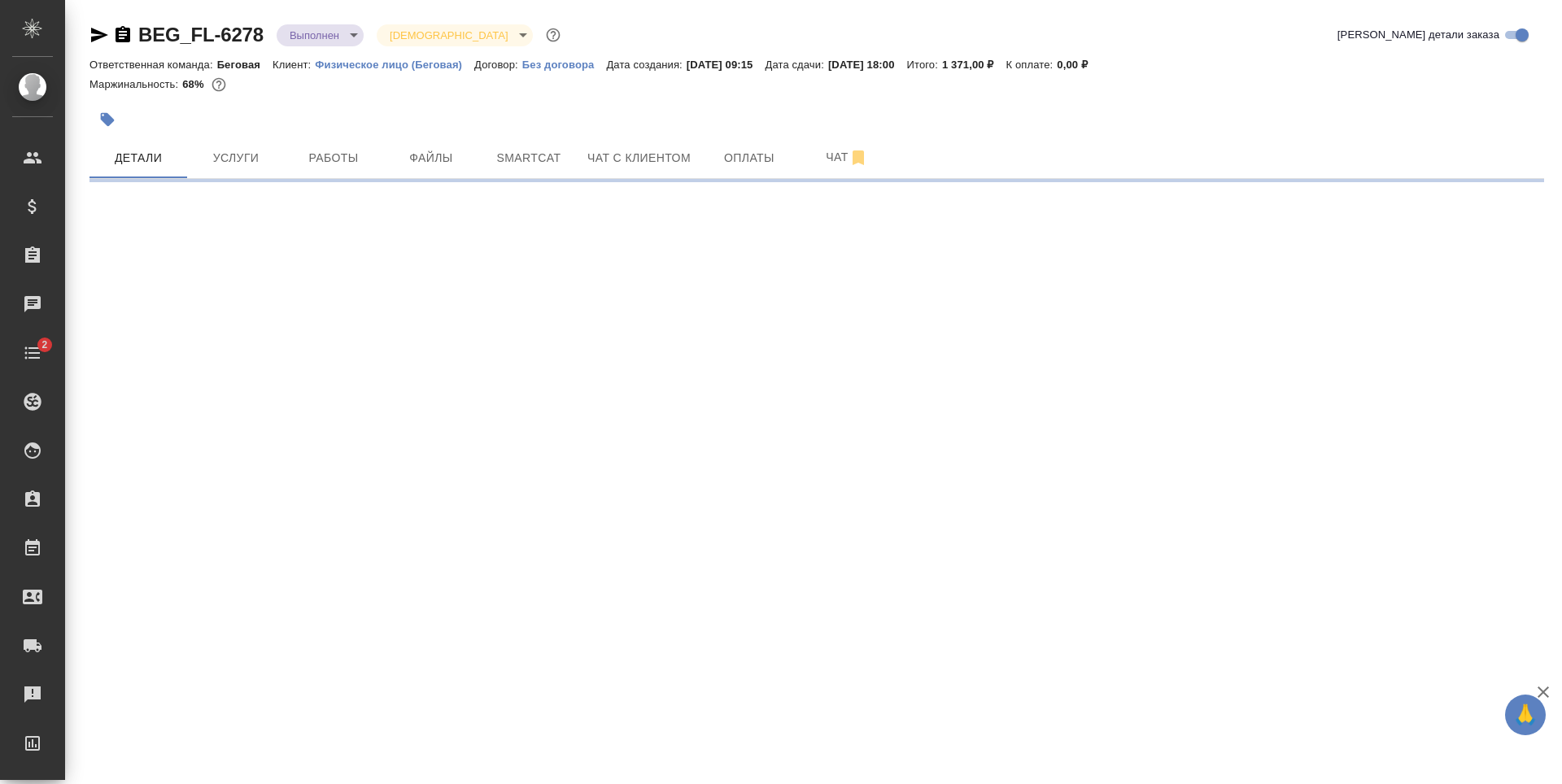
select select "RU"
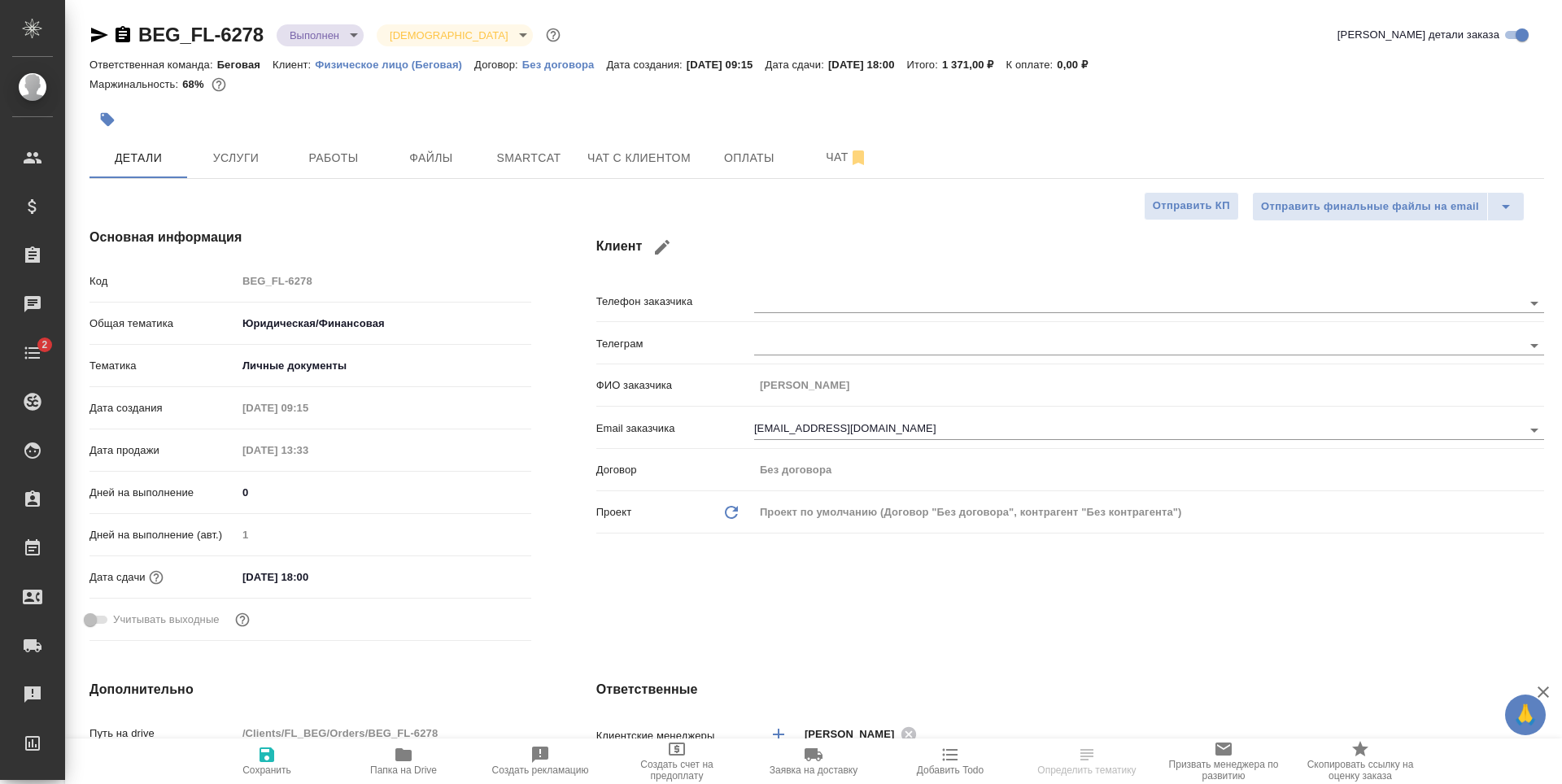
type textarea "x"
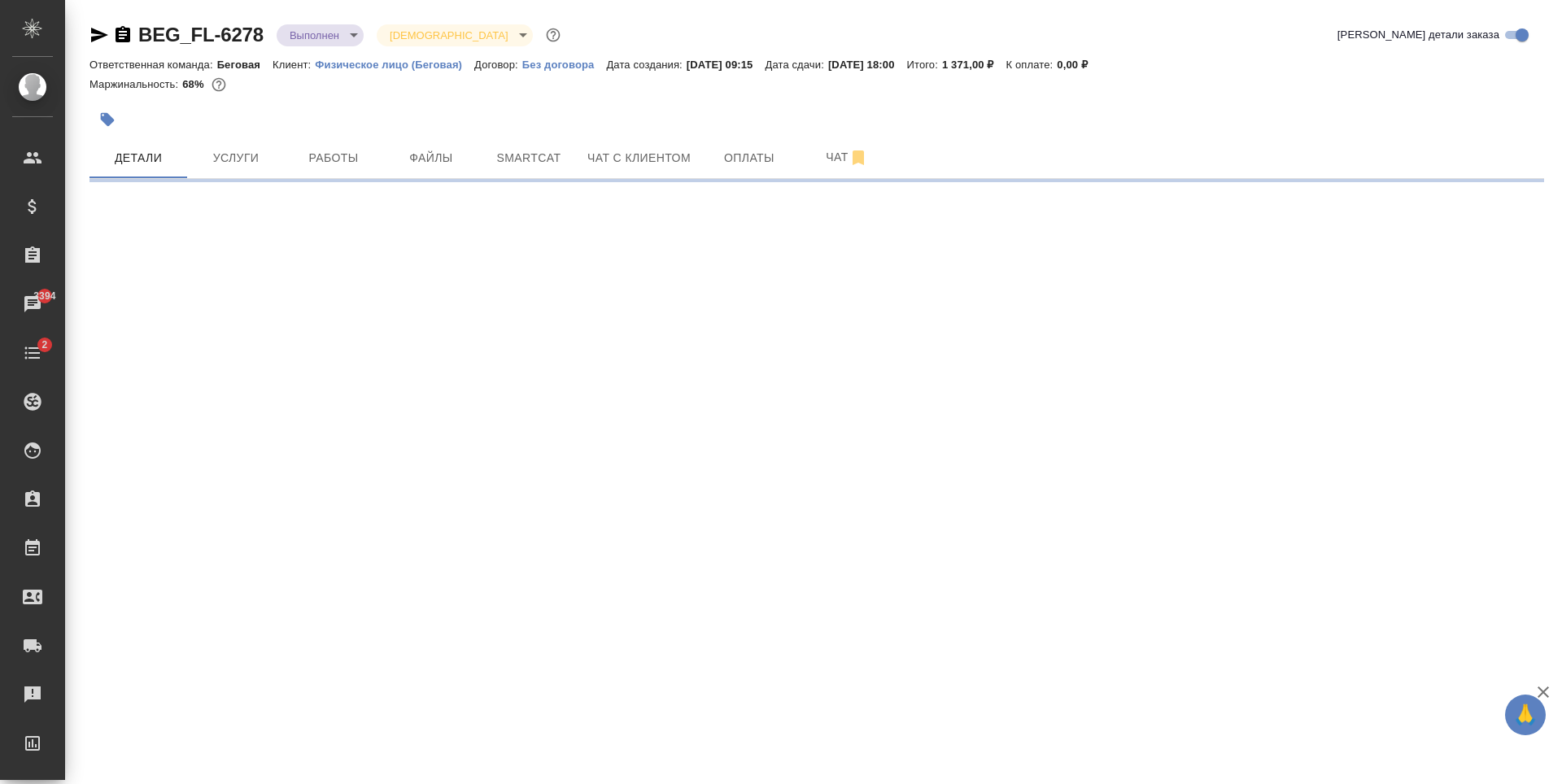
select select "RU"
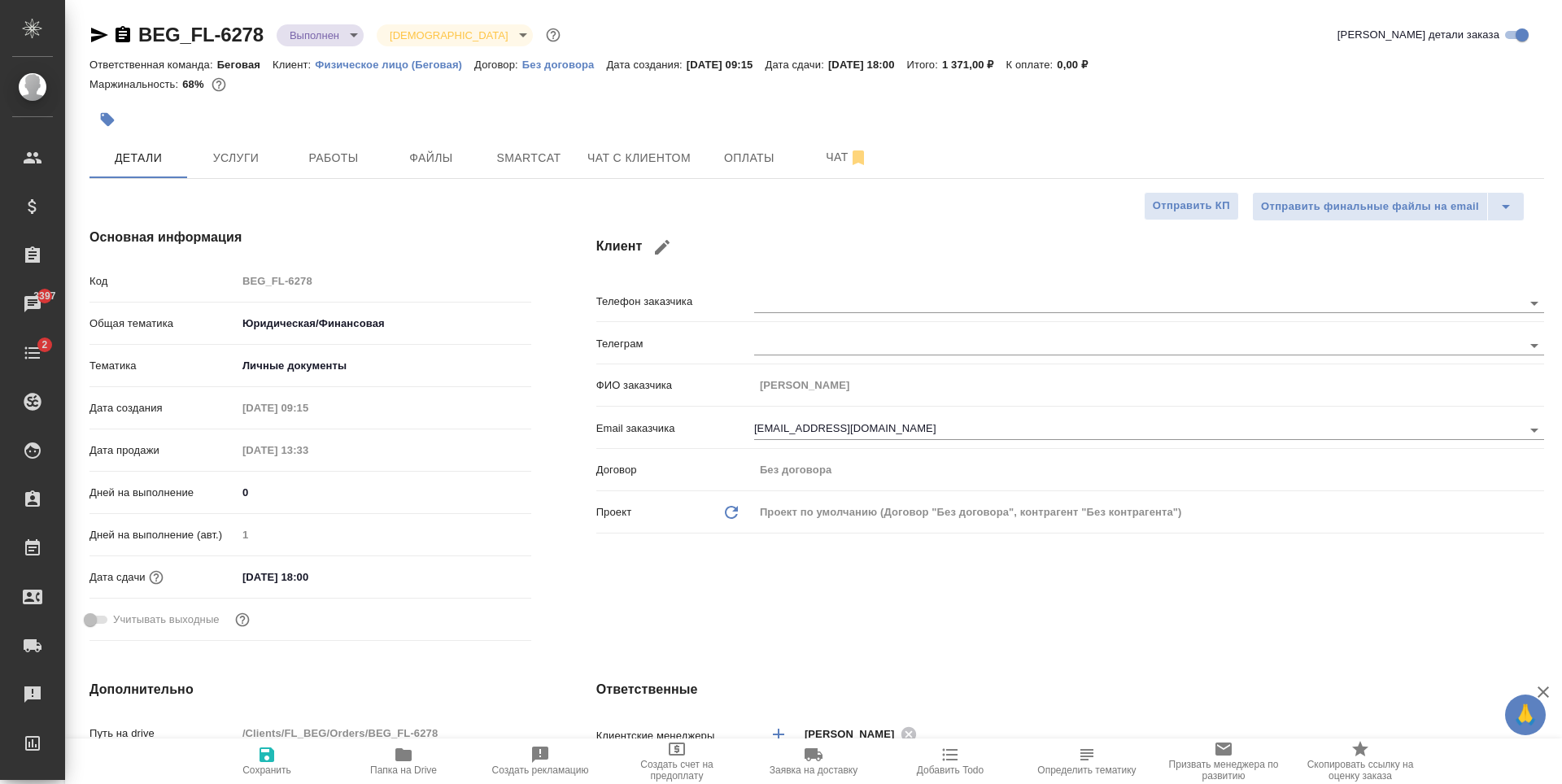
type textarea "x"
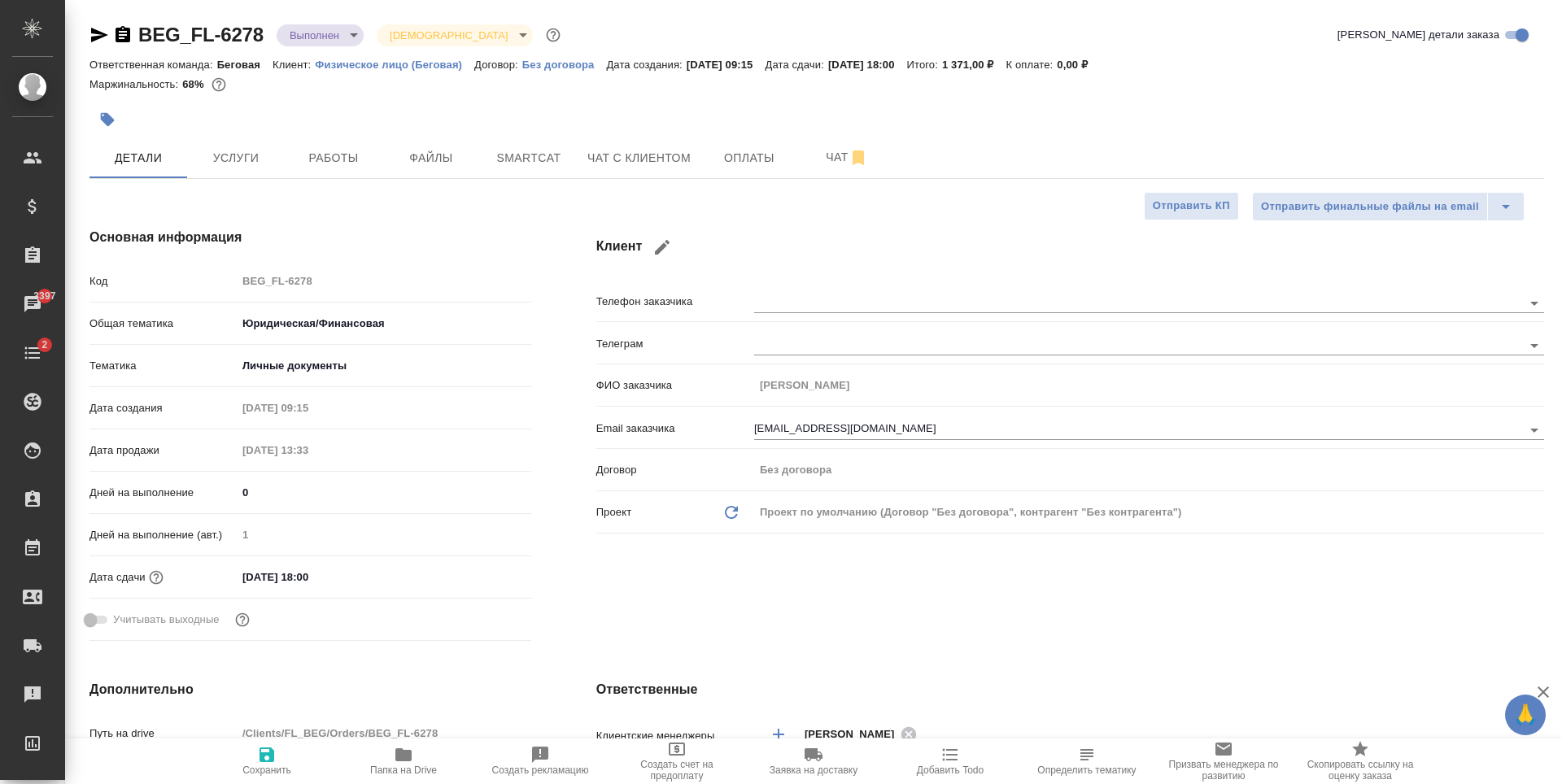
type textarea "x"
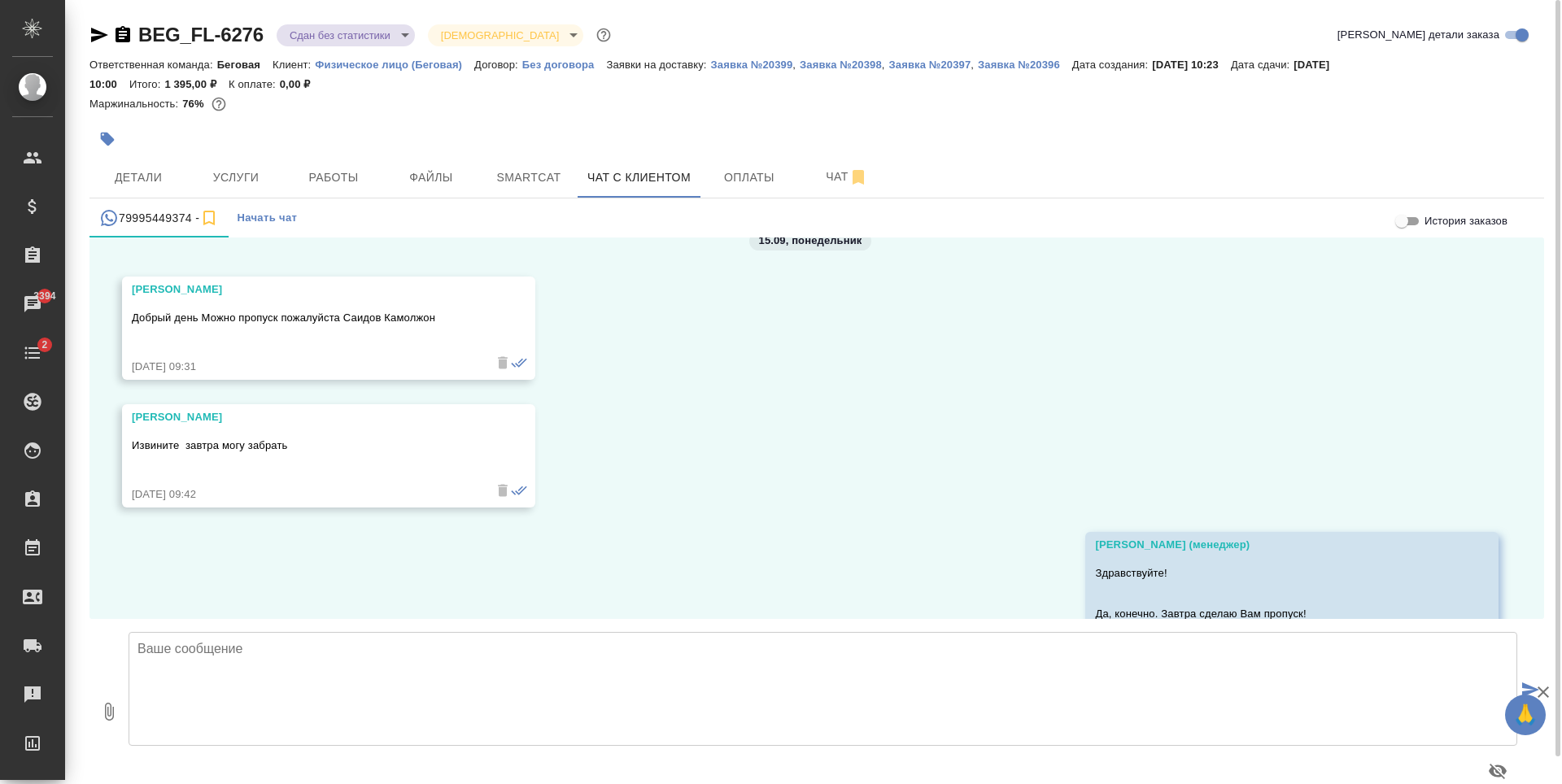
scroll to position [2637, 0]
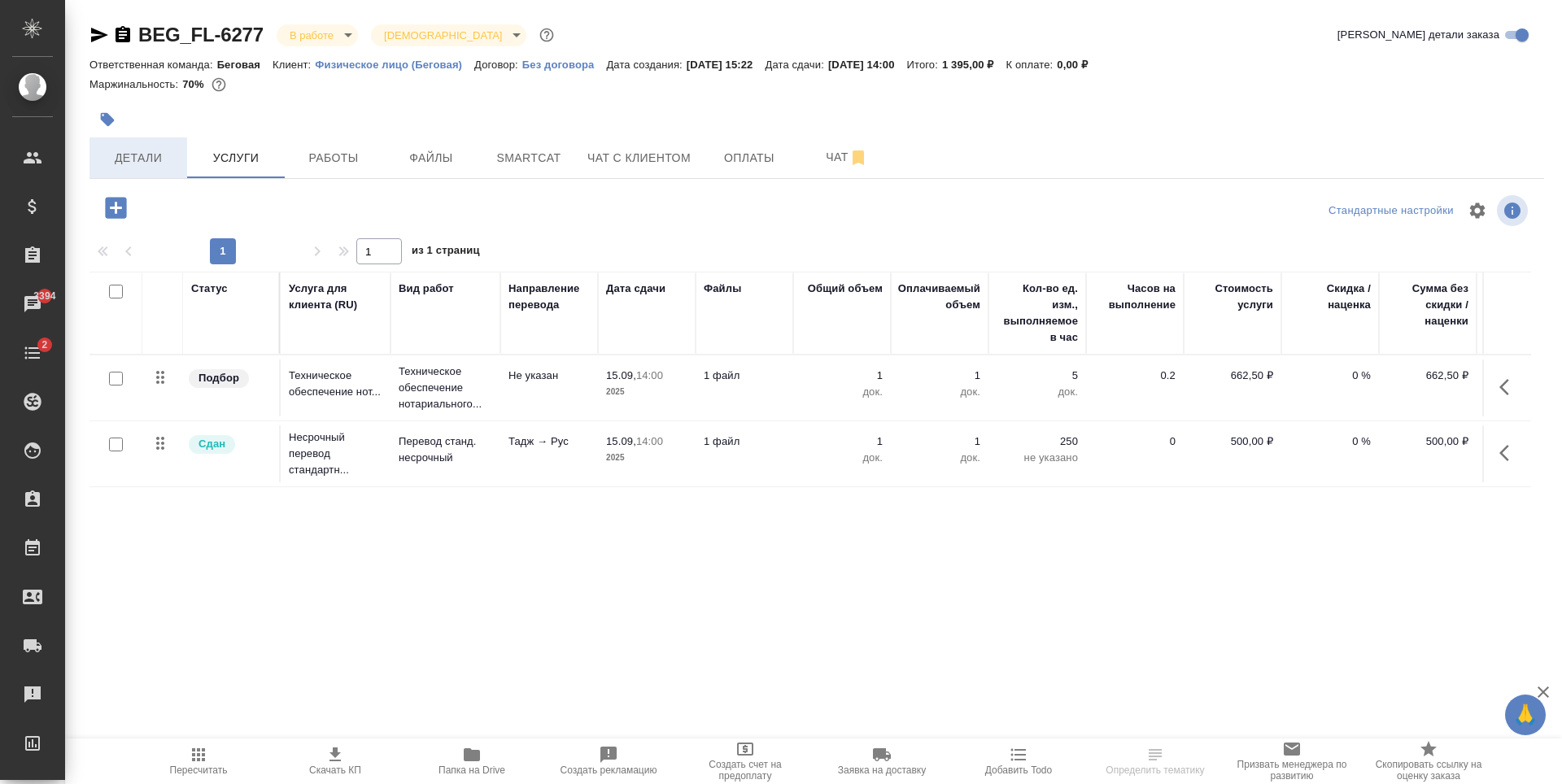
click at [155, 164] on span "Детали" at bounding box center [138, 157] width 78 height 20
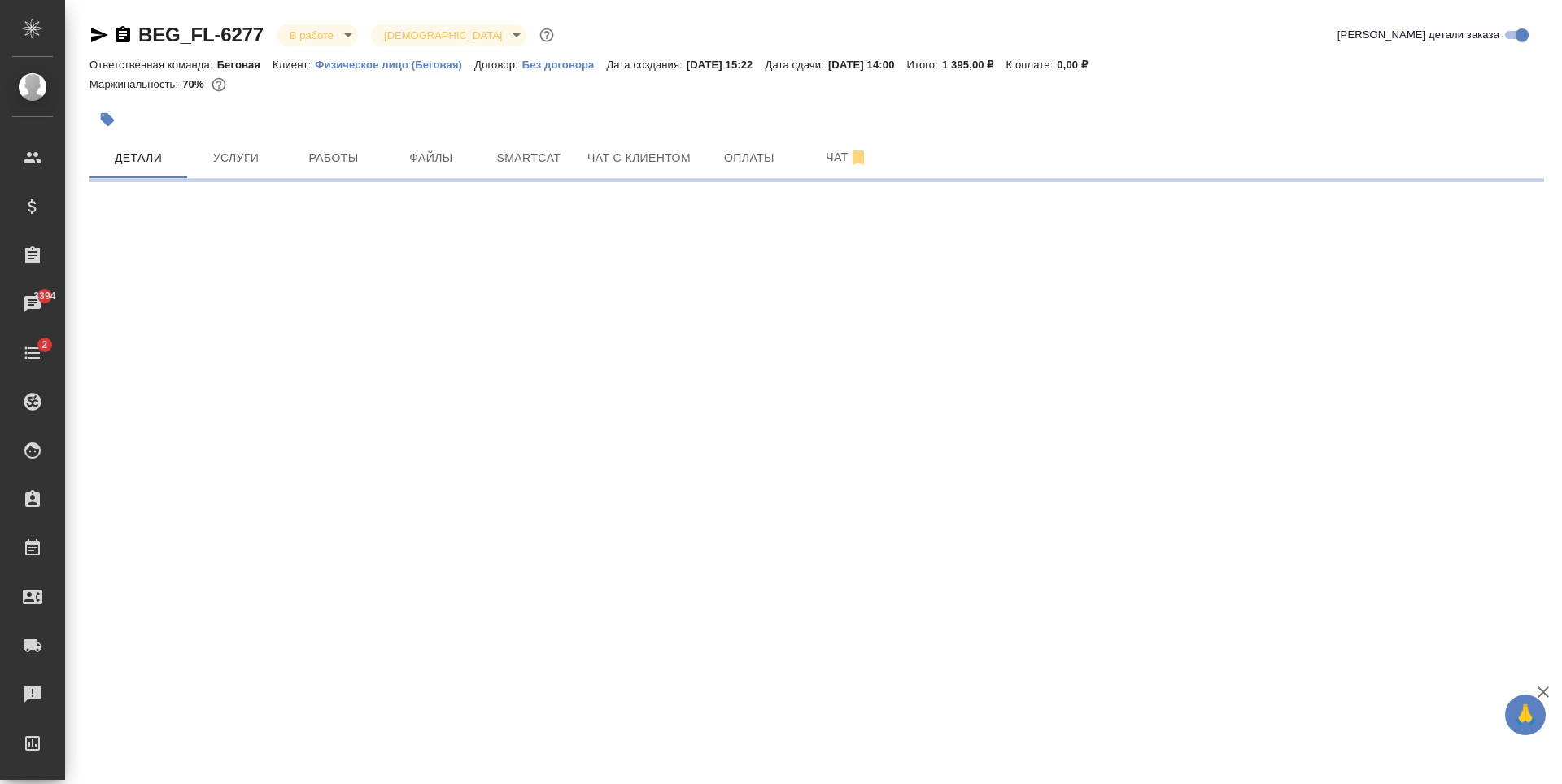
select select "RU"
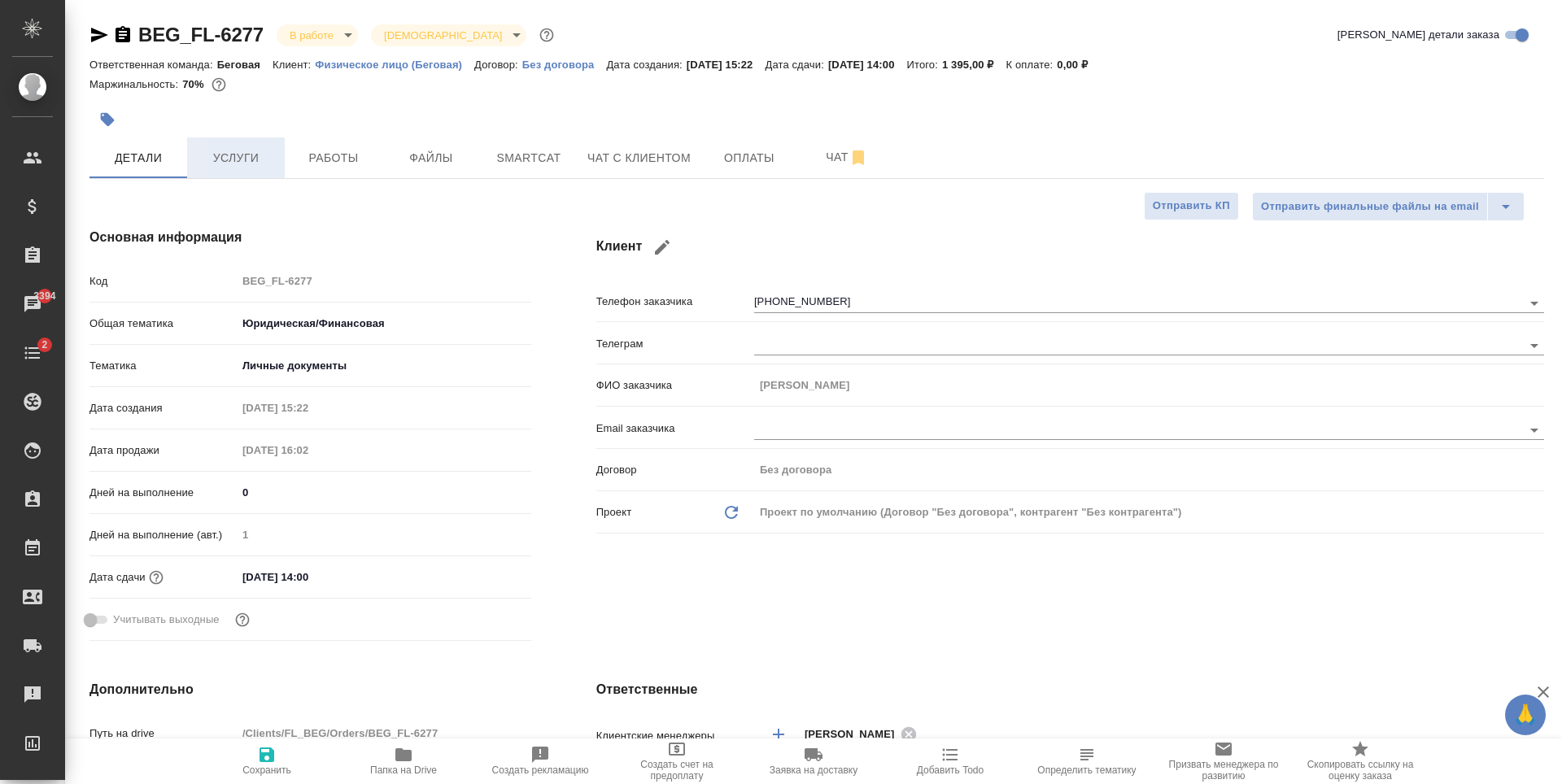
type textarea "x"
click at [256, 163] on span "Услуги" at bounding box center [235, 157] width 78 height 20
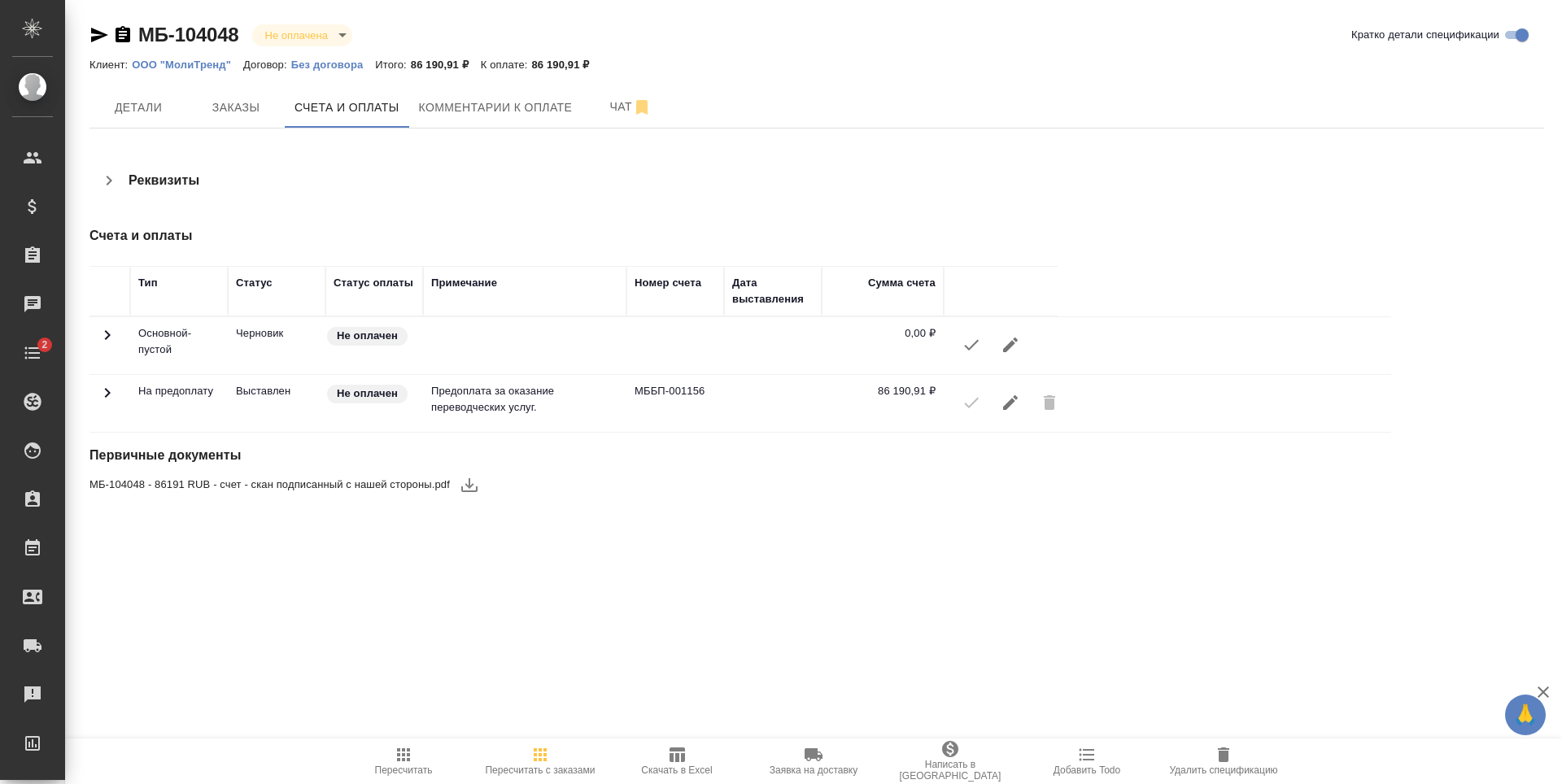
click at [592, 85] on div "МБ-104048 Не оплачена notPayed Кратко детали спецификации Клиент: ООО "МолиТрен…" at bounding box center [816, 272] width 1473 height 545
click at [625, 108] on span "Чат" at bounding box center [630, 107] width 78 height 20
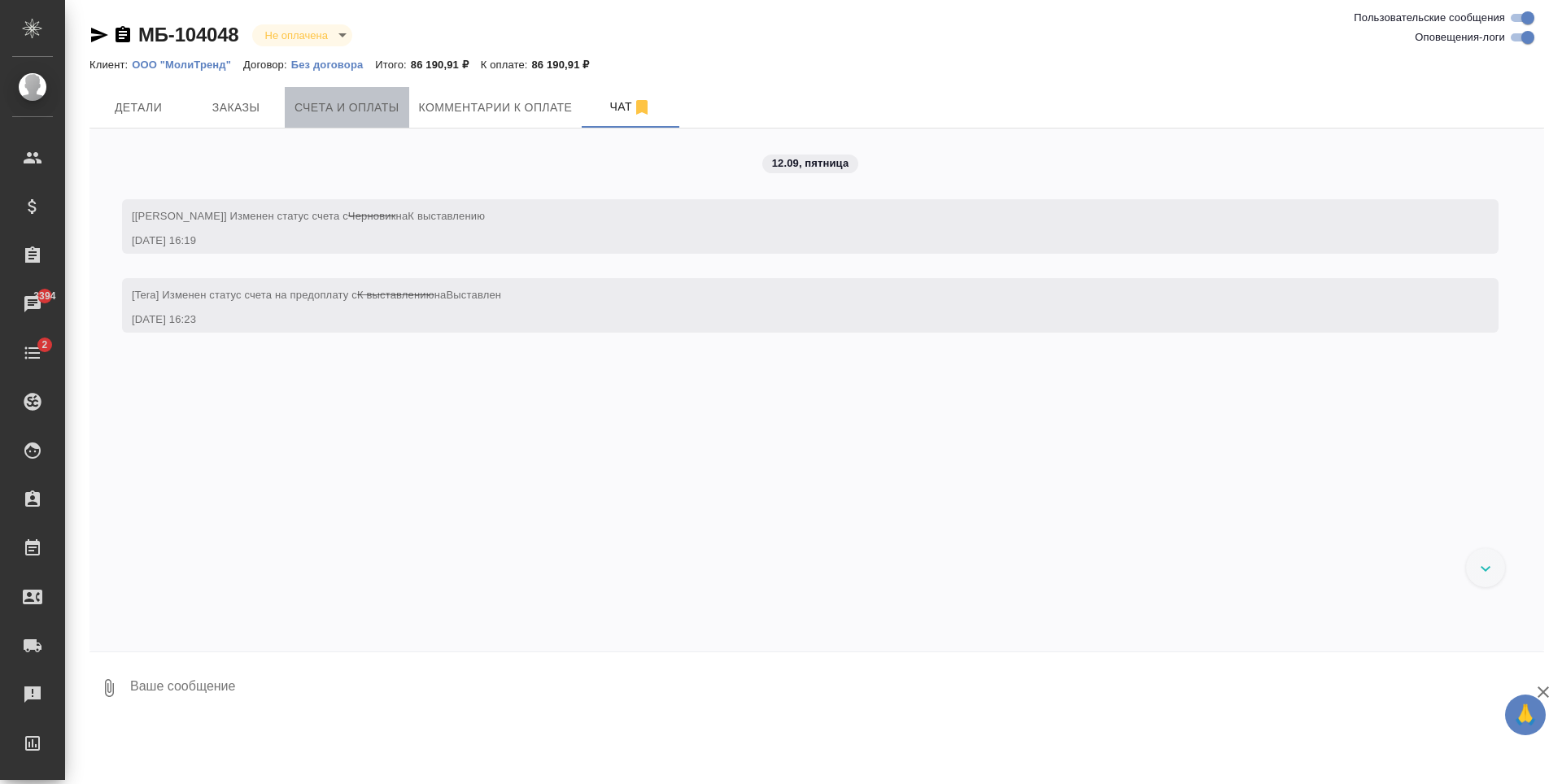
click at [368, 109] on span "Счета и оплаты" at bounding box center [347, 107] width 105 height 20
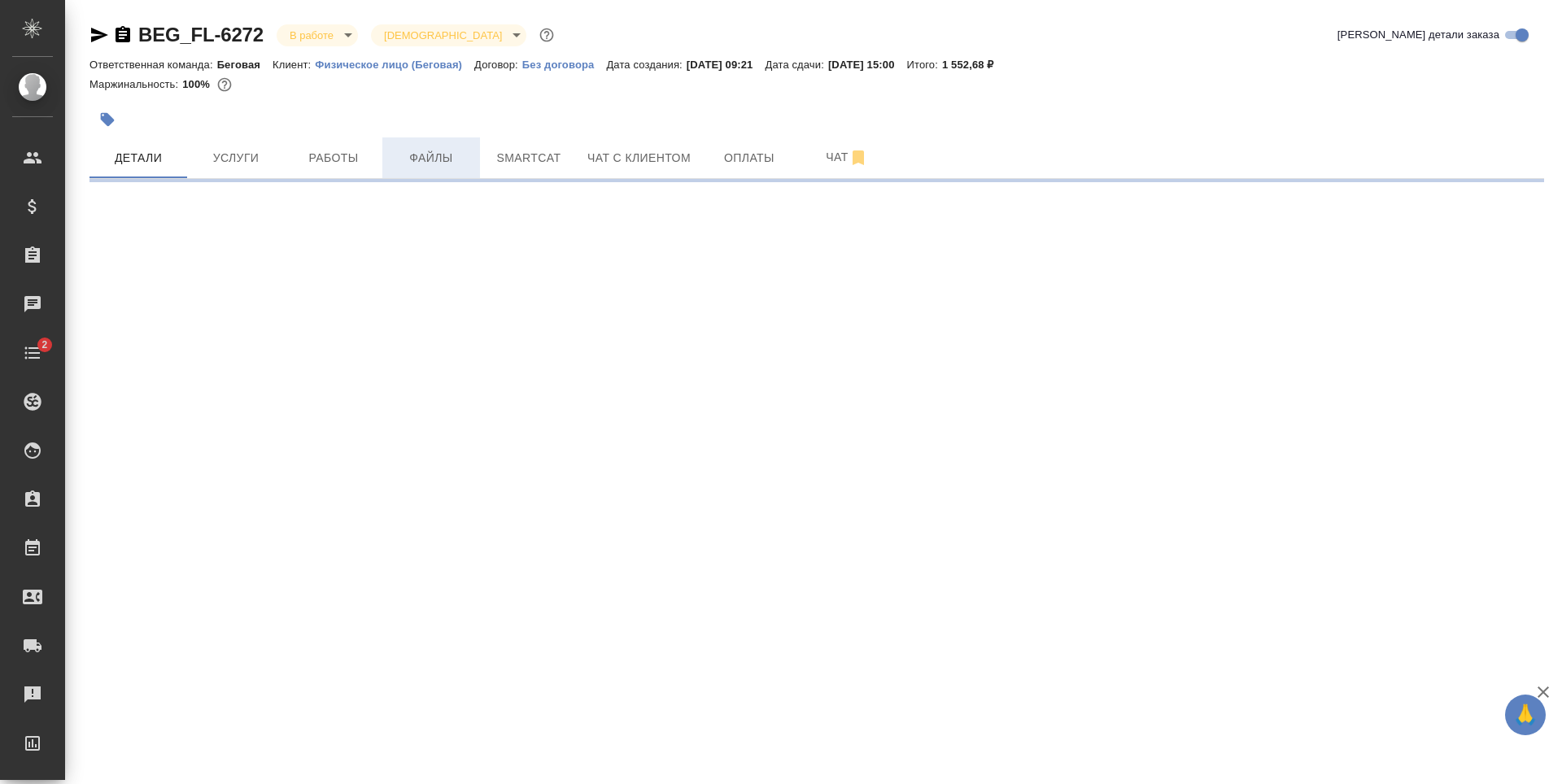
select select "RU"
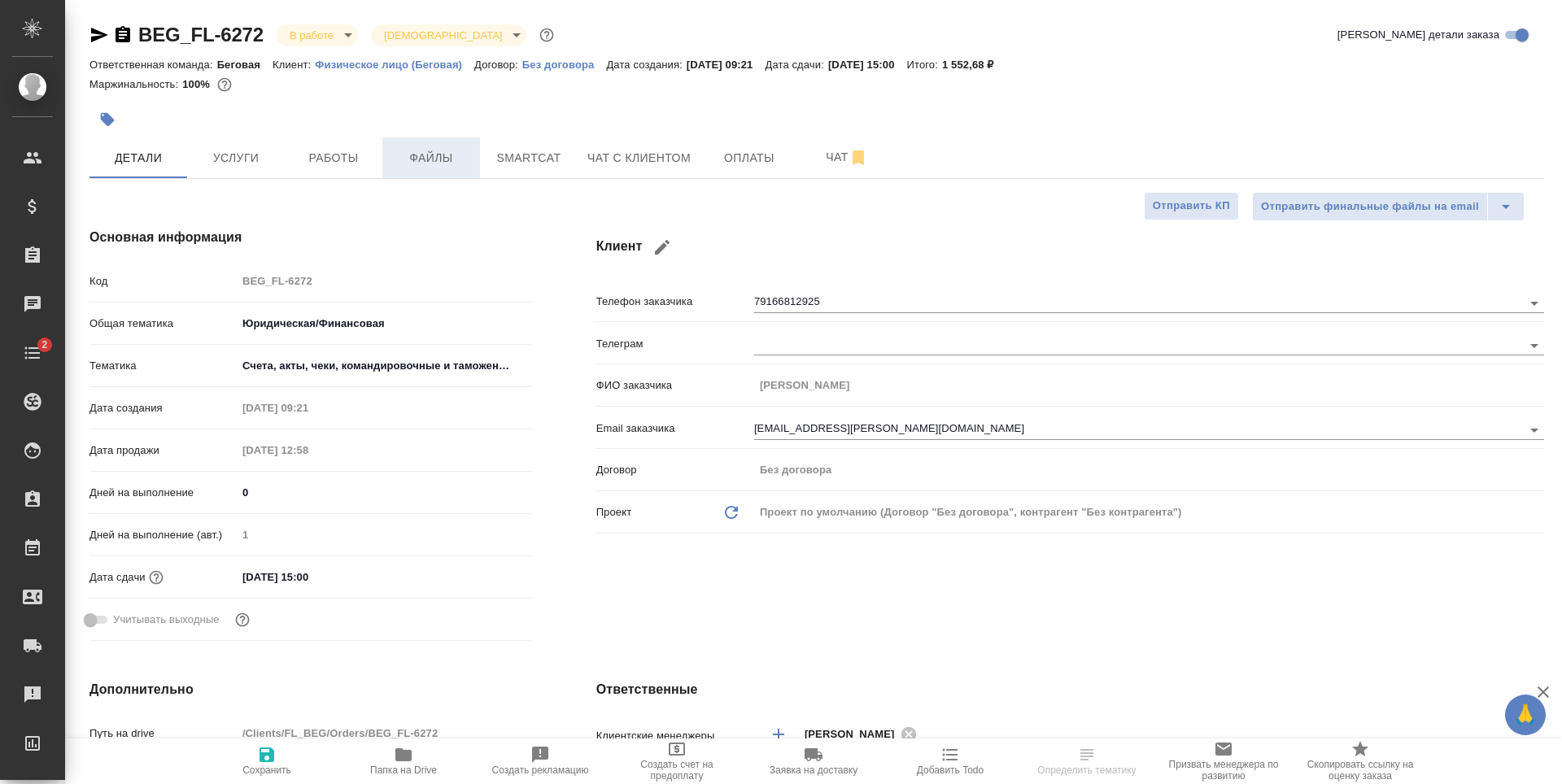
type textarea "x"
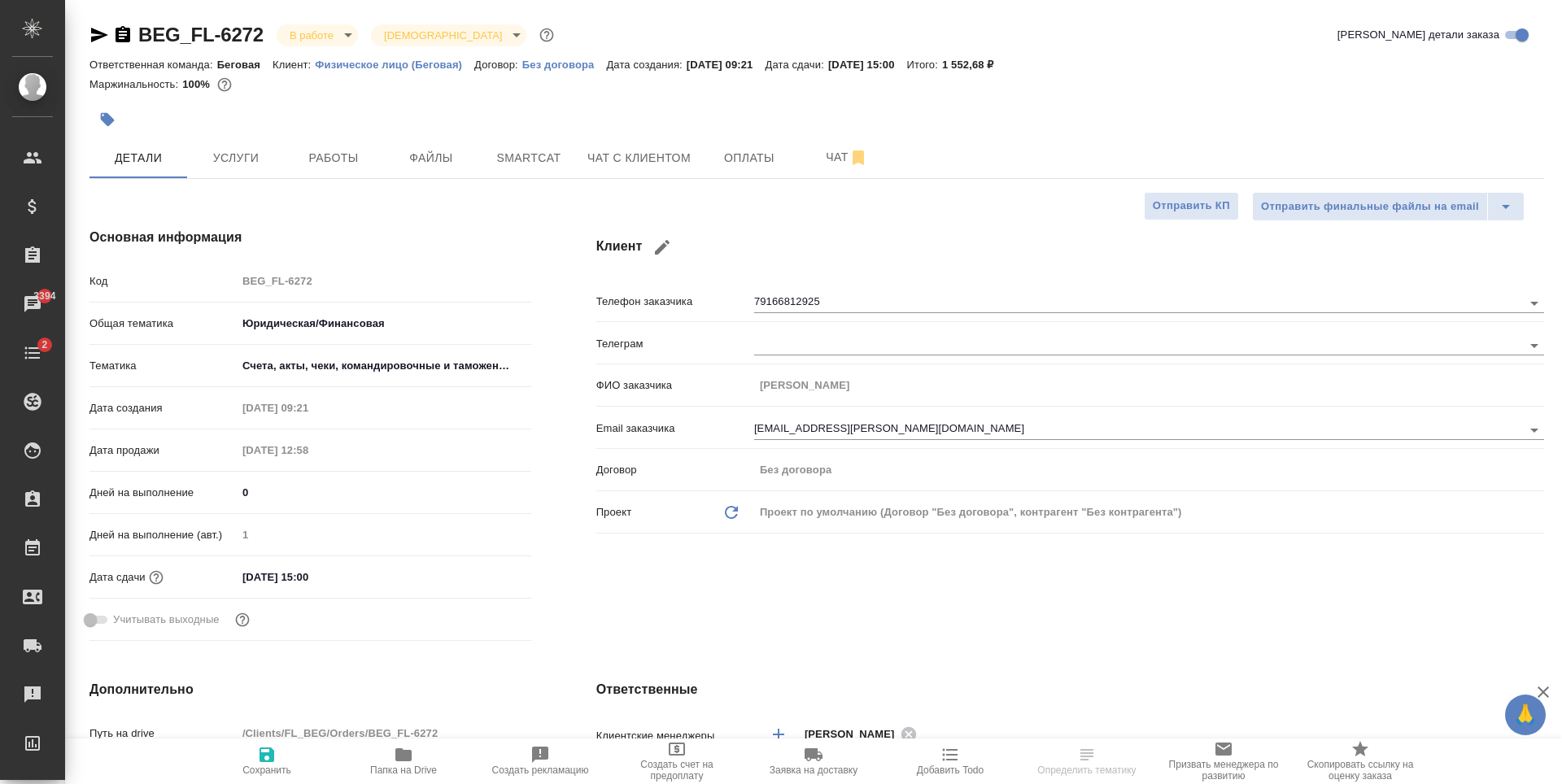
type textarea "x"
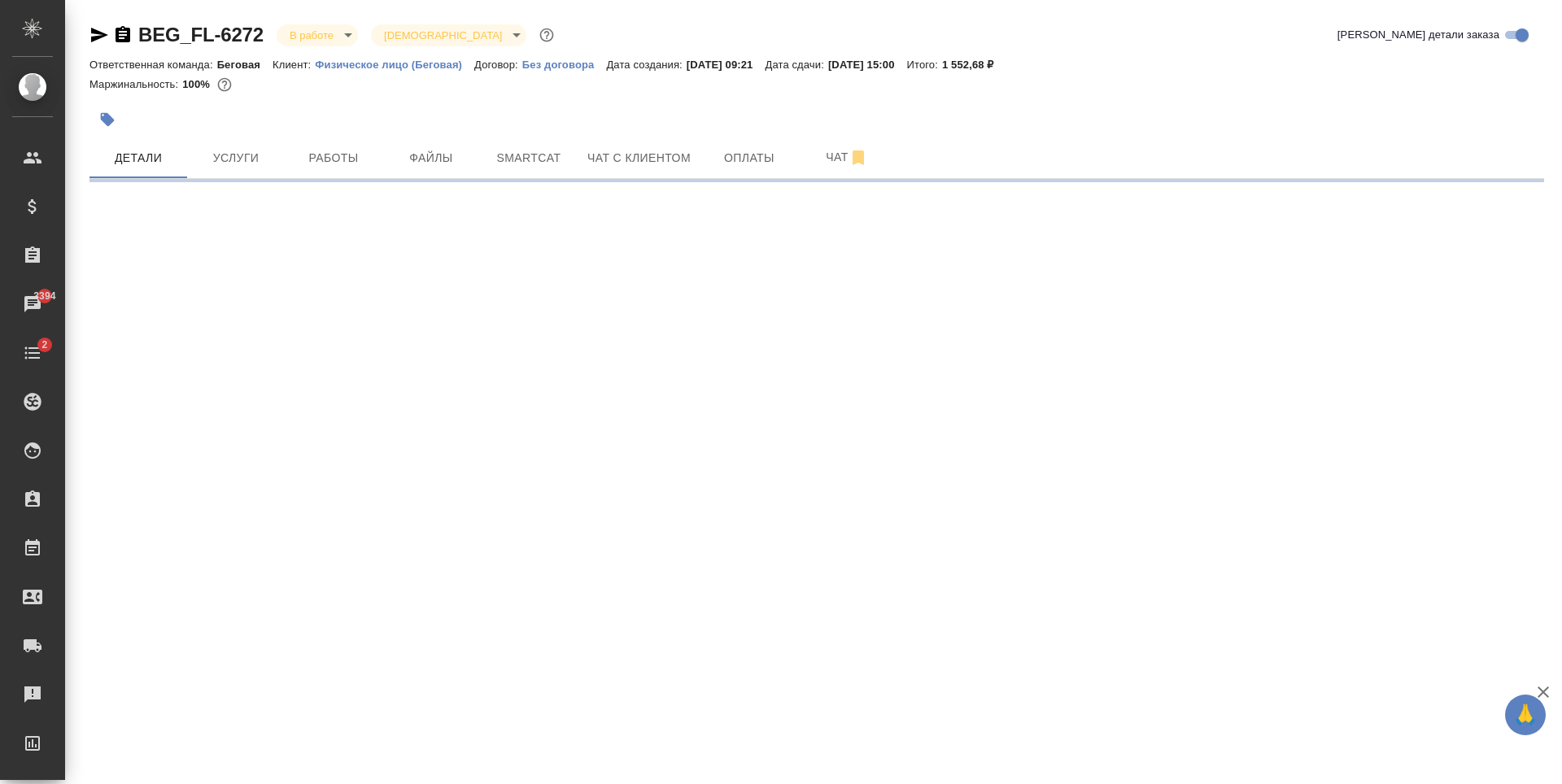
select select "RU"
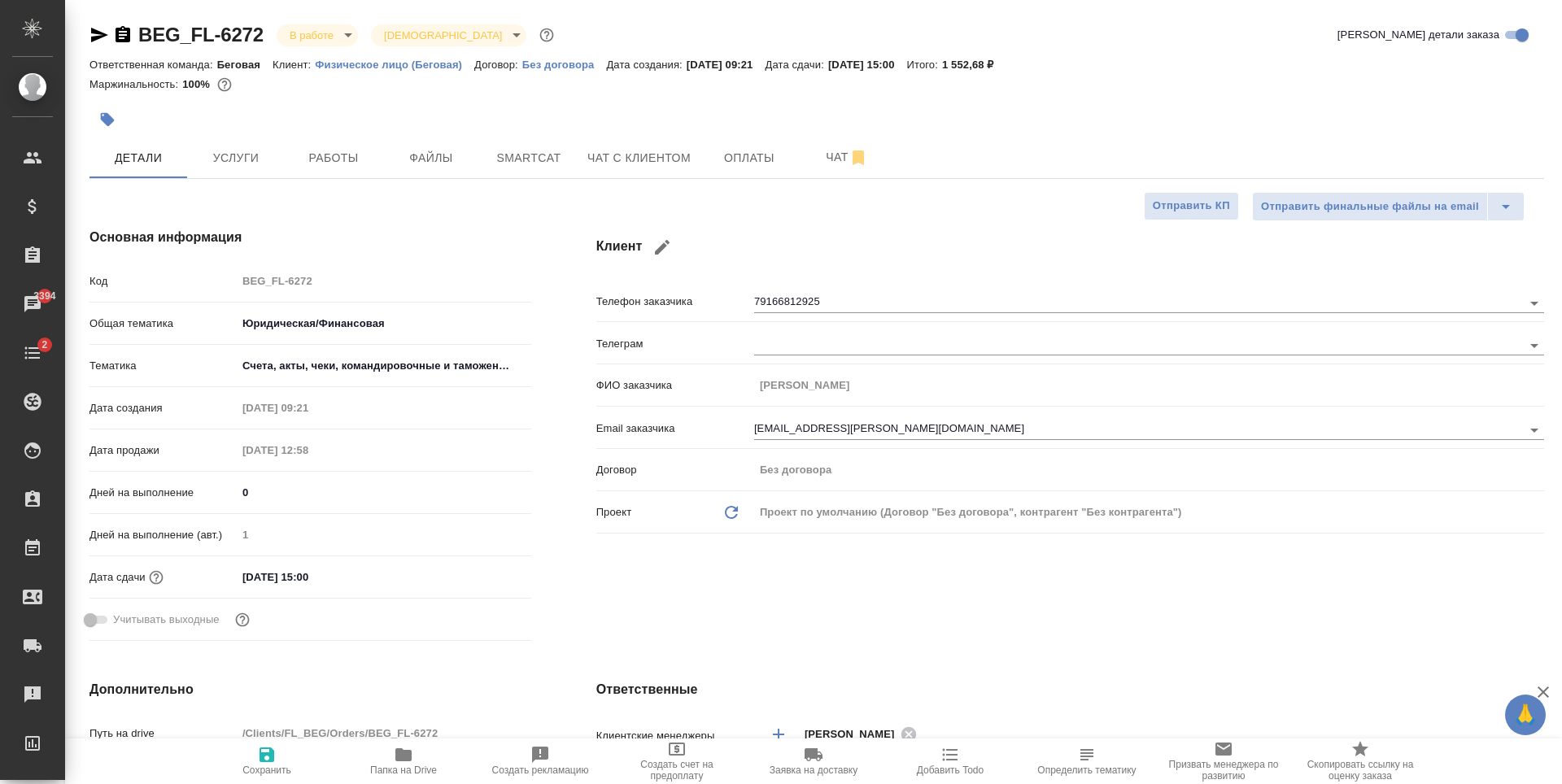
type textarea "x"
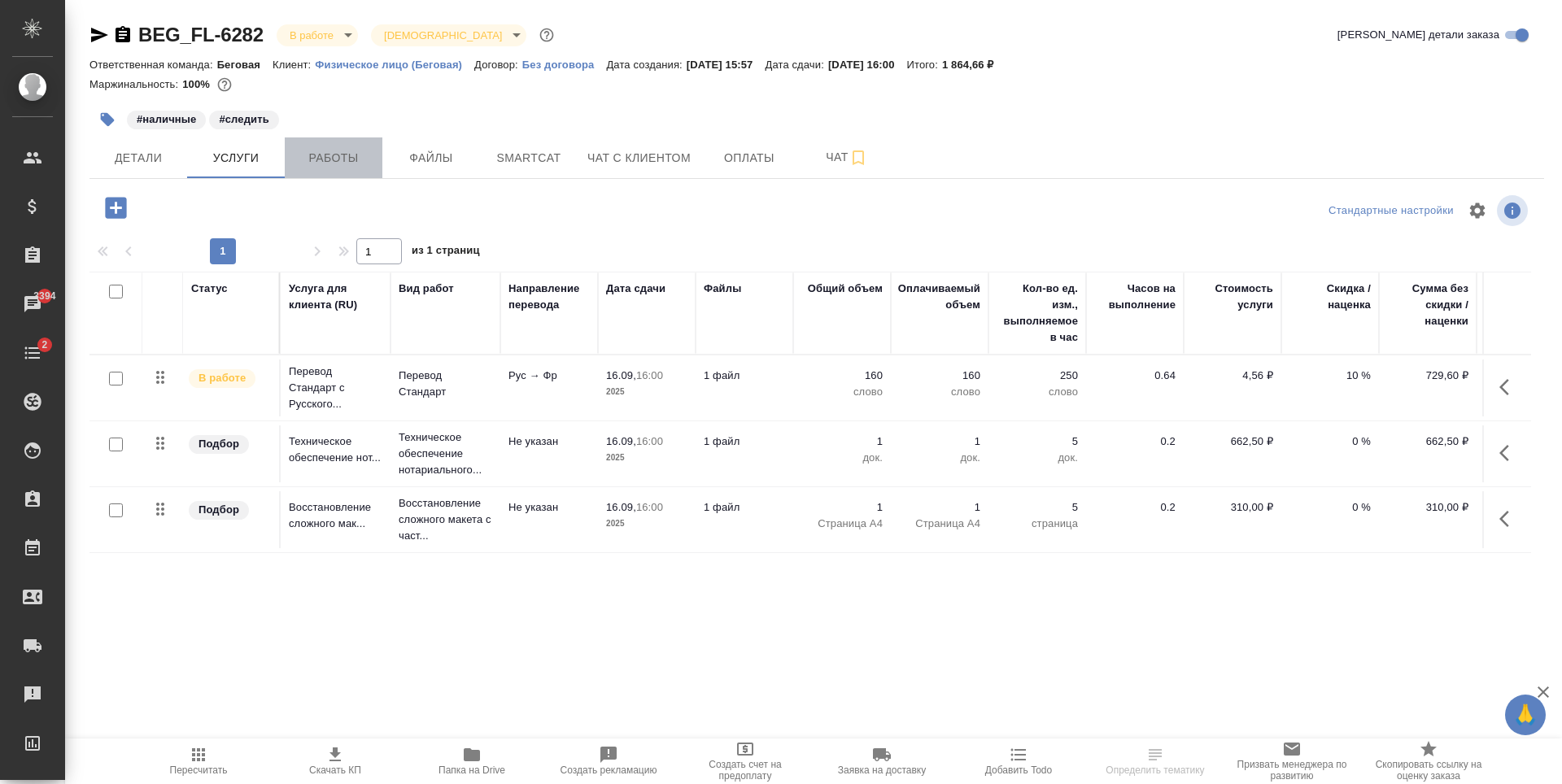
click at [330, 176] on button "Работы" at bounding box center [333, 157] width 97 height 41
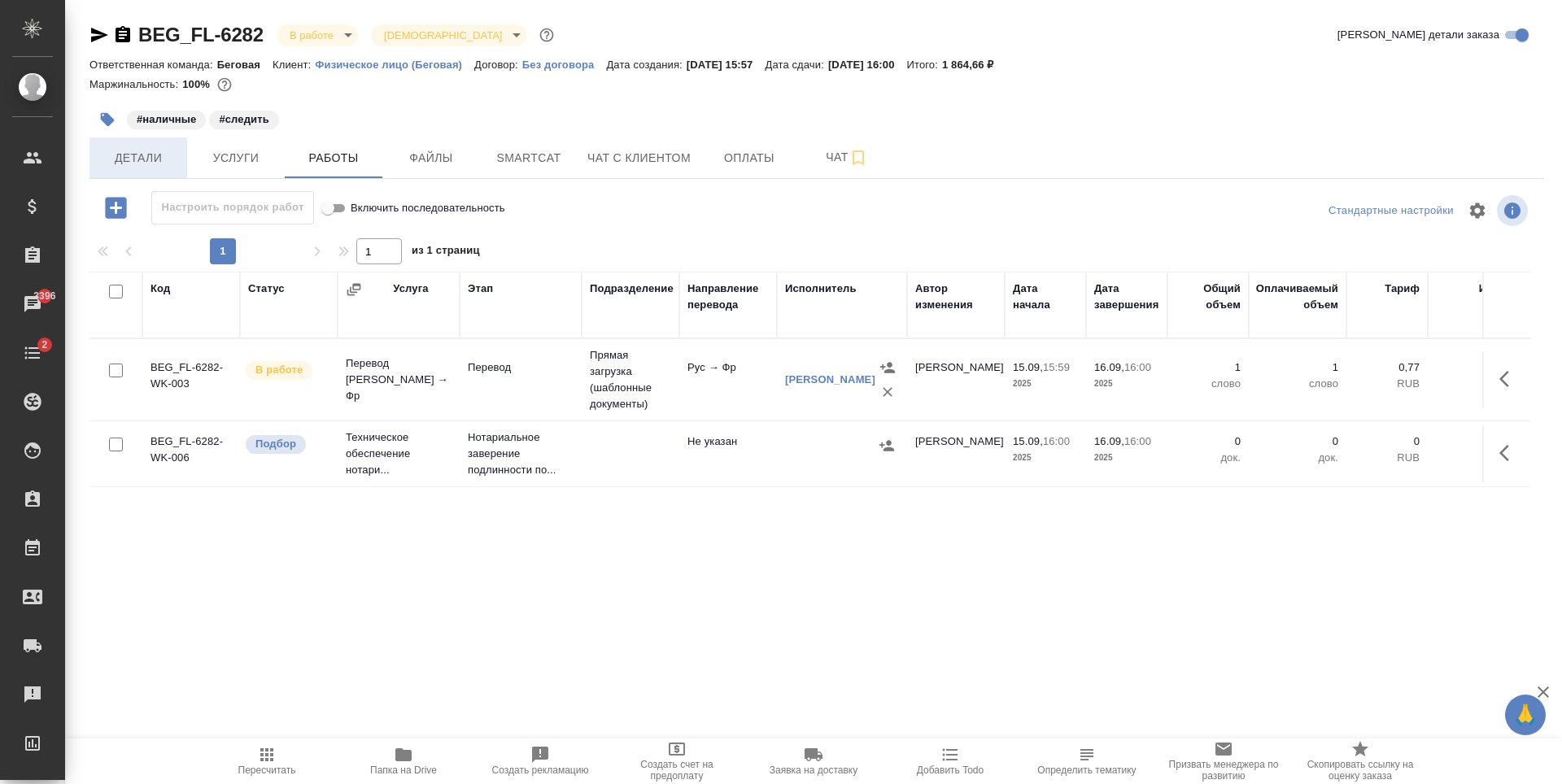
click at [179, 170] on button "Детали" at bounding box center [138, 157] width 97 height 41
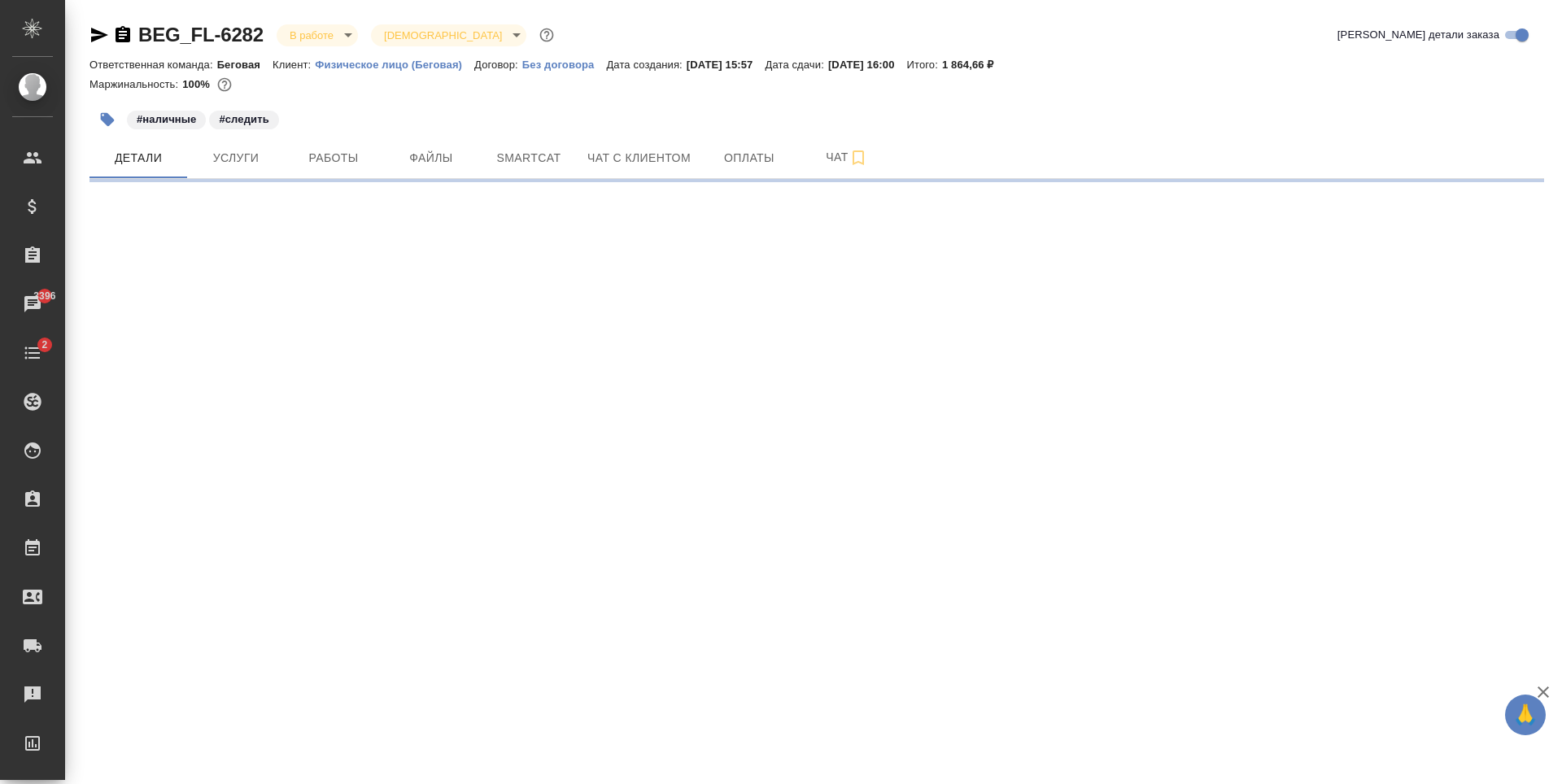
select select "RU"
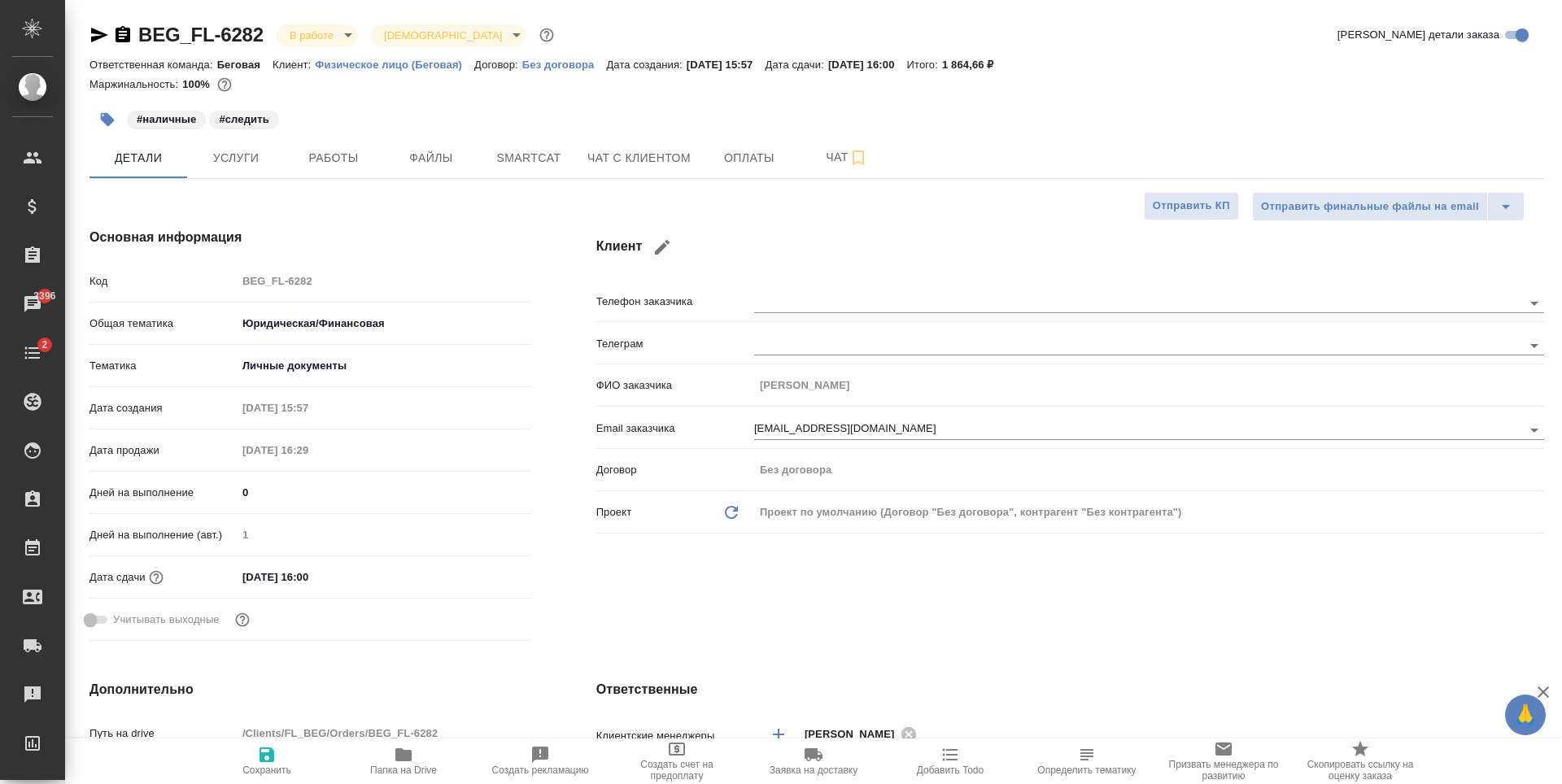
type textarea "x"
click at [270, 168] on button "Услуги" at bounding box center [235, 157] width 97 height 41
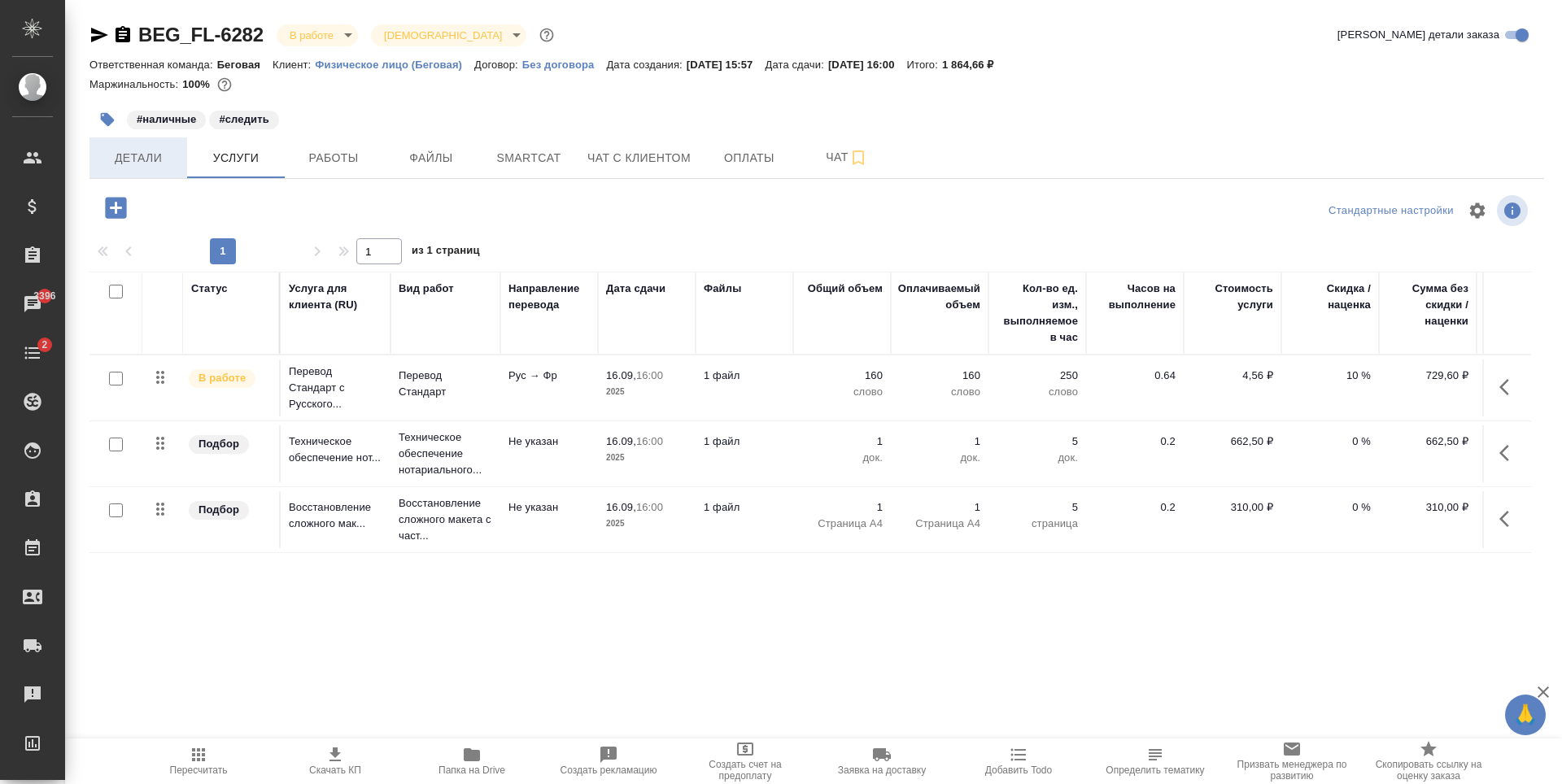
click at [136, 158] on span "Детали" at bounding box center [138, 157] width 78 height 20
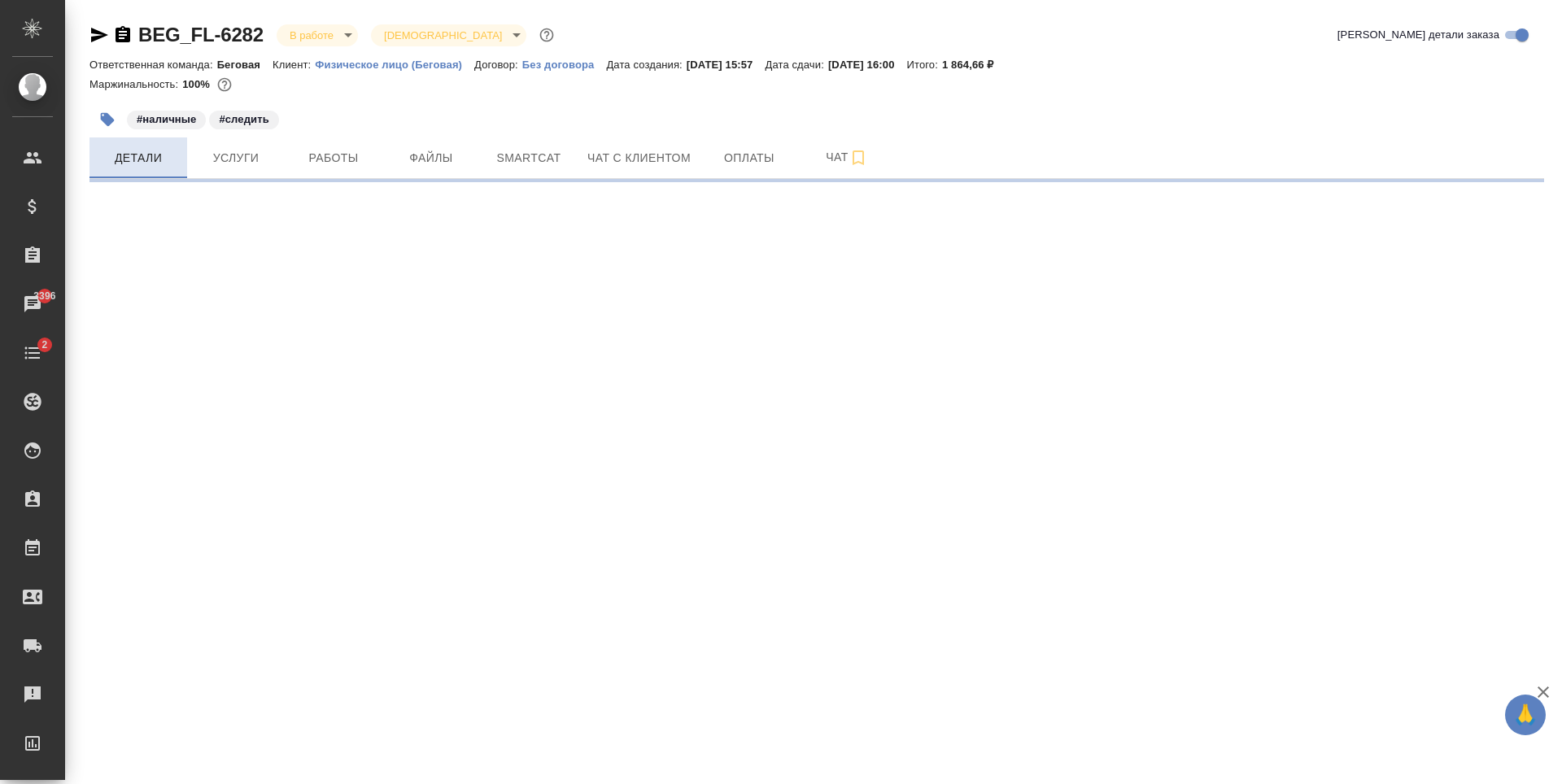
select select "RU"
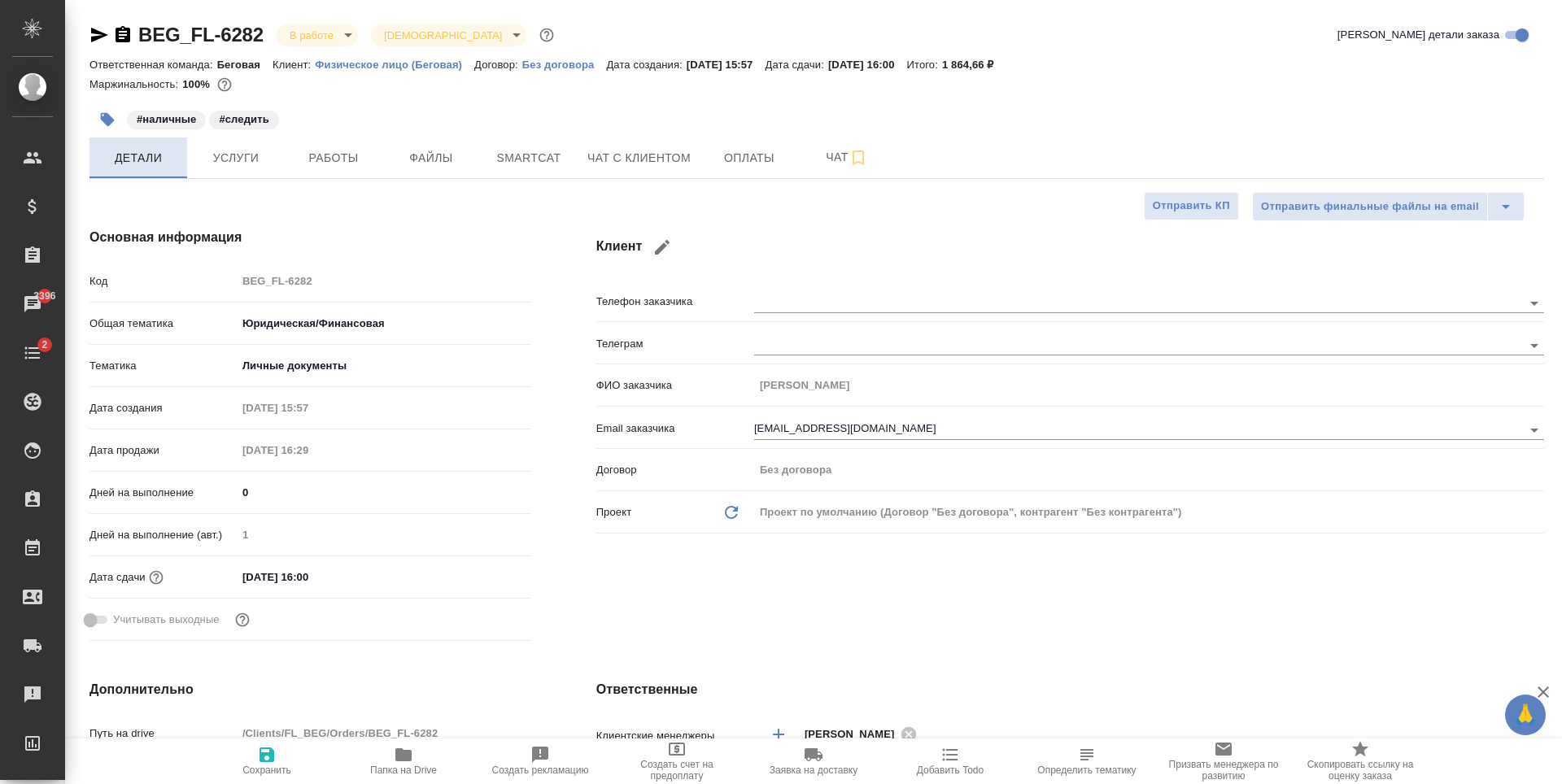
type textarea "x"
click at [751, 173] on button "Оплаты" at bounding box center [748, 157] width 97 height 41
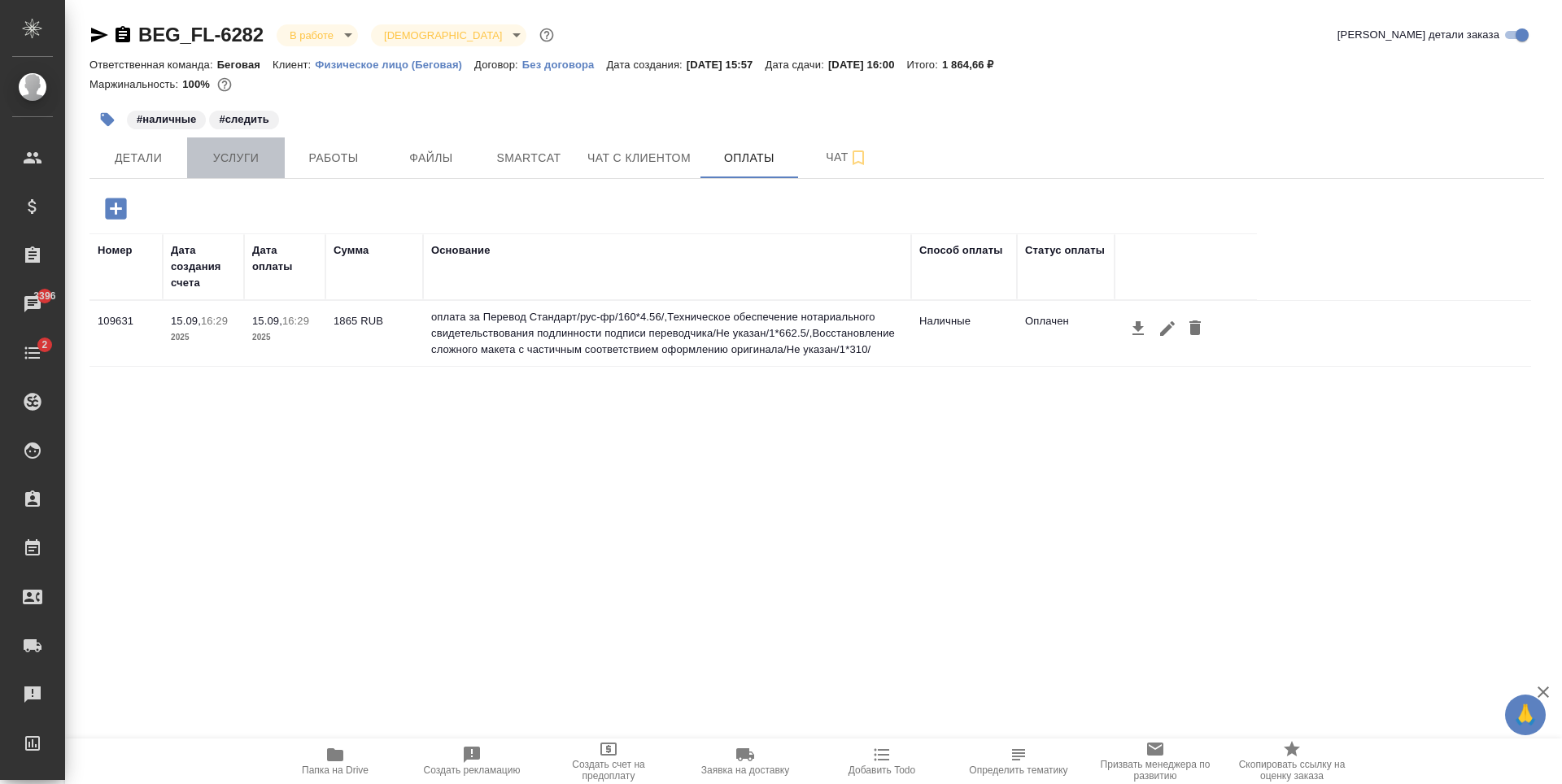
click at [255, 167] on span "Услуги" at bounding box center [235, 157] width 78 height 20
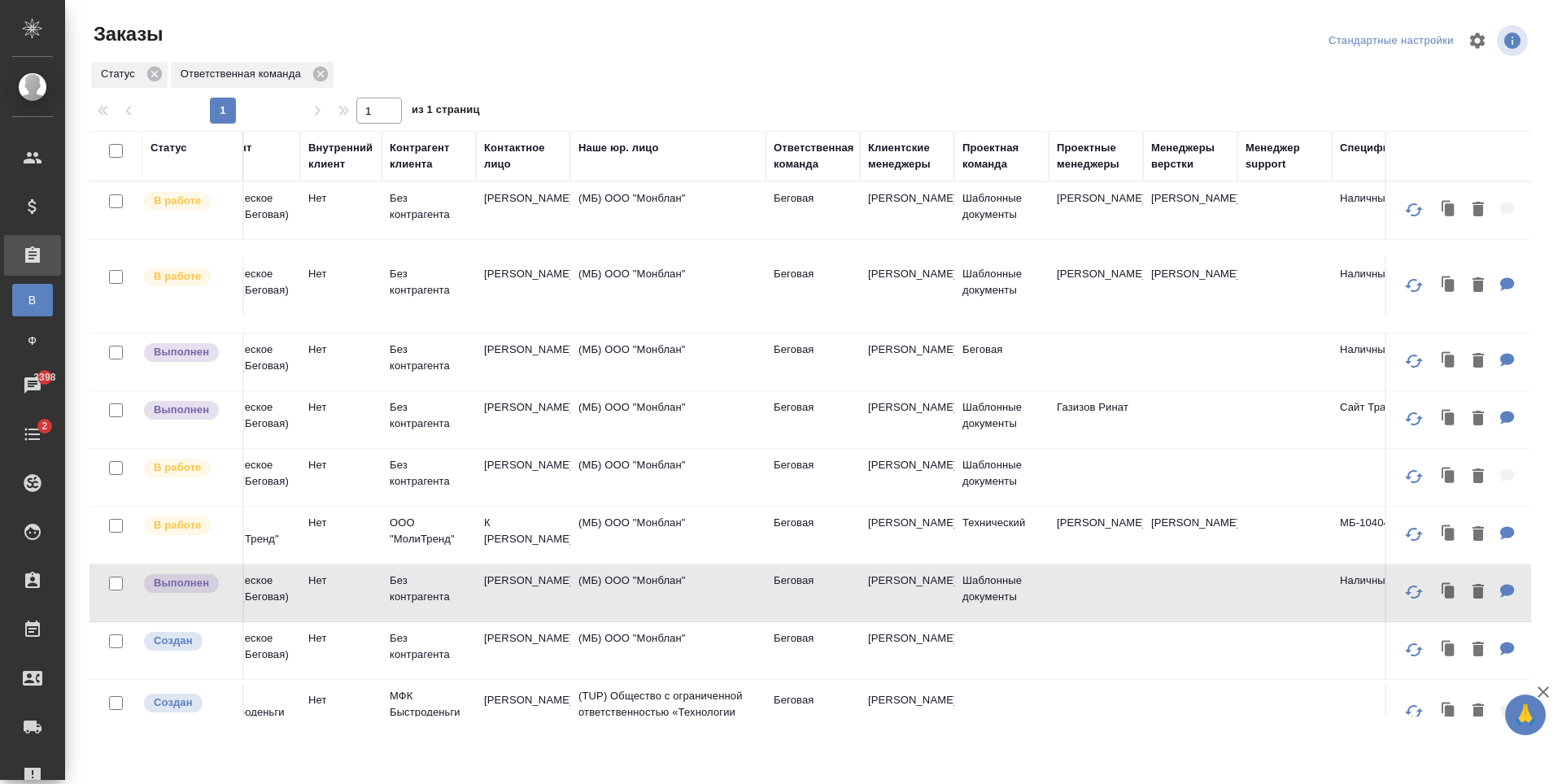
scroll to position [0, 673]
click at [933, 719] on div "Заказы Стандартные настройки Статус Ответственная команда 1 1 из 1 страниц Стат…" at bounding box center [816, 362] width 1473 height 725
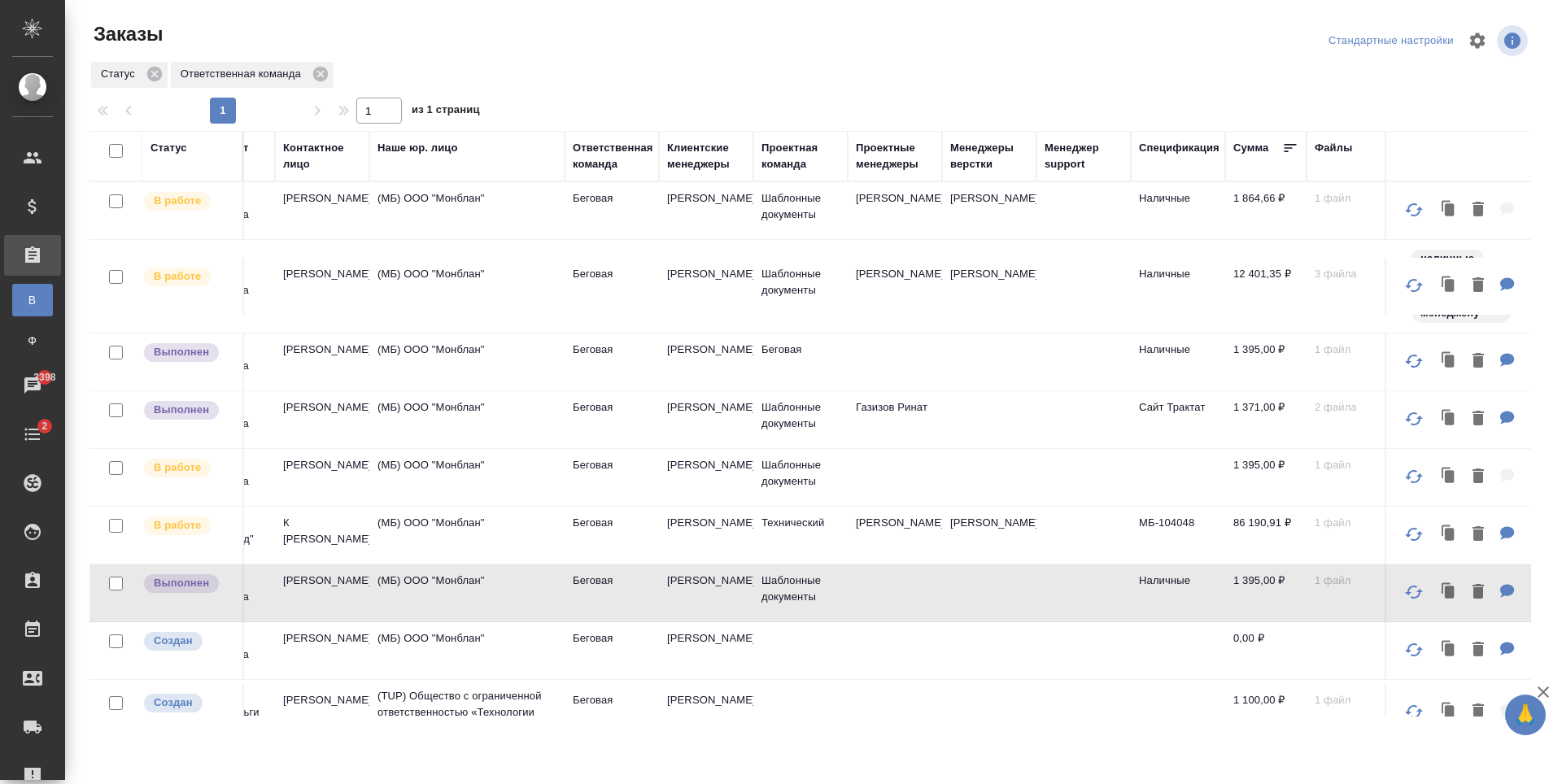
scroll to position [0, 878]
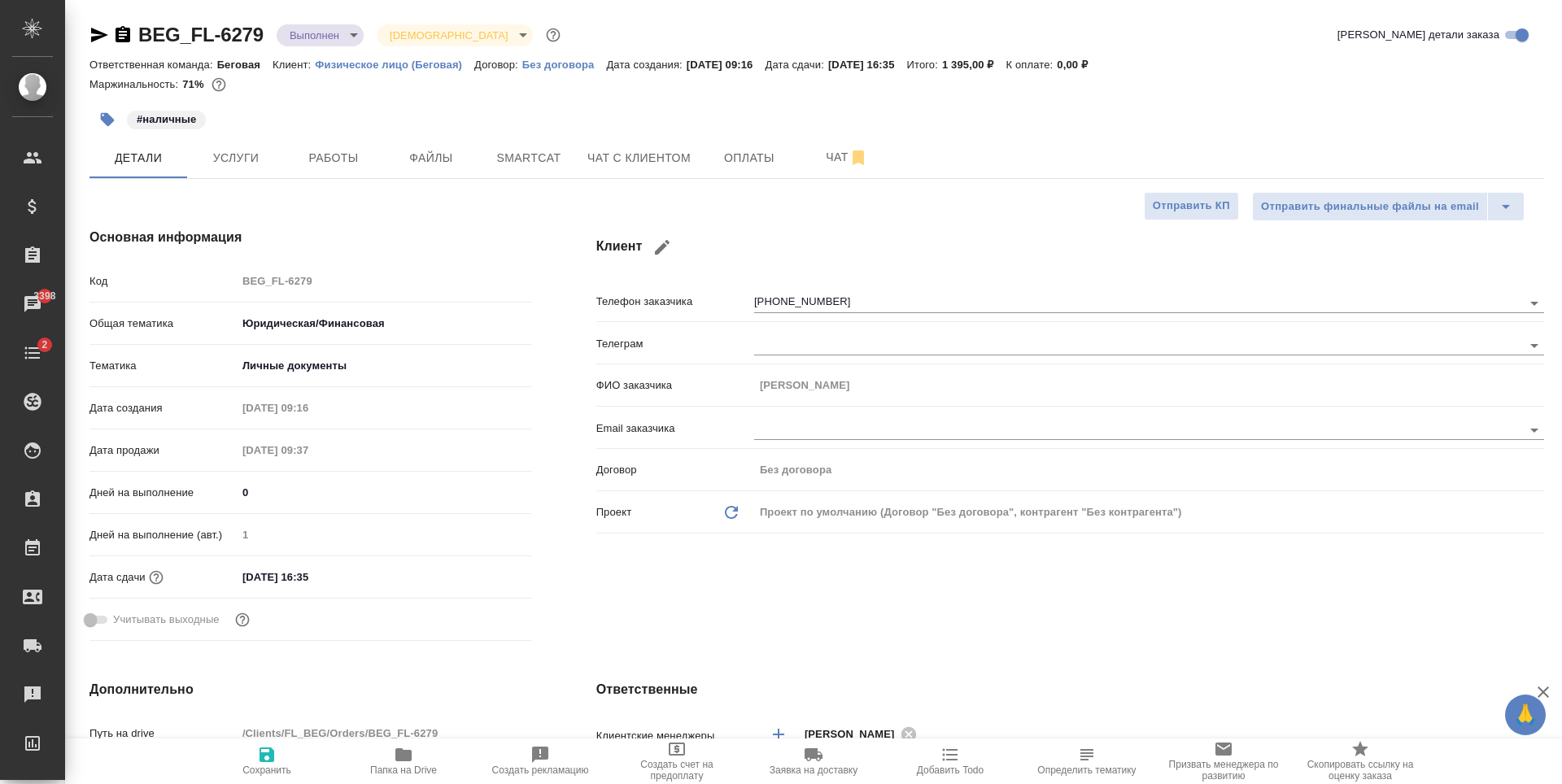
select select "RU"
click at [98, 40] on icon "button" at bounding box center [99, 35] width 19 height 19
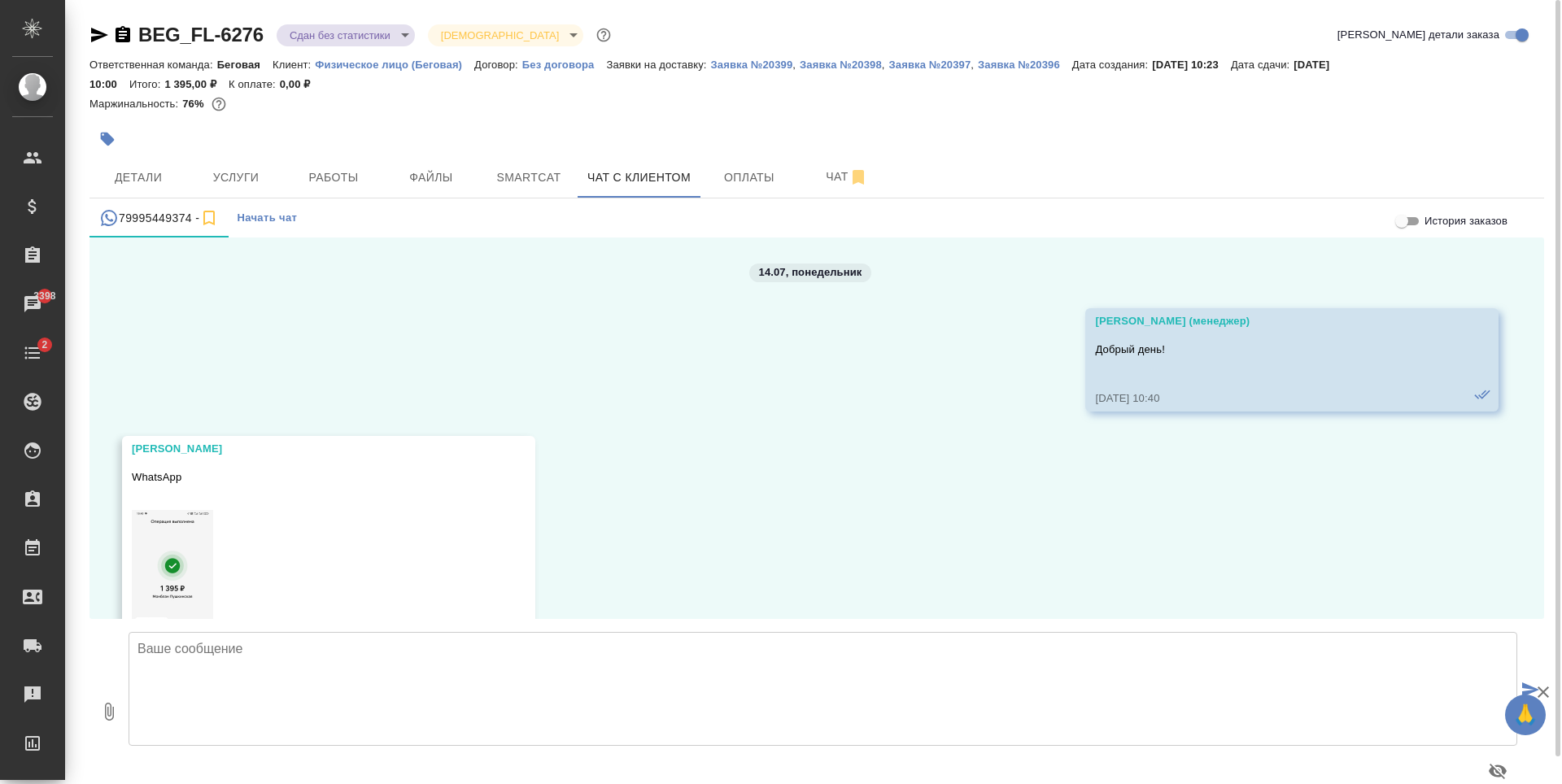
scroll to position [2637, 0]
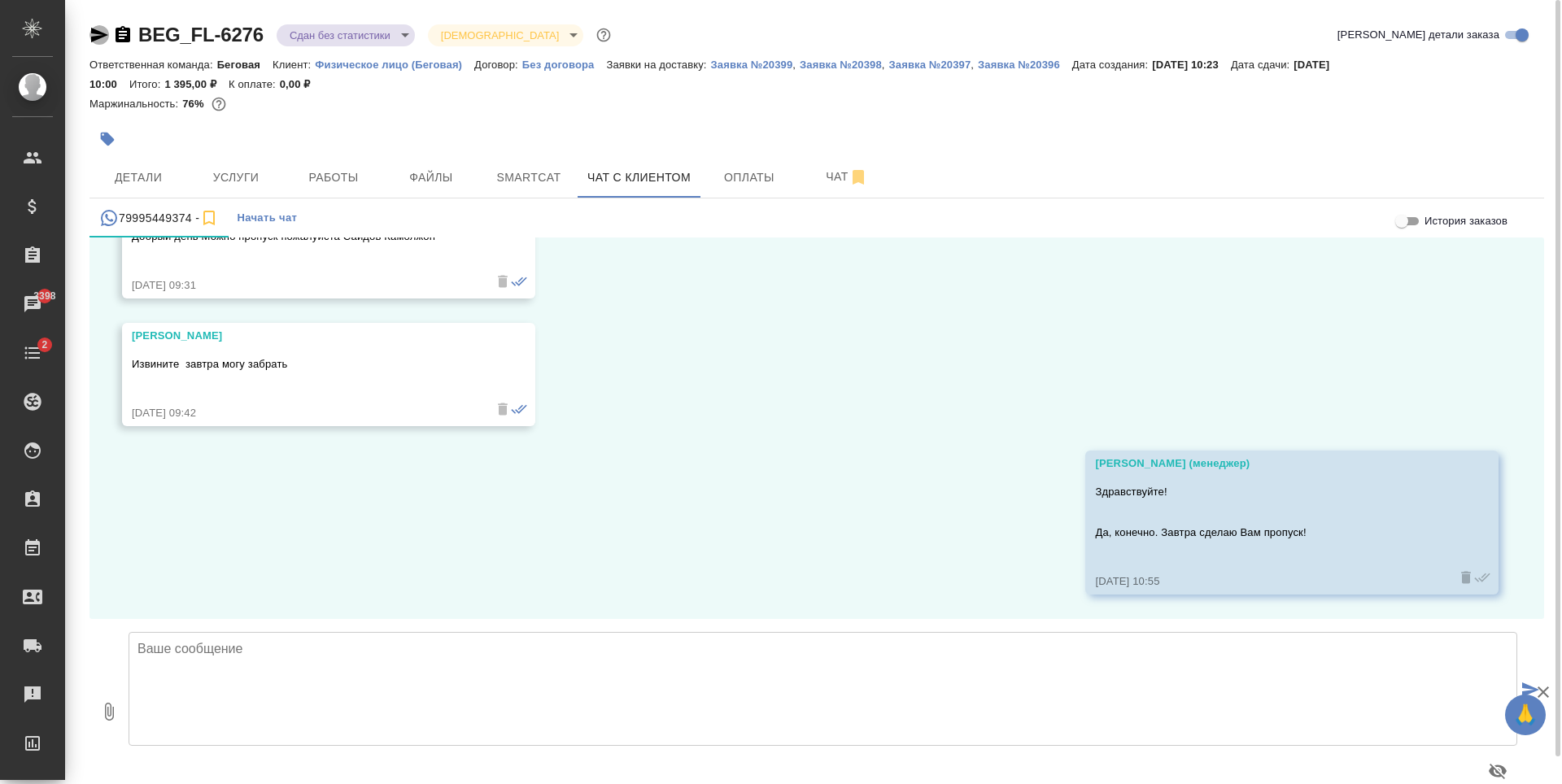
click at [96, 37] on icon "button" at bounding box center [100, 34] width 17 height 15
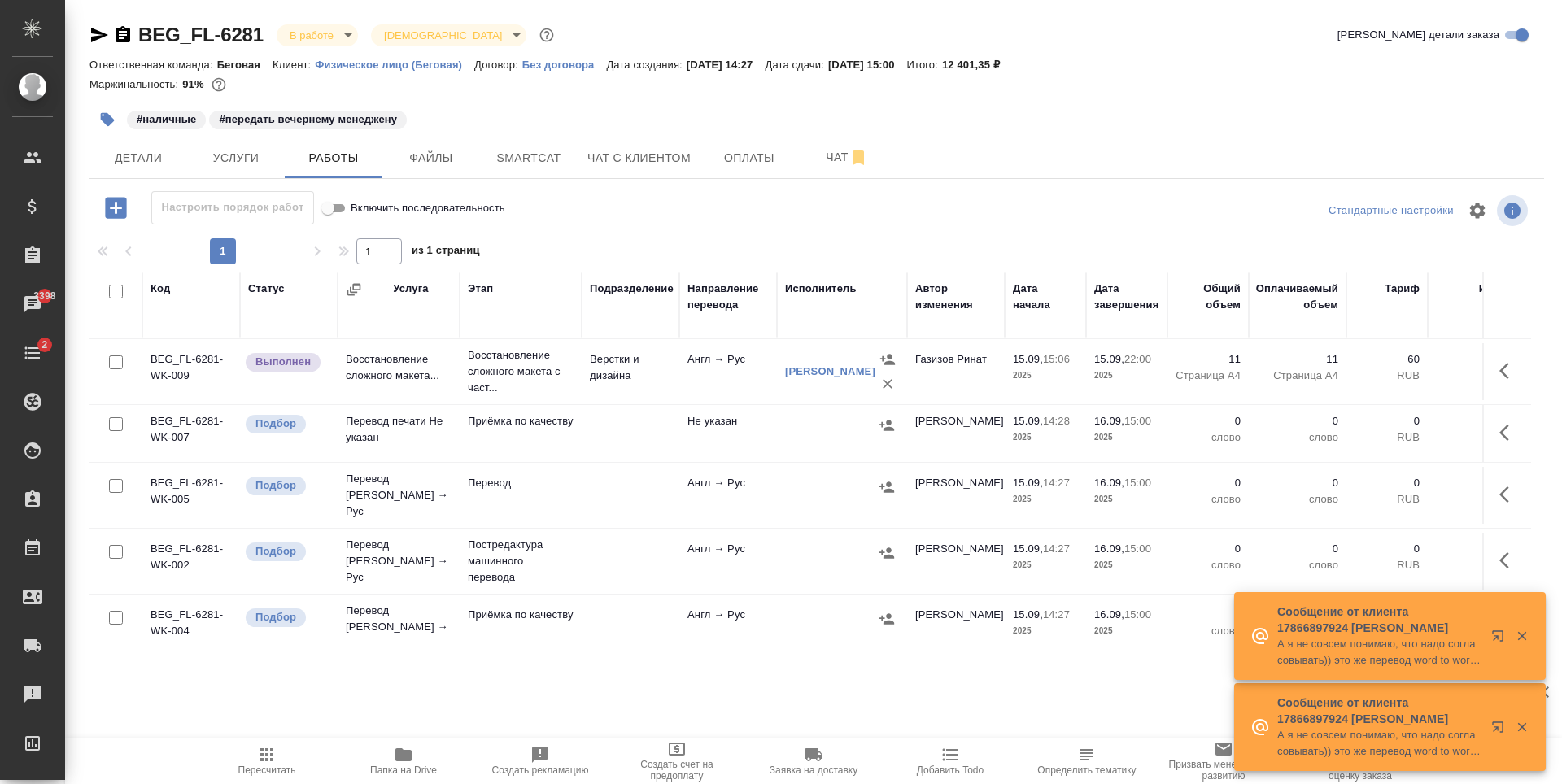
click at [104, 35] on icon "button" at bounding box center [100, 34] width 17 height 15
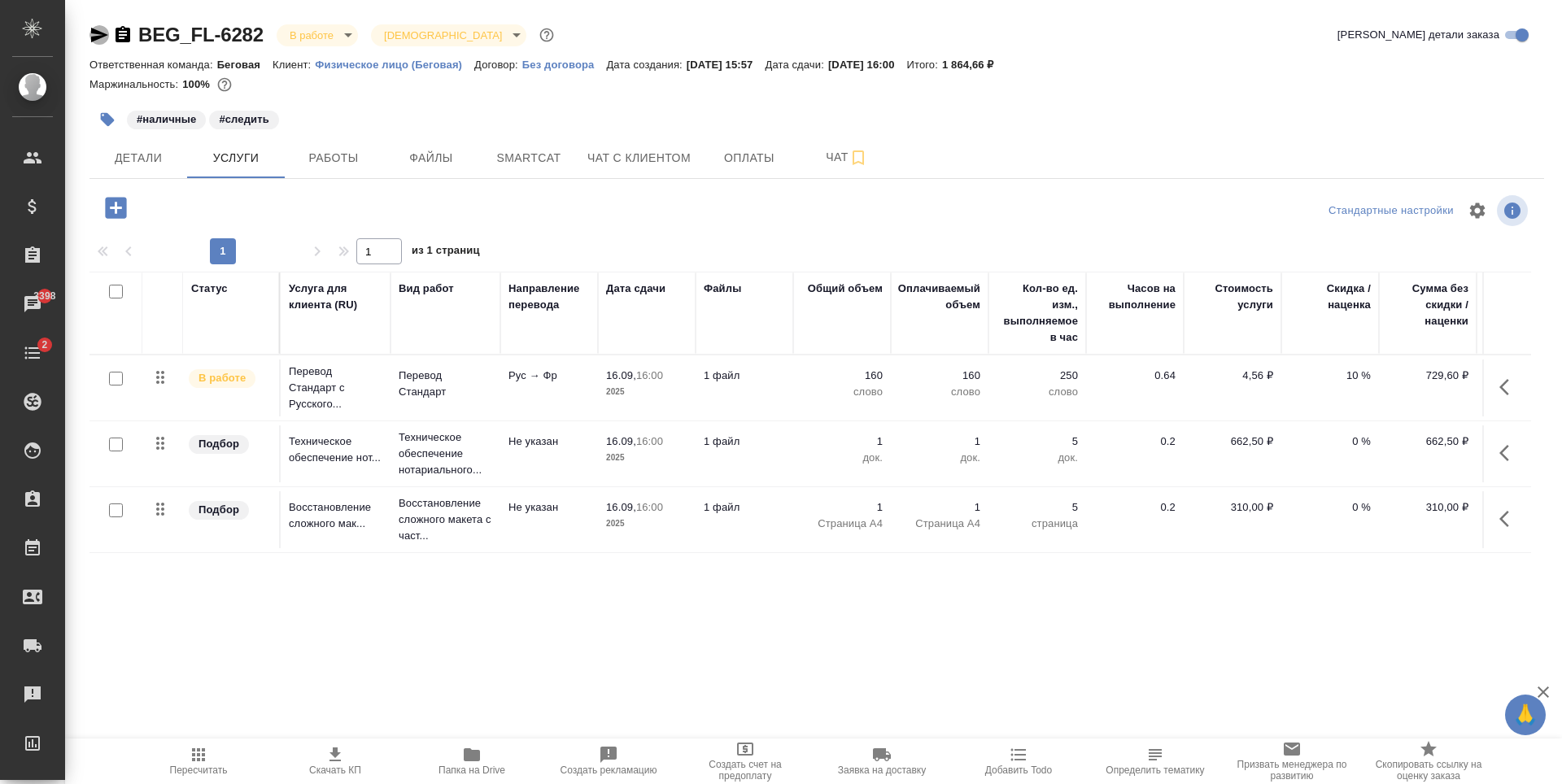
click at [96, 32] on icon "button" at bounding box center [100, 34] width 17 height 15
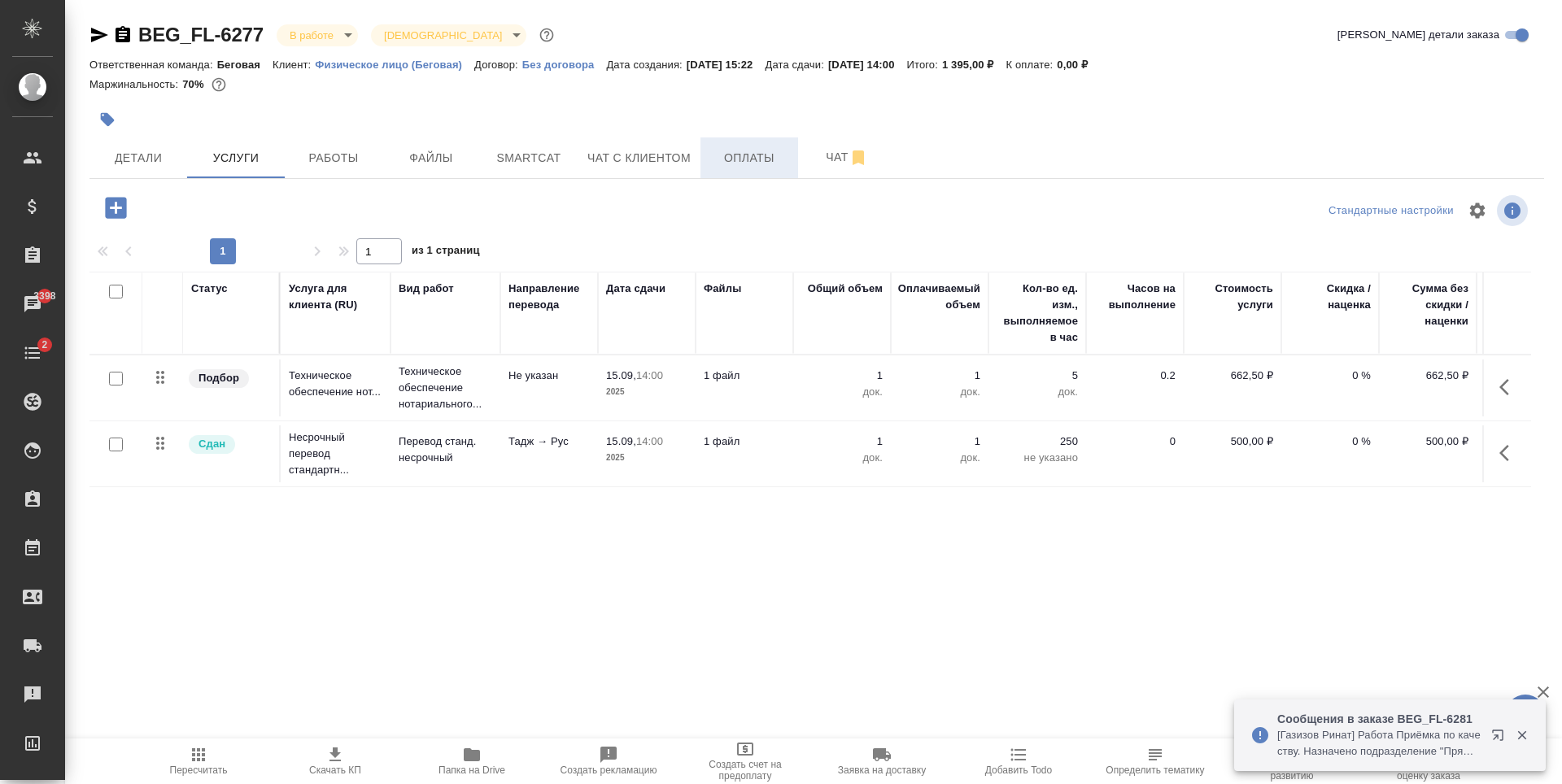
click at [760, 164] on span "Оплаты" at bounding box center [748, 157] width 78 height 20
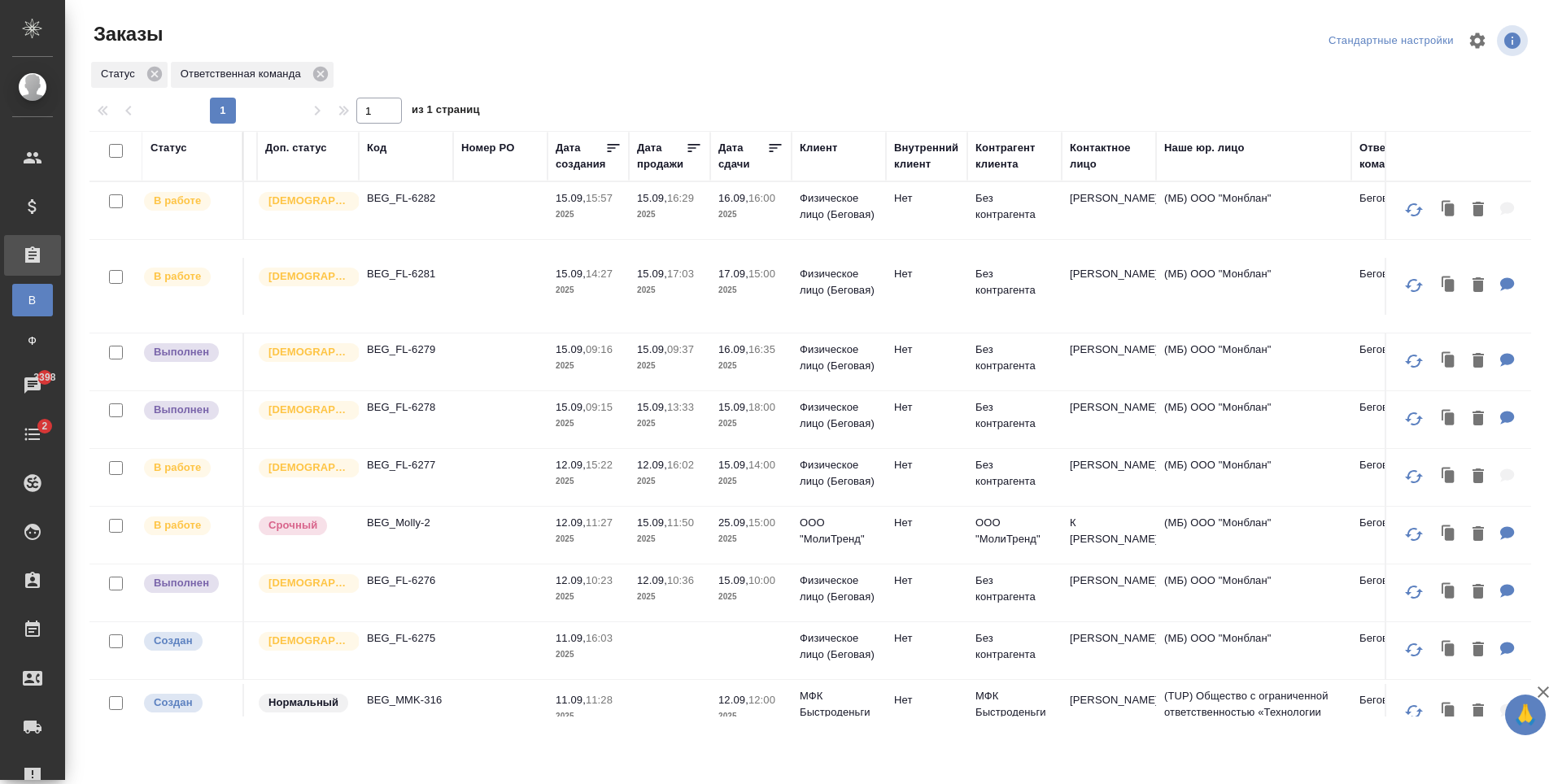
scroll to position [0, 40]
